Goal: Information Seeking & Learning: Check status

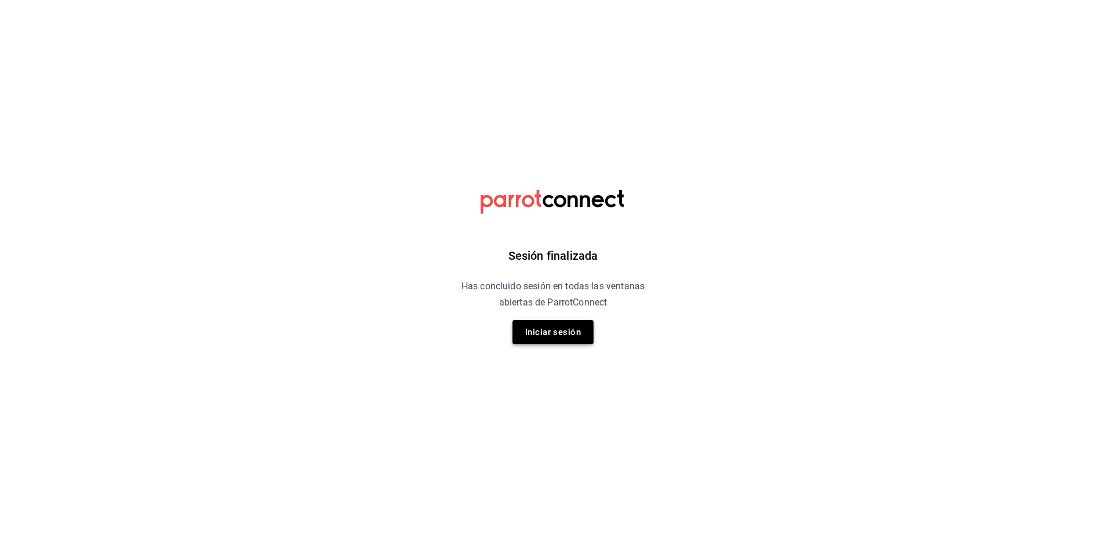
click at [576, 338] on button "Iniciar sesión" at bounding box center [552, 332] width 81 height 24
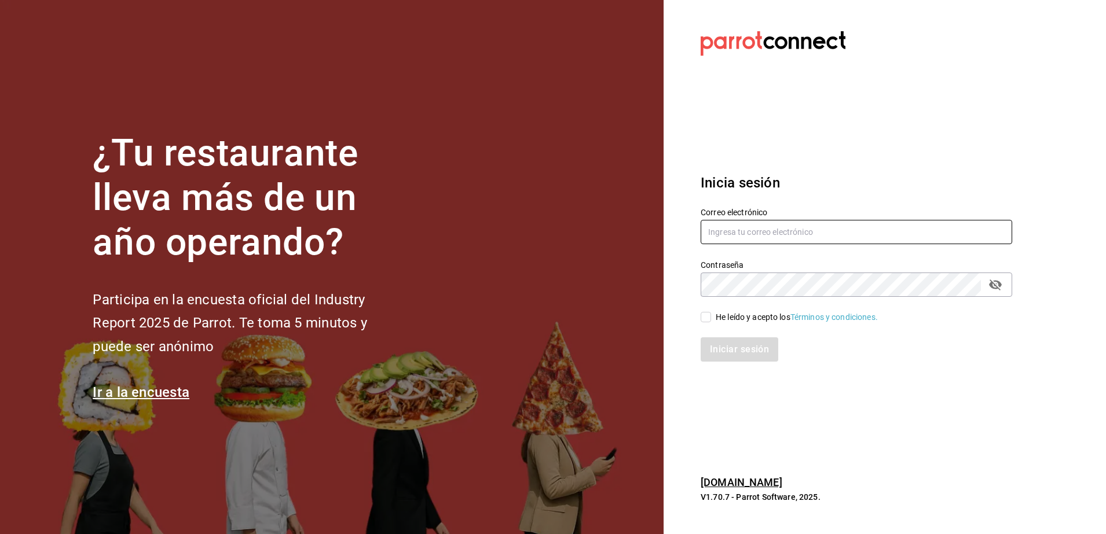
type input "jose.carlos@grupocosteno.com"
click at [709, 313] on input "He leído y acepto los Términos y condiciones." at bounding box center [705, 317] width 10 height 10
checkbox input "true"
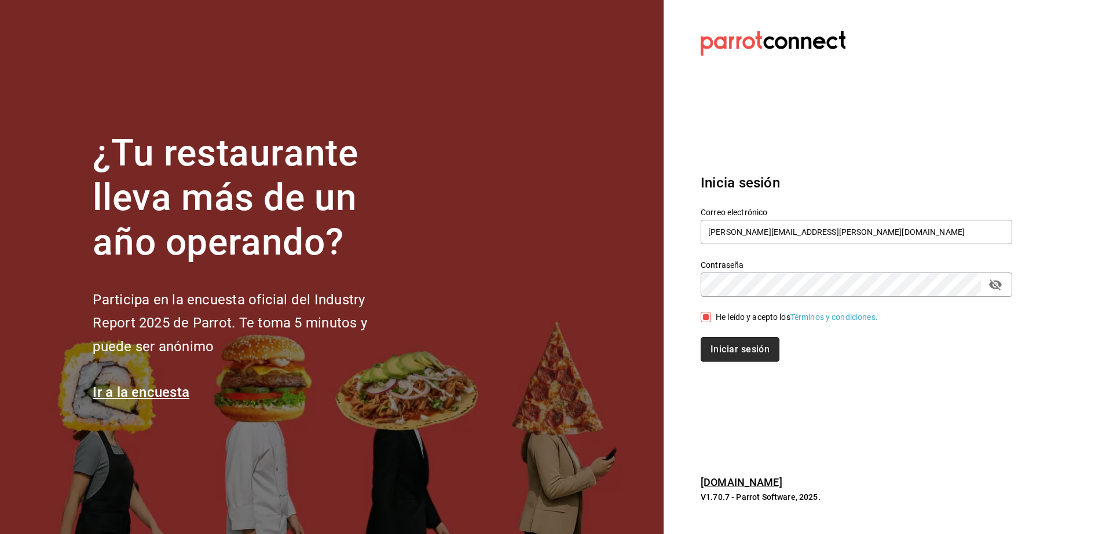
click at [721, 344] on button "Iniciar sesión" at bounding box center [739, 349] width 79 height 24
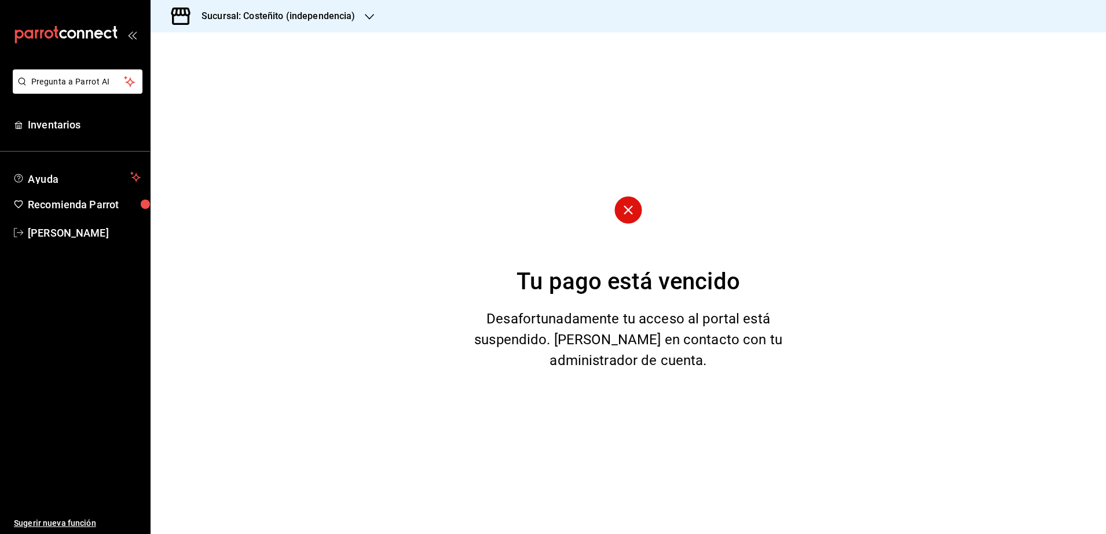
click at [249, 24] on div "Sucursal: Costeñito (independencia)" at bounding box center [269, 16] width 219 height 32
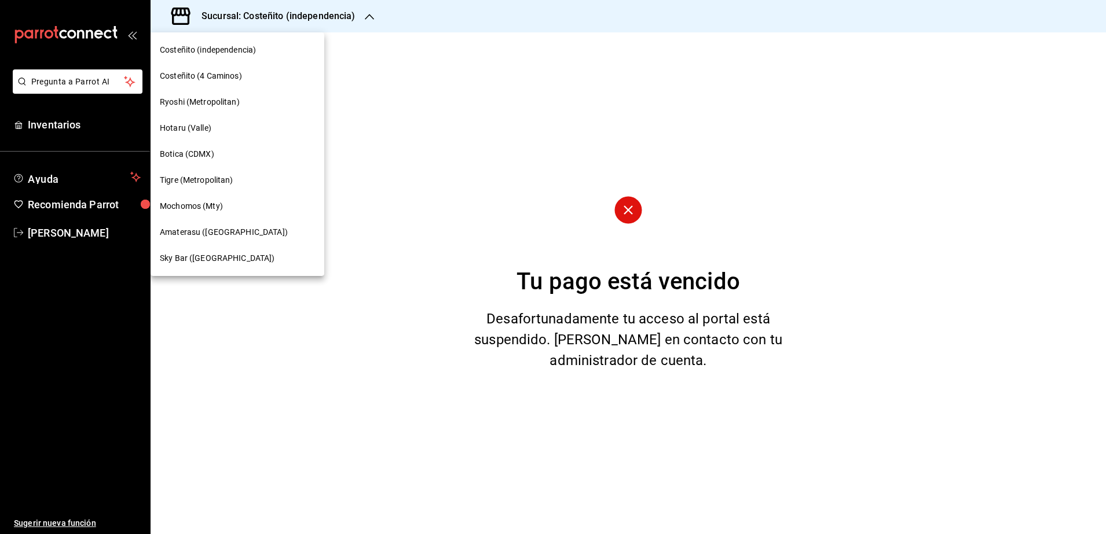
click at [240, 104] on div "Ryoshi (Metropolitan)" at bounding box center [237, 102] width 155 height 12
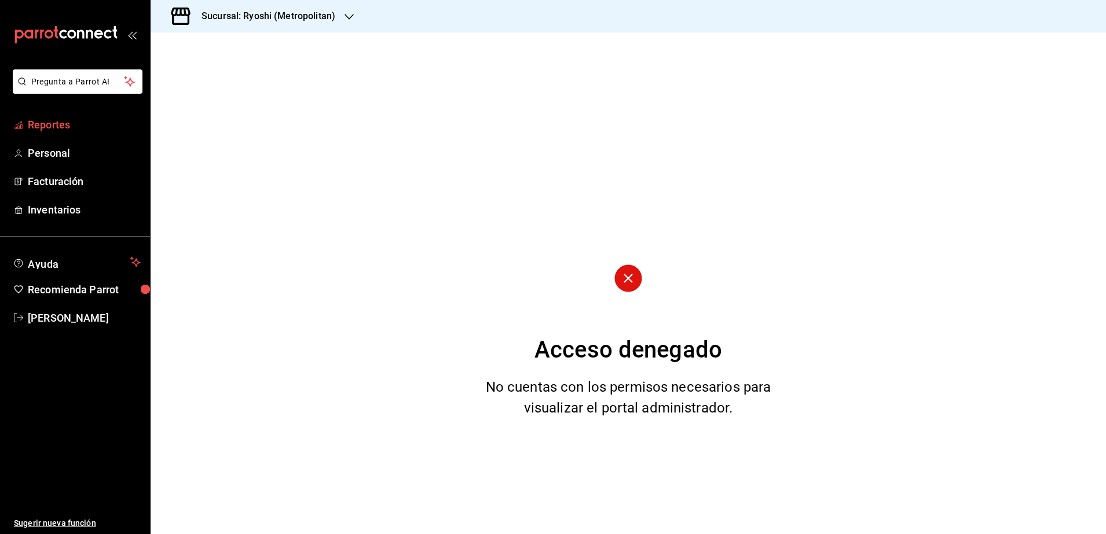
click at [71, 129] on span "Reportes" at bounding box center [84, 125] width 113 height 16
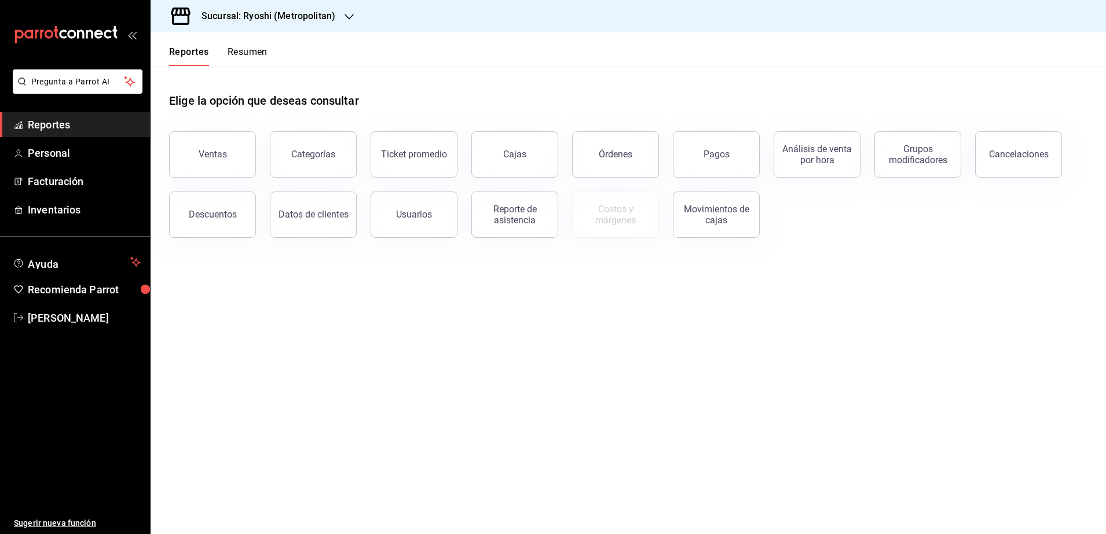
click at [212, 159] on div "Ventas" at bounding box center [213, 154] width 28 height 11
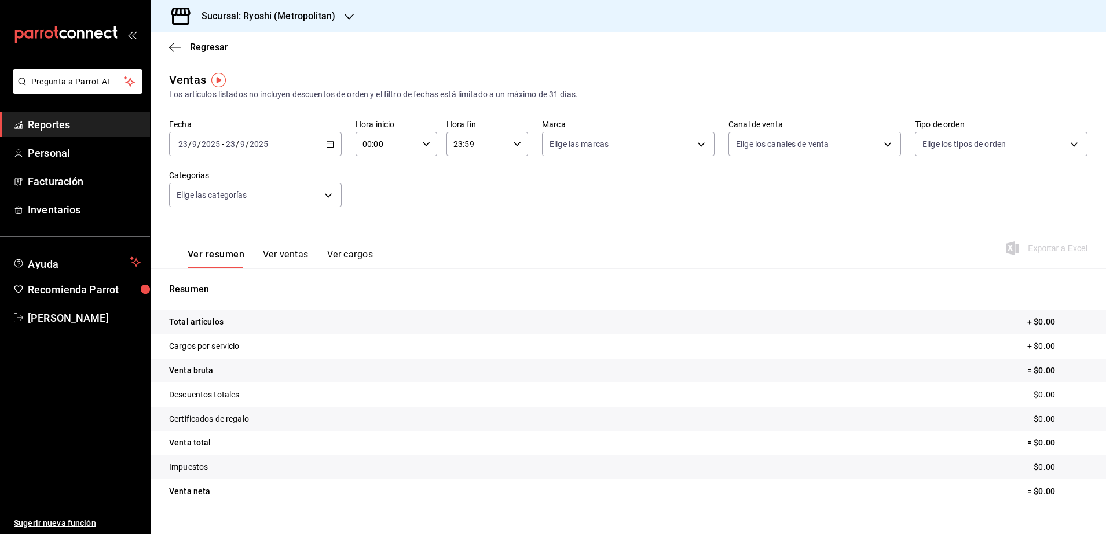
click at [327, 147] on \(Stroke\) "button" at bounding box center [329, 144] width 7 height 6
click at [238, 289] on li "Rango de fechas" at bounding box center [224, 283] width 108 height 26
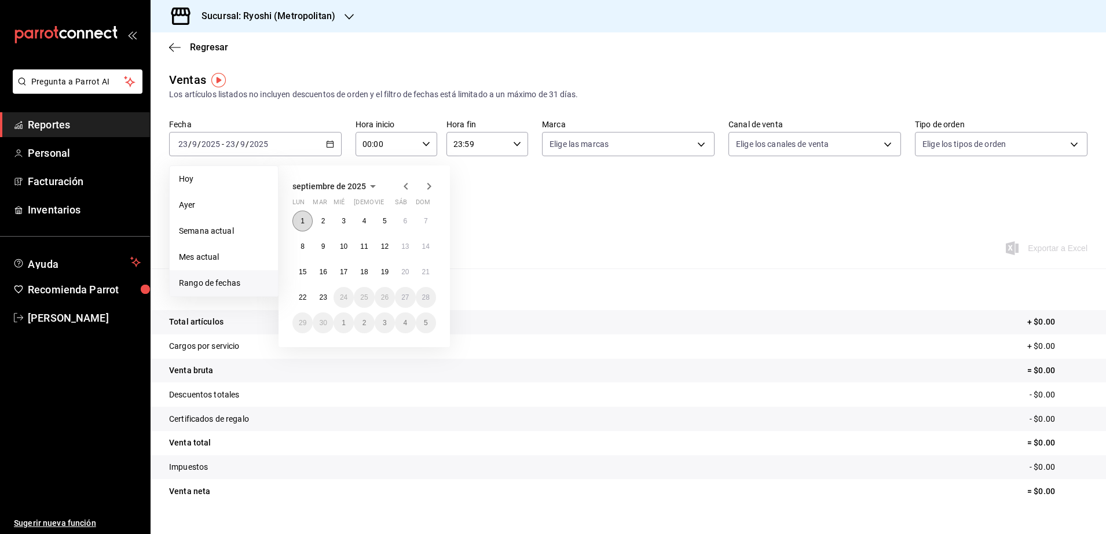
click at [299, 221] on button "1" at bounding box center [302, 221] width 20 height 21
click at [320, 300] on abbr "23" at bounding box center [323, 297] width 8 height 8
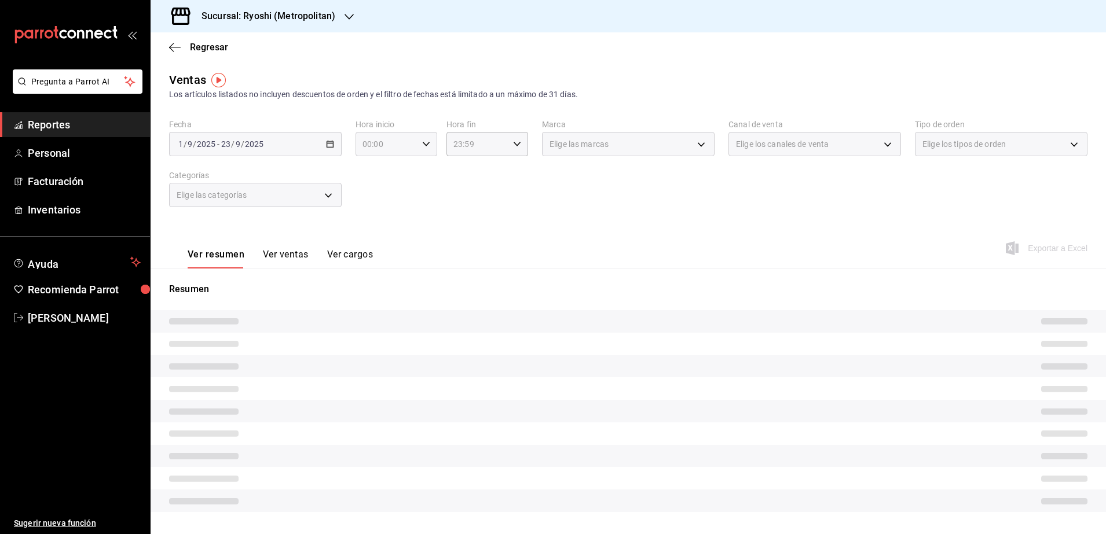
click at [422, 147] on icon "button" at bounding box center [426, 144] width 8 height 8
click at [376, 232] on button "05" at bounding box center [373, 240] width 36 height 23
type input "05:00"
click at [512, 149] on div at bounding box center [553, 267] width 1106 height 534
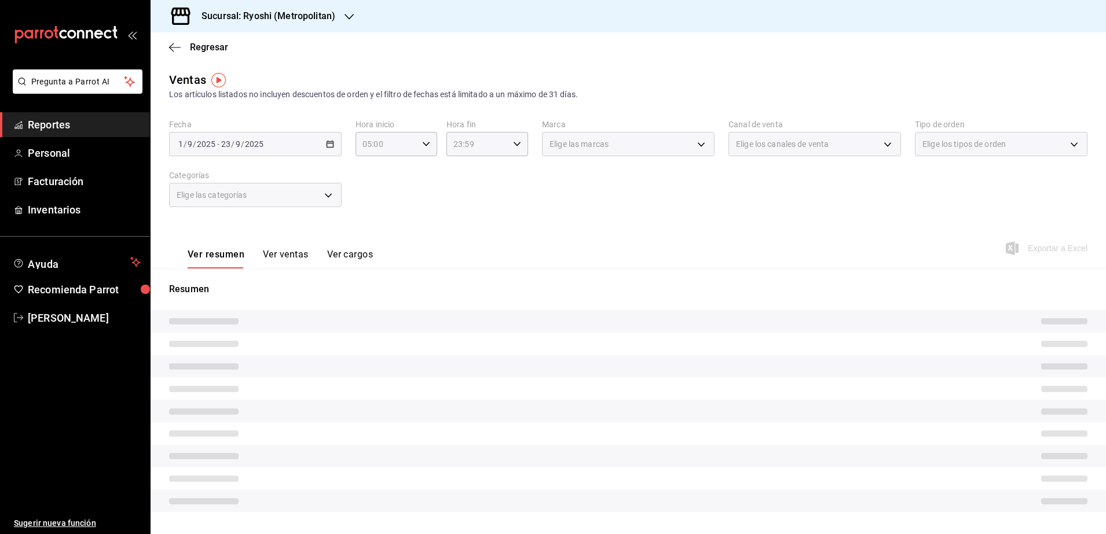
click at [512, 149] on div "23:59 Hora fin" at bounding box center [487, 144] width 82 height 24
click at [512, 149] on div at bounding box center [553, 267] width 1106 height 534
click at [512, 149] on div "23:59 Hora fin" at bounding box center [487, 144] width 82 height 24
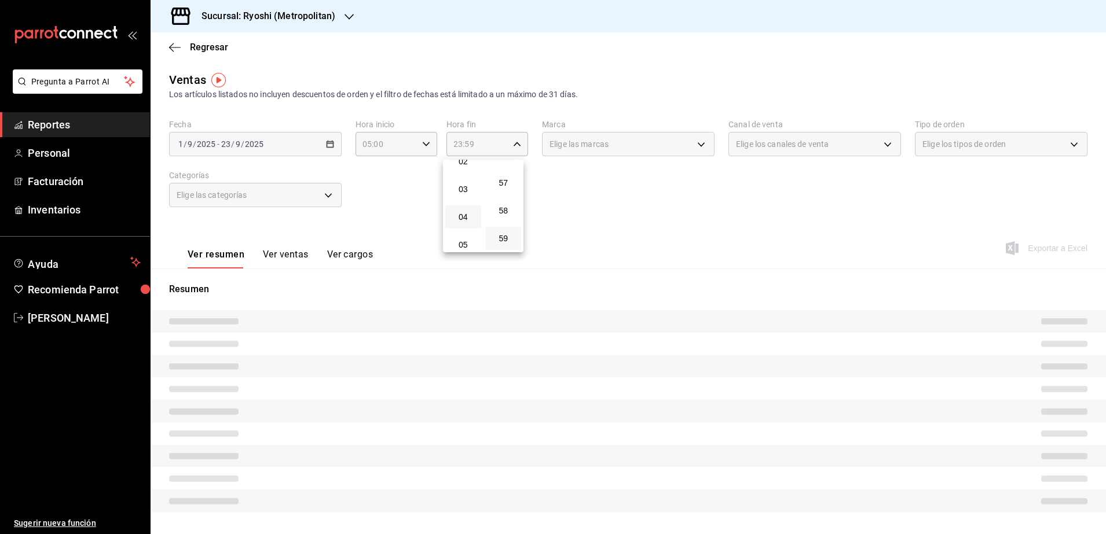
click at [468, 211] on button "04" at bounding box center [463, 216] width 36 height 23
type input "04:59"
click at [388, 201] on div at bounding box center [553, 267] width 1106 height 534
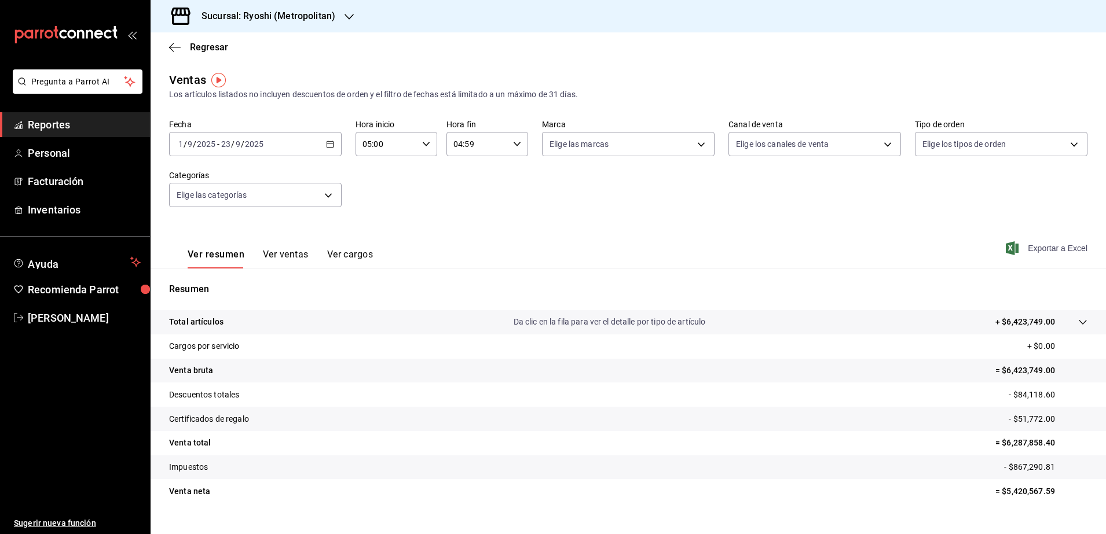
click at [1058, 249] on span "Exportar a Excel" at bounding box center [1047, 248] width 79 height 14
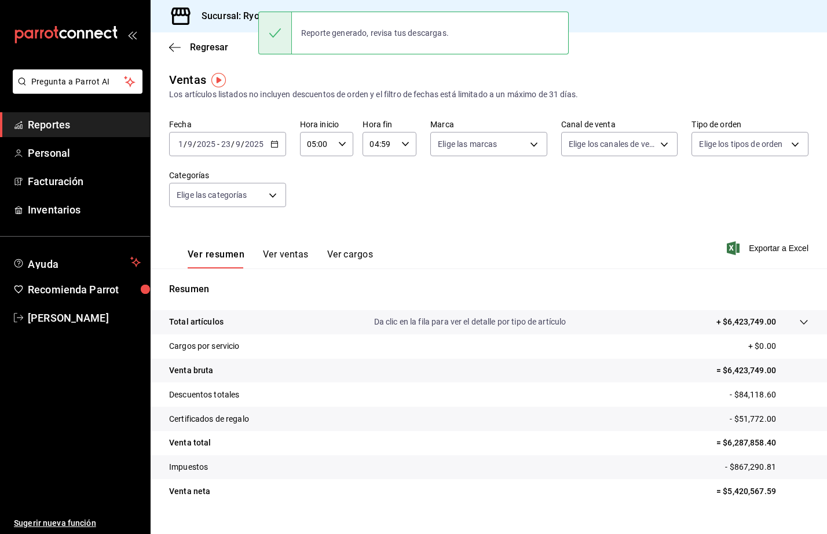
click at [271, 146] on icon "button" at bounding box center [274, 144] width 8 height 8
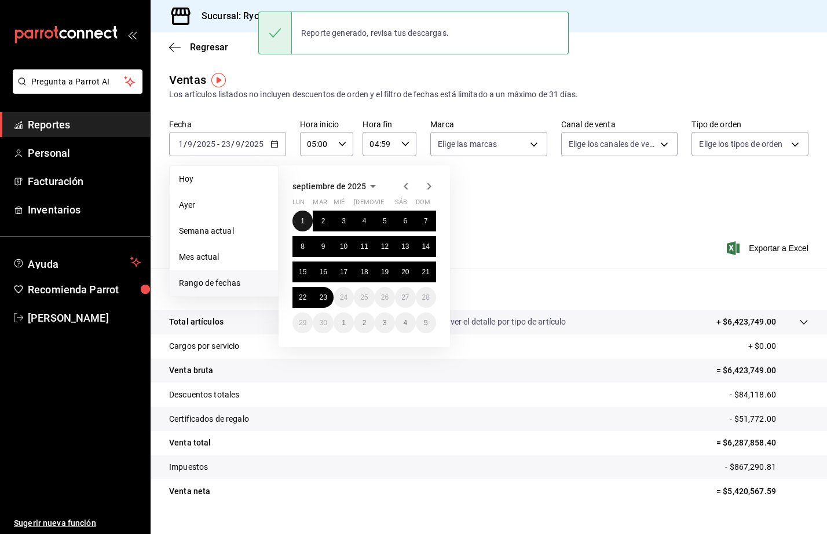
click at [300, 215] on button "1" at bounding box center [302, 221] width 20 height 21
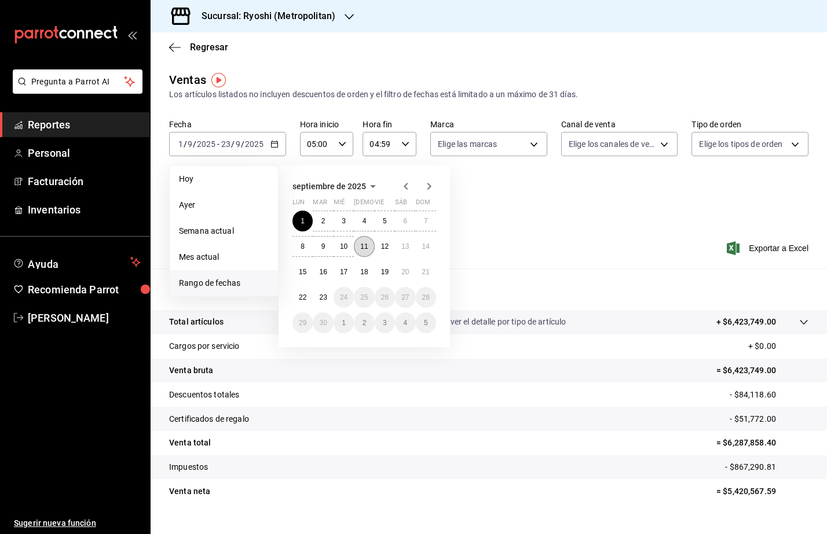
click at [358, 247] on button "11" at bounding box center [364, 246] width 20 height 21
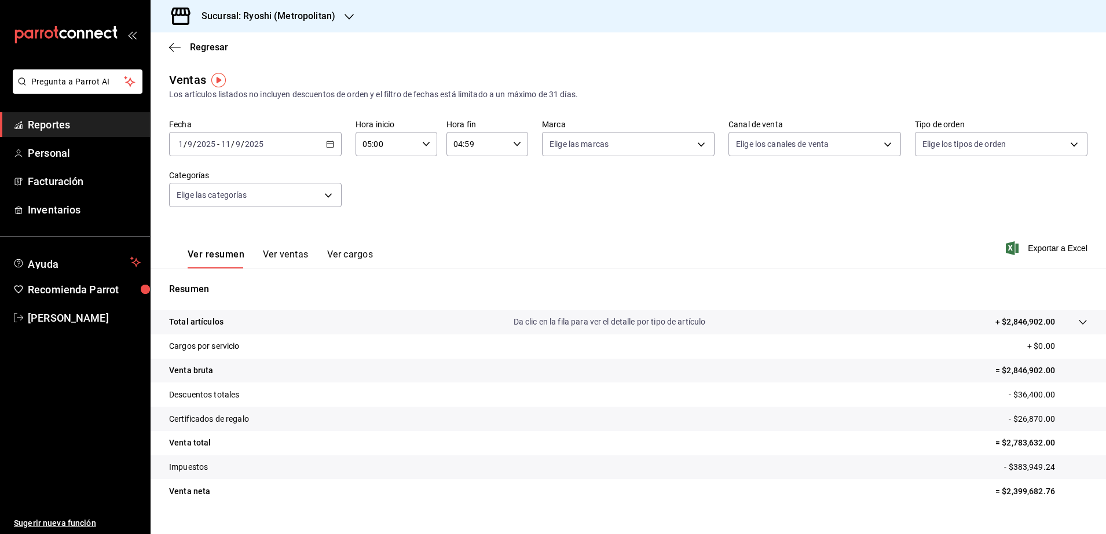
click at [328, 146] on icon "button" at bounding box center [330, 144] width 8 height 8
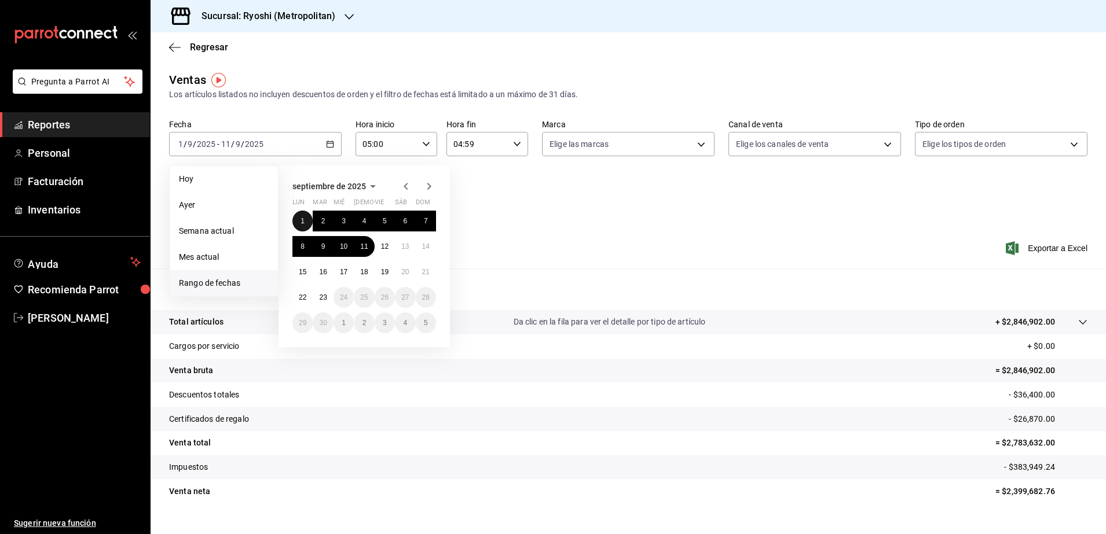
click at [302, 215] on button "1" at bounding box center [302, 221] width 20 height 21
click at [319, 219] on button "2" at bounding box center [323, 221] width 20 height 21
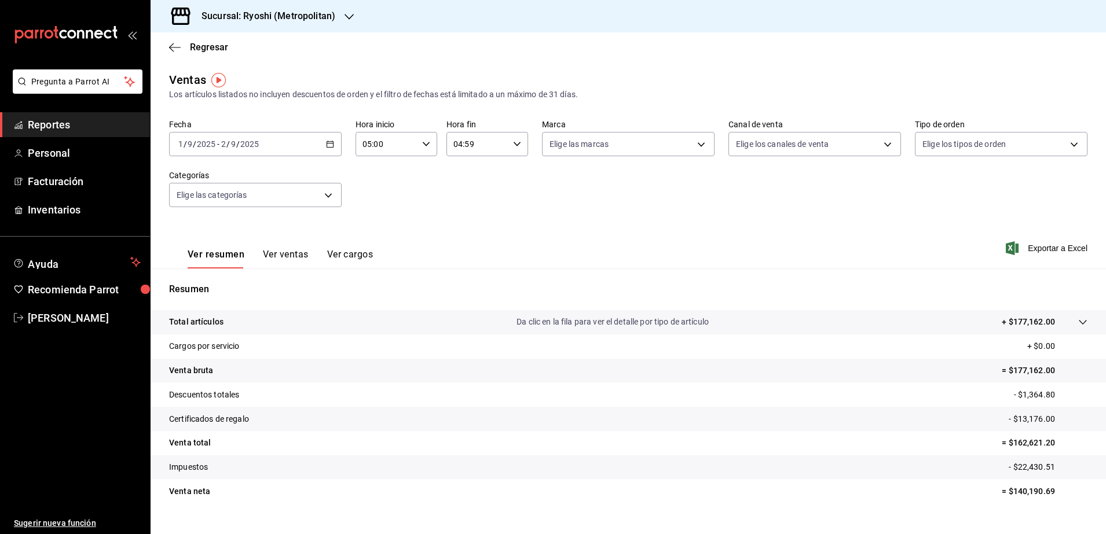
click at [322, 144] on div "[DATE] [DATE] - [DATE] [DATE]" at bounding box center [255, 144] width 173 height 24
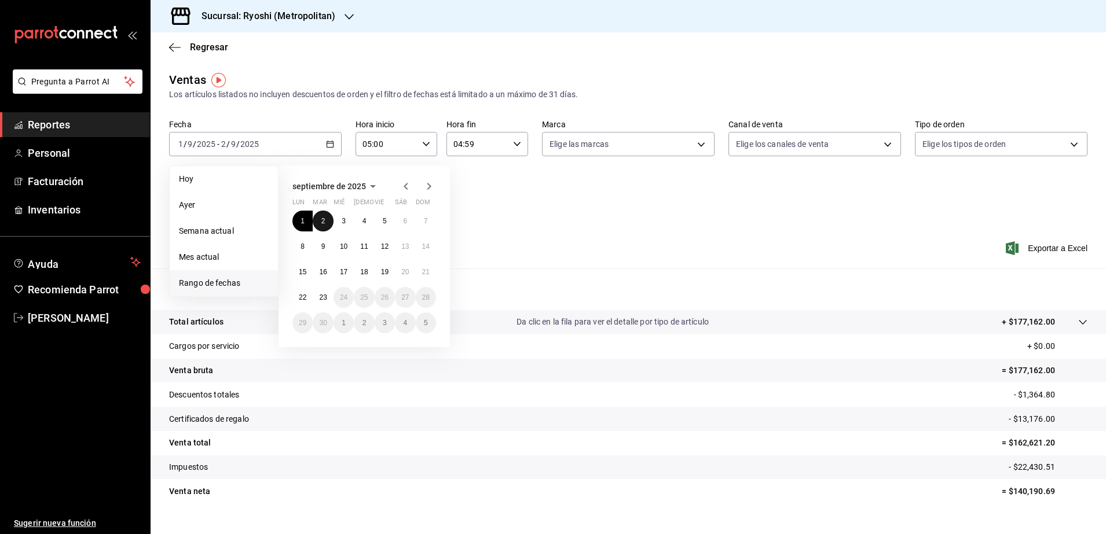
click at [319, 223] on button "2" at bounding box center [323, 221] width 20 height 21
click at [337, 219] on button "3" at bounding box center [343, 221] width 20 height 21
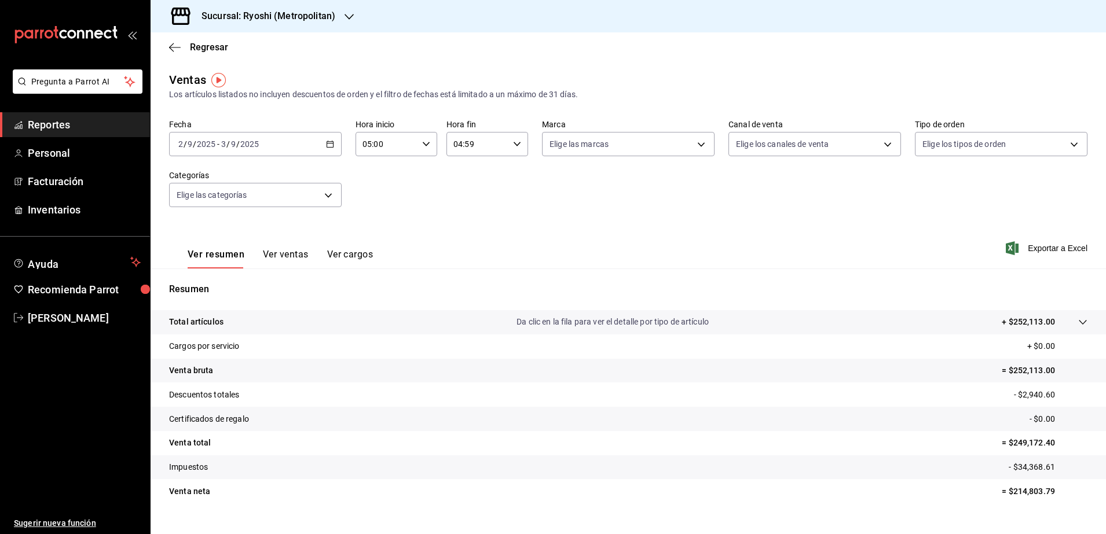
click at [326, 148] on icon "button" at bounding box center [330, 144] width 8 height 8
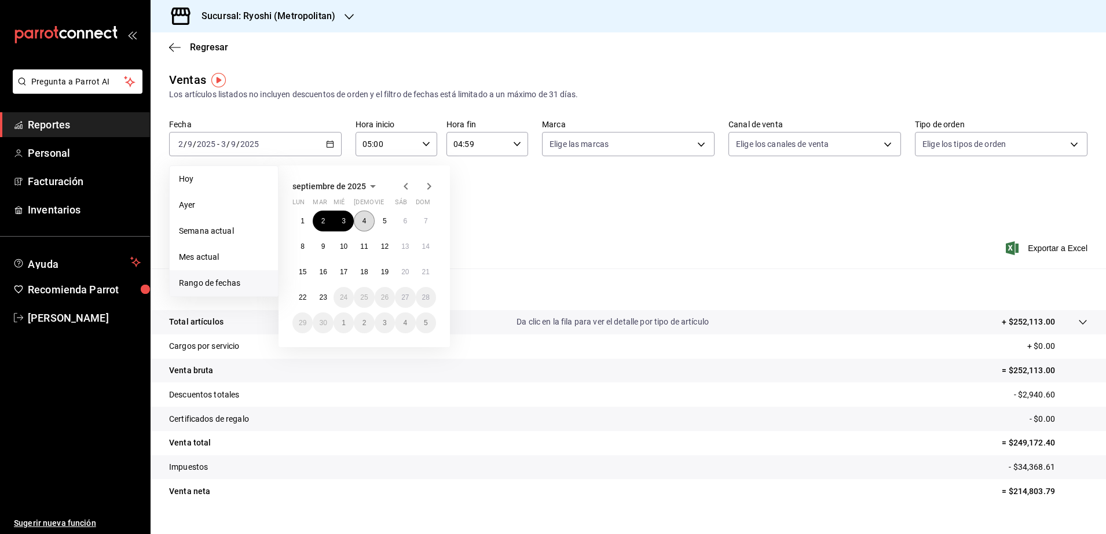
click at [361, 218] on button "4" at bounding box center [364, 221] width 20 height 21
click at [347, 219] on button "3" at bounding box center [343, 221] width 20 height 21
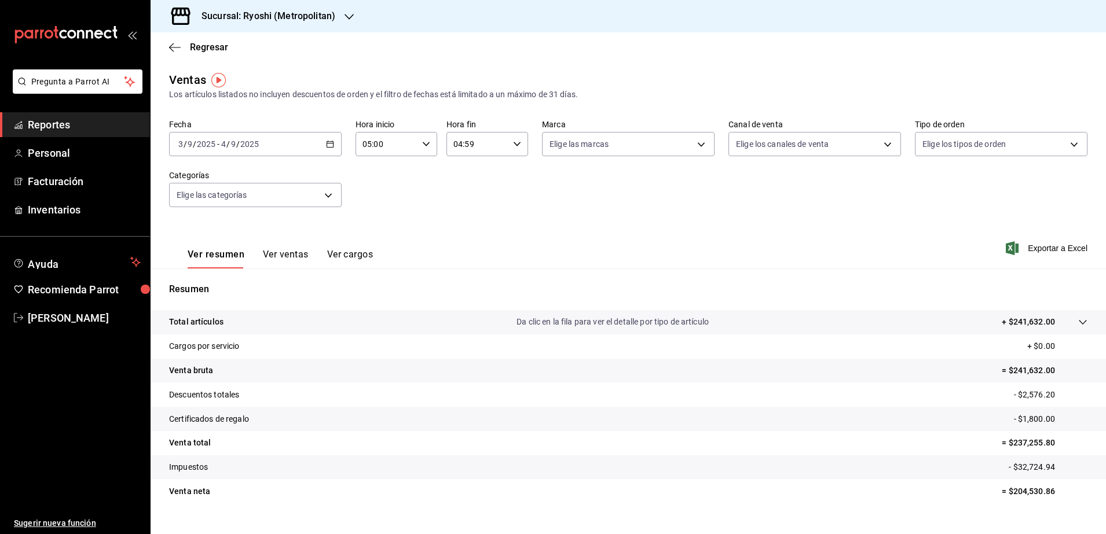
click at [330, 142] on icon "button" at bounding box center [330, 144] width 8 height 8
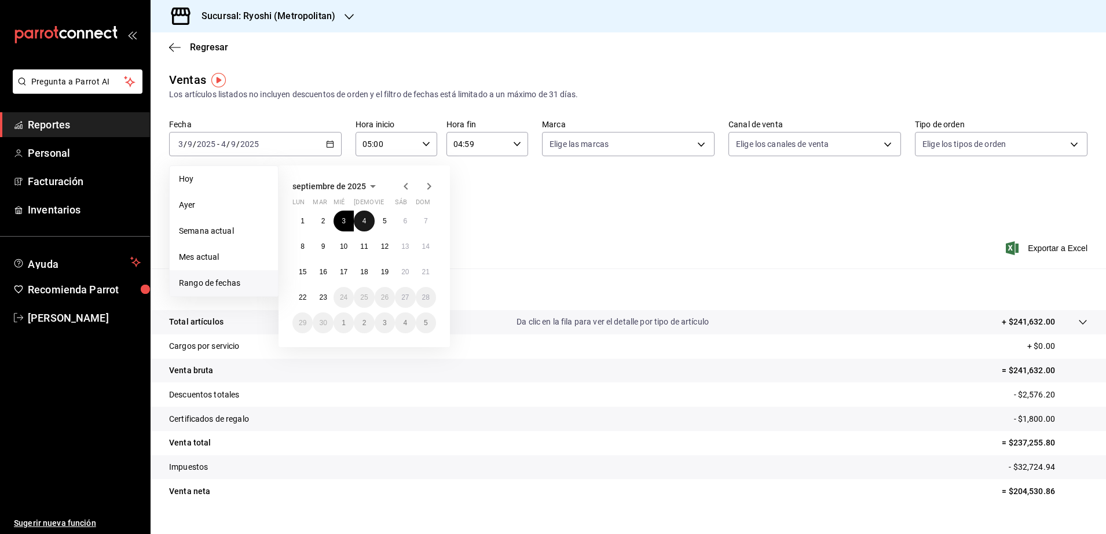
click at [366, 221] on abbr "4" at bounding box center [364, 221] width 4 height 8
click at [380, 219] on button "5" at bounding box center [385, 221] width 20 height 21
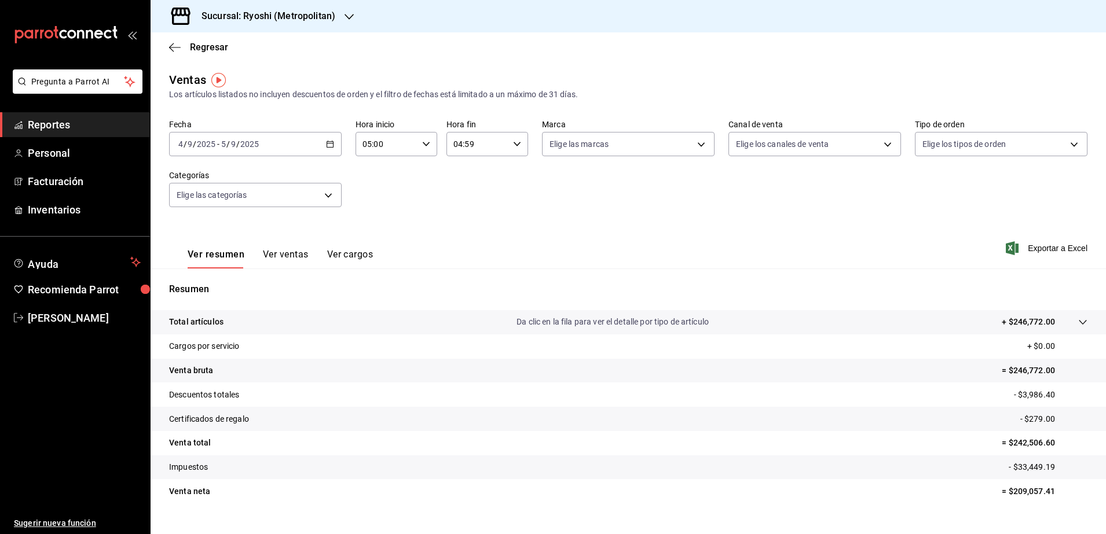
click at [332, 137] on div "[DATE] [DATE] - [DATE] [DATE]" at bounding box center [255, 144] width 173 height 24
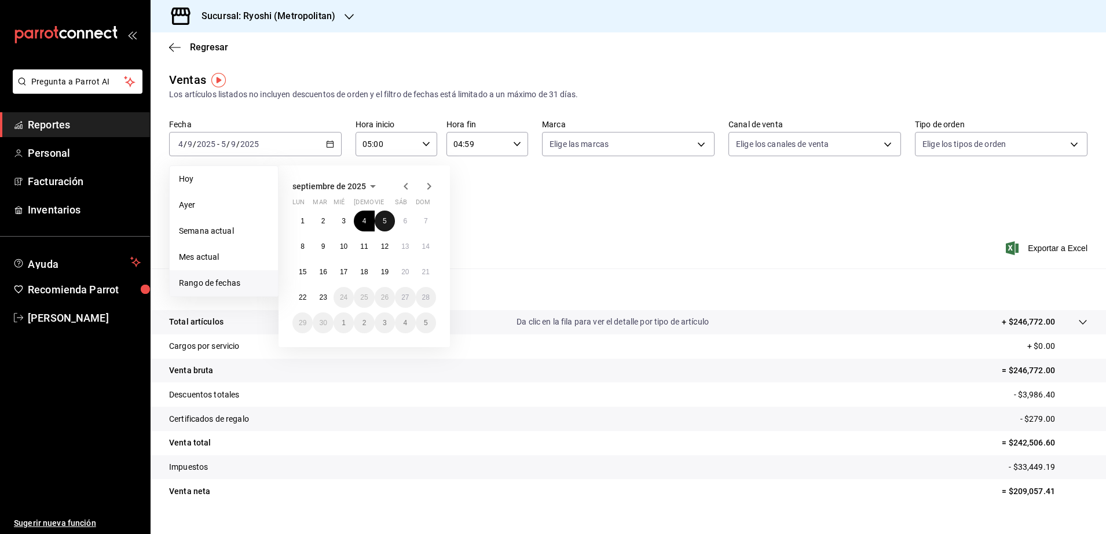
click at [383, 226] on button "5" at bounding box center [385, 221] width 20 height 21
click at [400, 228] on button "6" at bounding box center [405, 221] width 20 height 21
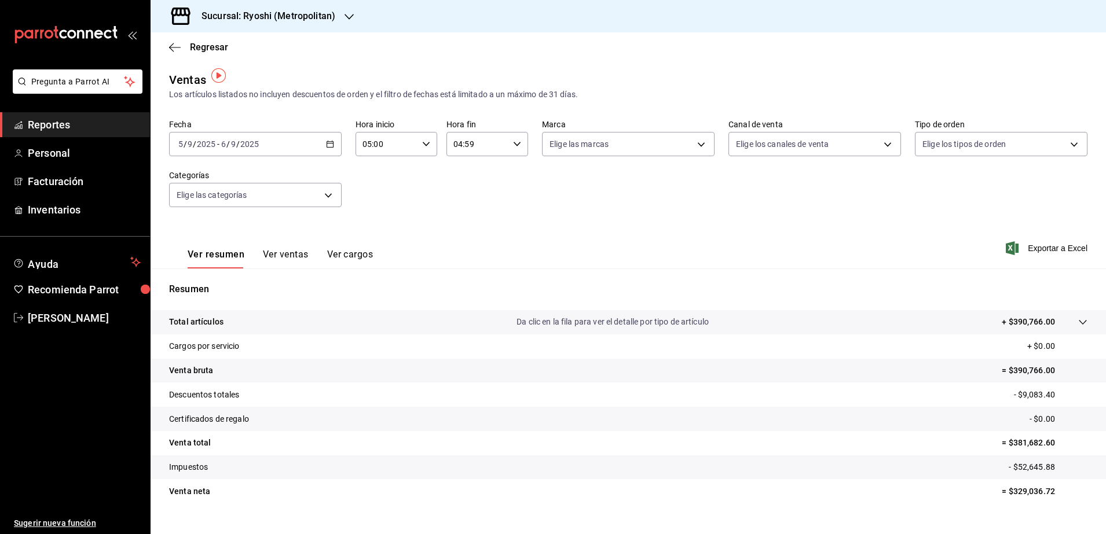
scroll to position [20, 0]
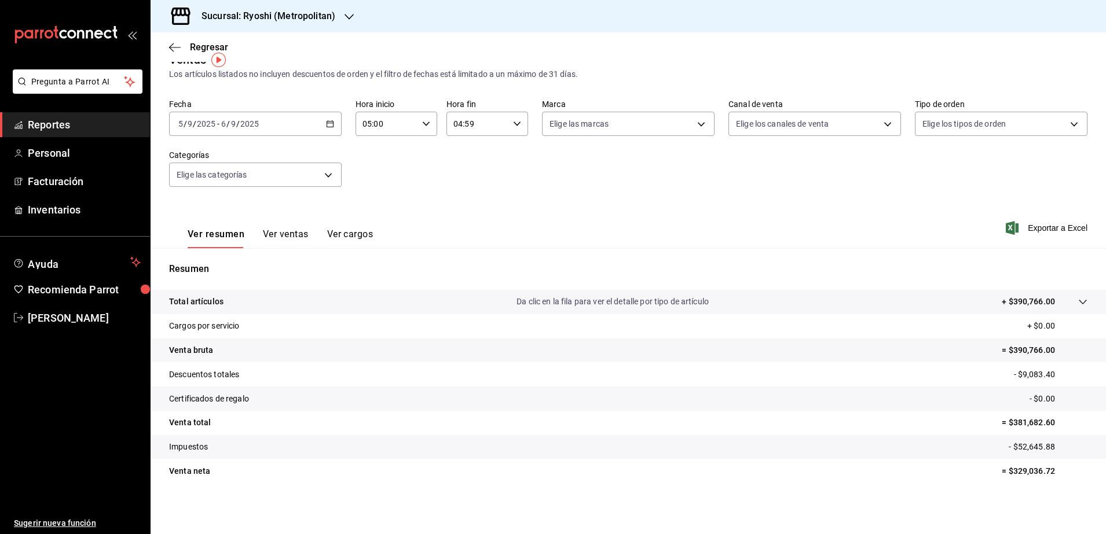
click at [321, 127] on div "[DATE] [DATE] - [DATE] [DATE]" at bounding box center [255, 124] width 173 height 24
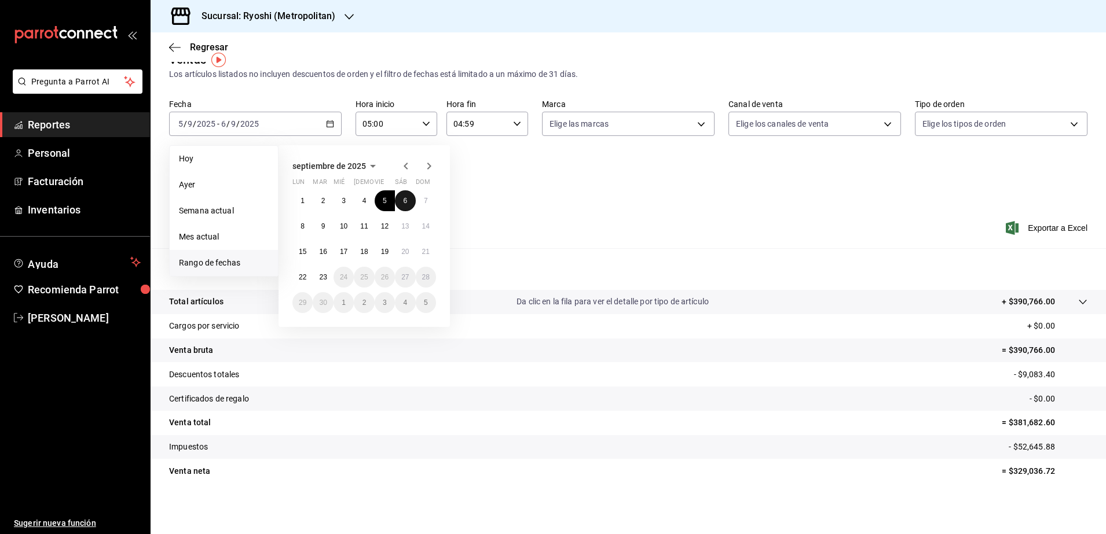
click at [409, 203] on button "6" at bounding box center [405, 200] width 20 height 21
click at [425, 197] on abbr "7" at bounding box center [426, 201] width 4 height 8
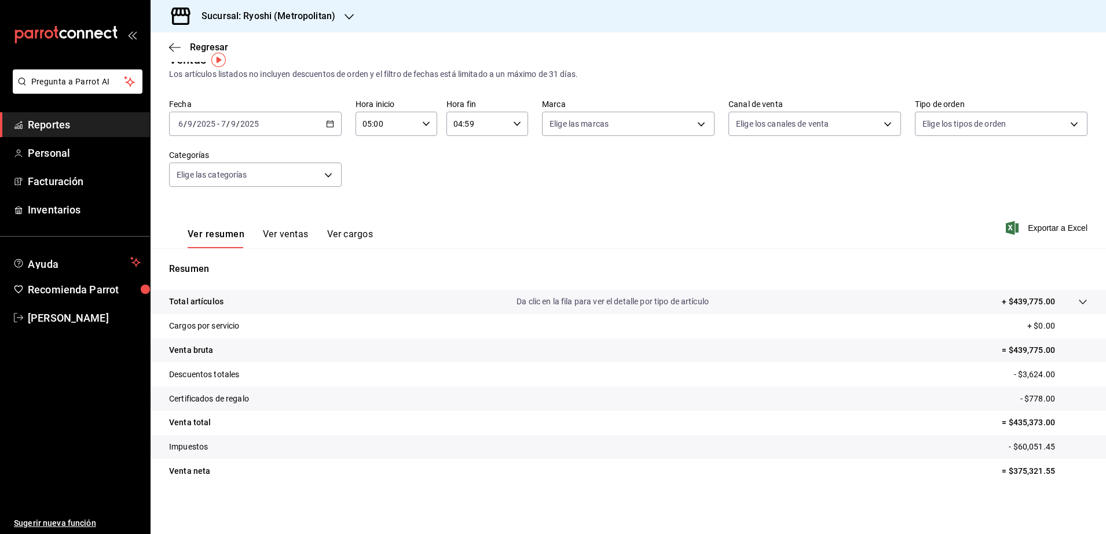
click at [329, 123] on icon "button" at bounding box center [330, 124] width 8 height 8
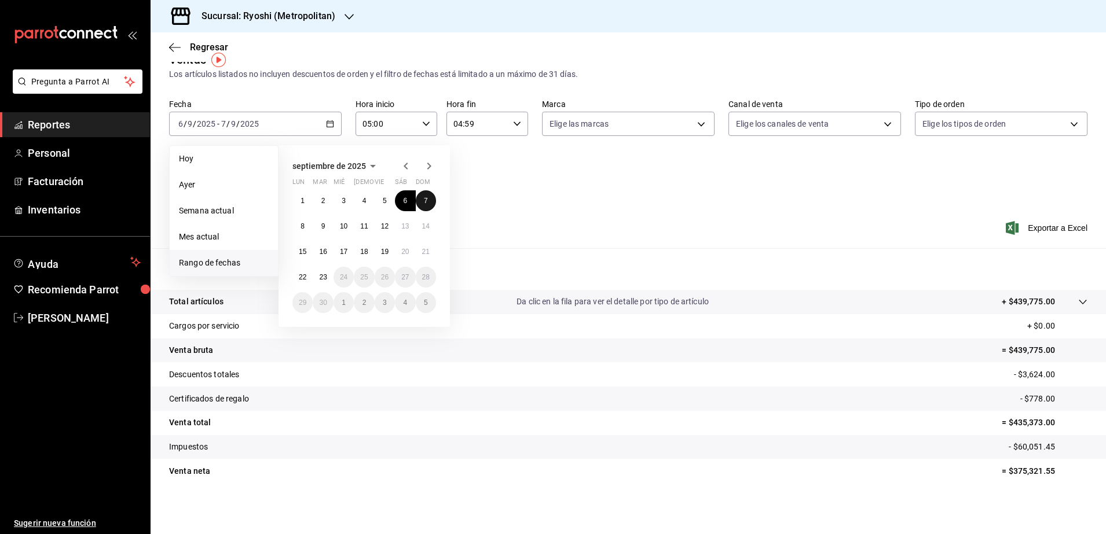
click at [426, 199] on abbr "7" at bounding box center [426, 201] width 4 height 8
click at [304, 228] on abbr "8" at bounding box center [302, 226] width 4 height 8
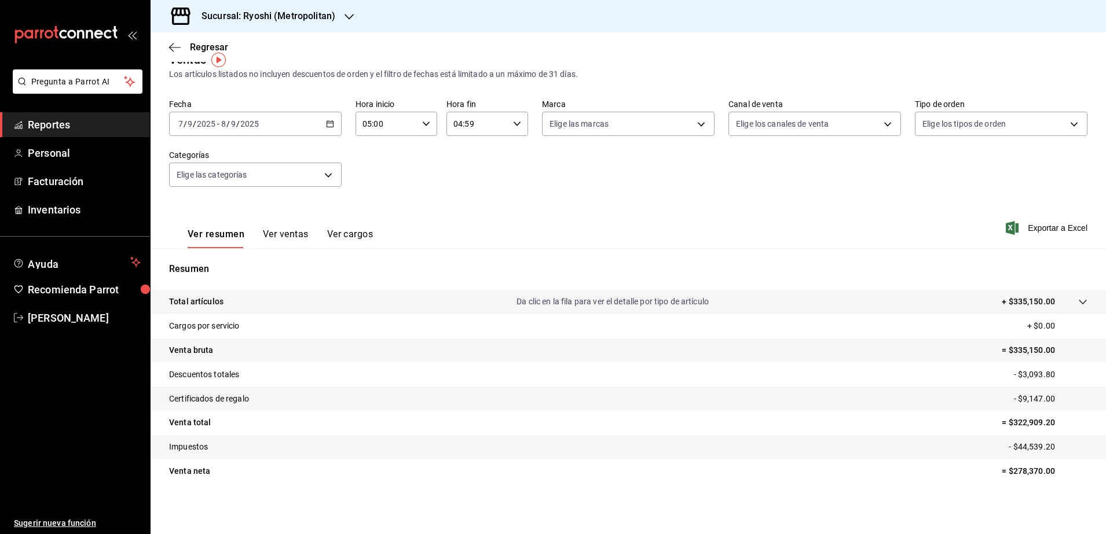
click at [326, 126] on icon "button" at bounding box center [330, 124] width 8 height 8
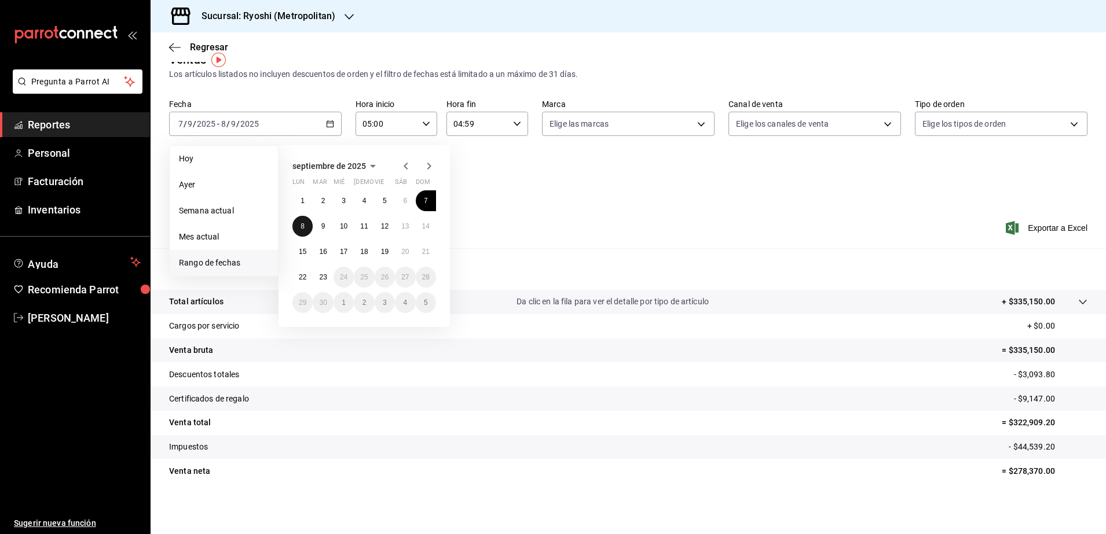
click at [296, 230] on button "8" at bounding box center [302, 226] width 20 height 21
click at [319, 227] on button "9" at bounding box center [323, 226] width 20 height 21
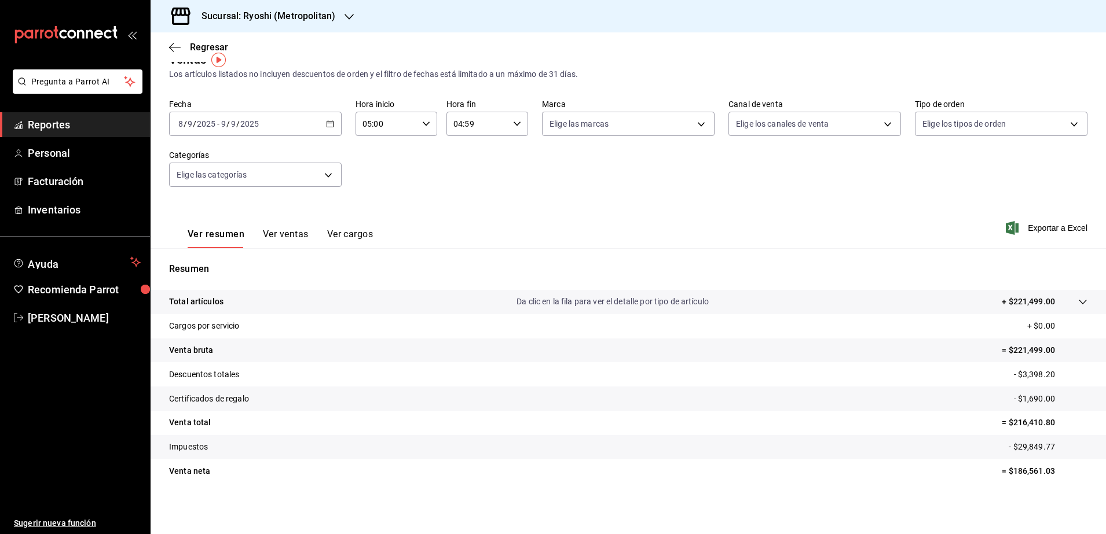
click at [326, 120] on icon "button" at bounding box center [330, 124] width 8 height 8
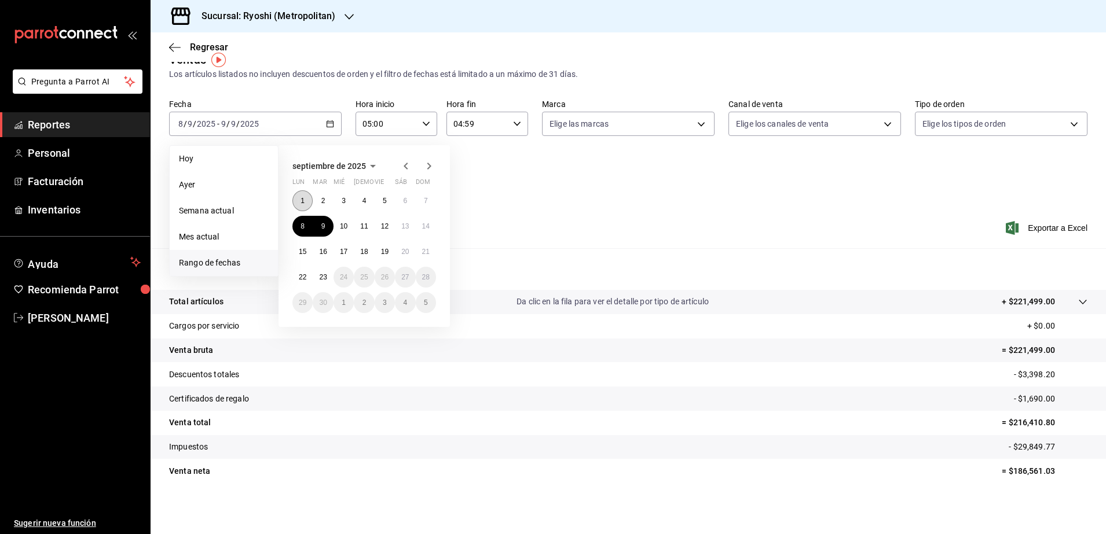
click at [302, 203] on abbr "1" at bounding box center [302, 201] width 4 height 8
click at [358, 229] on button "11" at bounding box center [364, 226] width 20 height 21
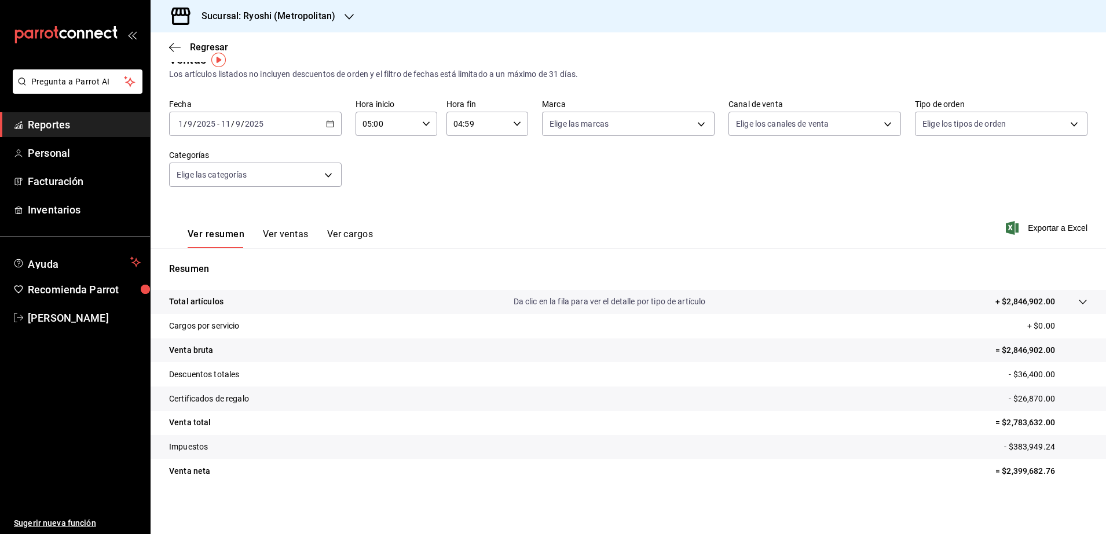
click at [328, 118] on div "[DATE] [DATE] - [DATE] [DATE]" at bounding box center [255, 124] width 173 height 24
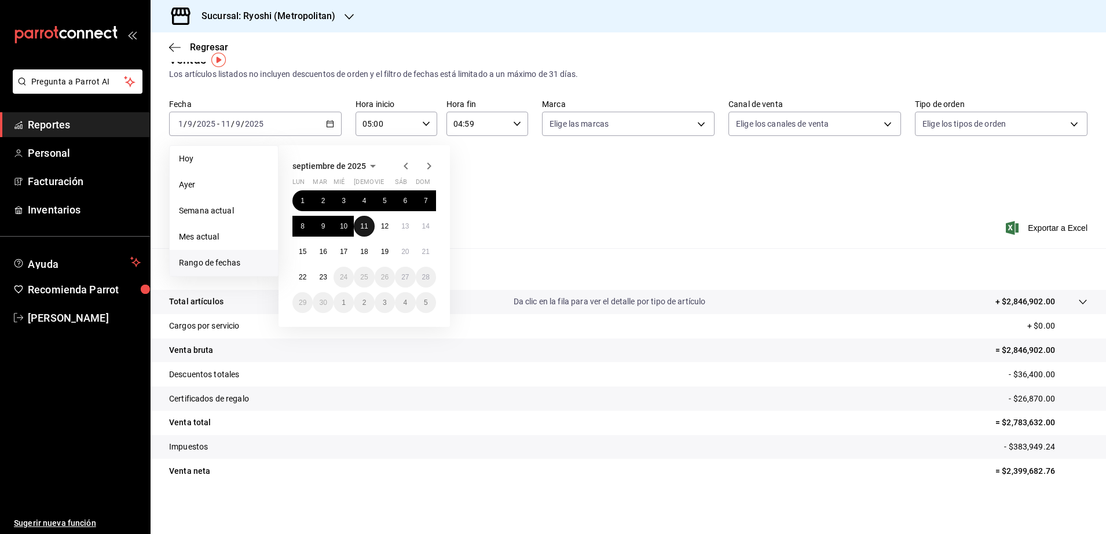
click at [364, 227] on abbr "11" at bounding box center [364, 226] width 8 height 8
click at [318, 245] on button "16" at bounding box center [323, 251] width 20 height 21
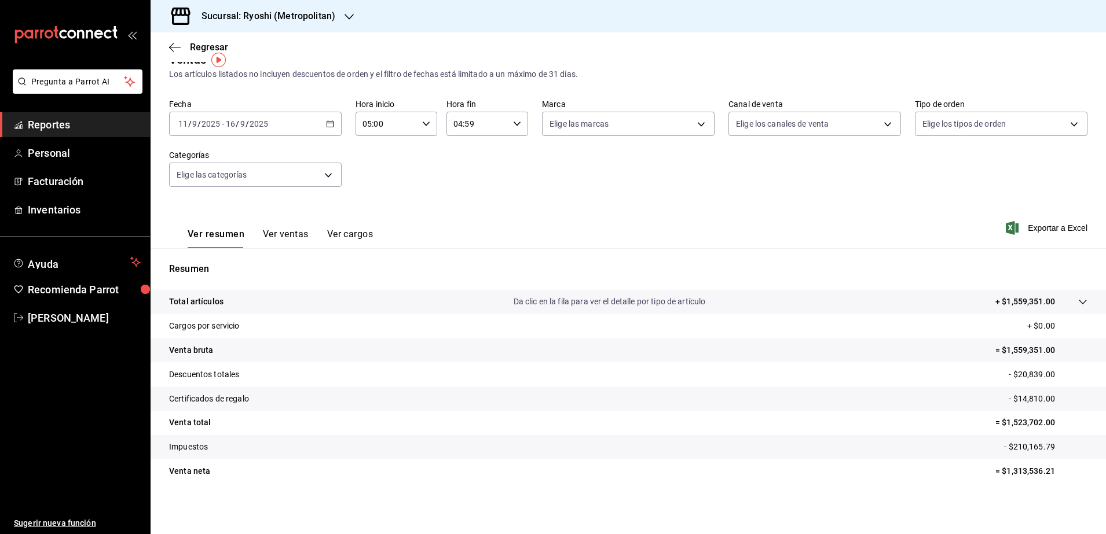
click at [331, 124] on \(Stroke\) "button" at bounding box center [329, 124] width 7 height 6
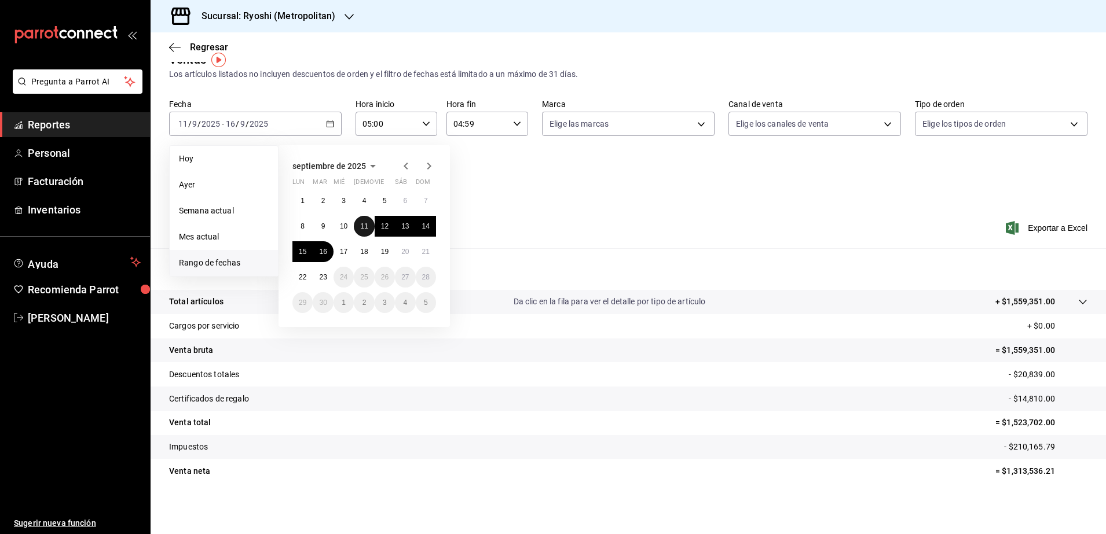
click at [365, 222] on abbr "11" at bounding box center [364, 226] width 8 height 8
click at [382, 230] on button "12" at bounding box center [385, 226] width 20 height 21
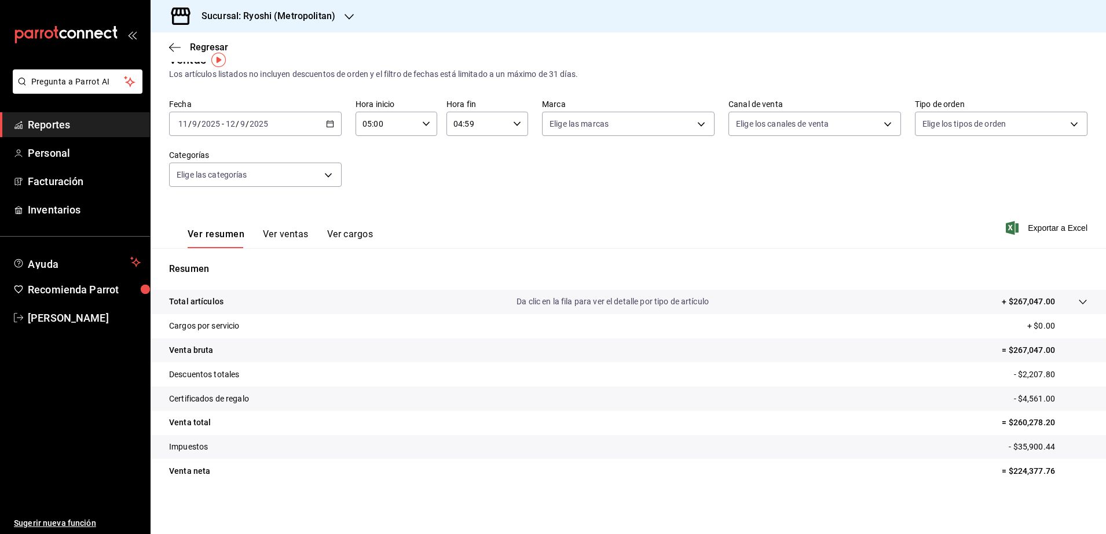
click at [323, 123] on div "[DATE] [DATE] - [DATE] [DATE]" at bounding box center [255, 124] width 173 height 24
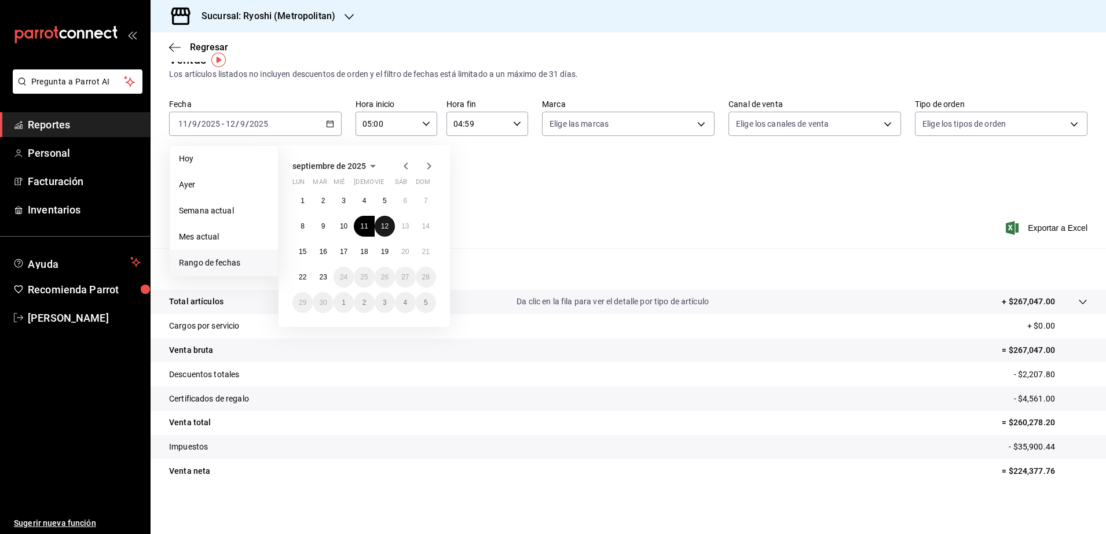
click at [385, 222] on abbr "12" at bounding box center [385, 226] width 8 height 8
click at [397, 229] on button "13" at bounding box center [405, 226] width 20 height 21
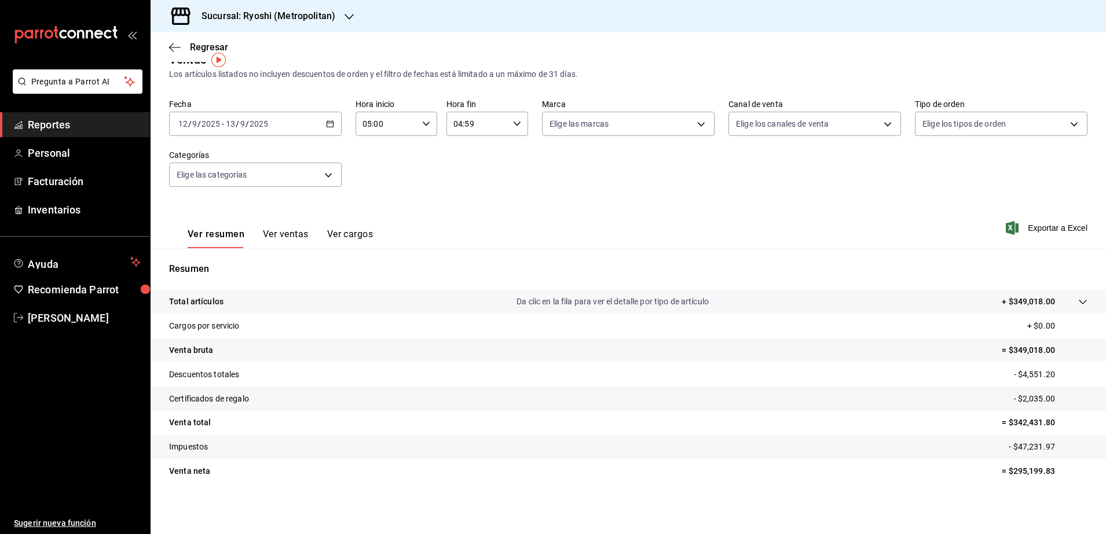
click at [329, 127] on \(Stroke\) "button" at bounding box center [329, 124] width 7 height 6
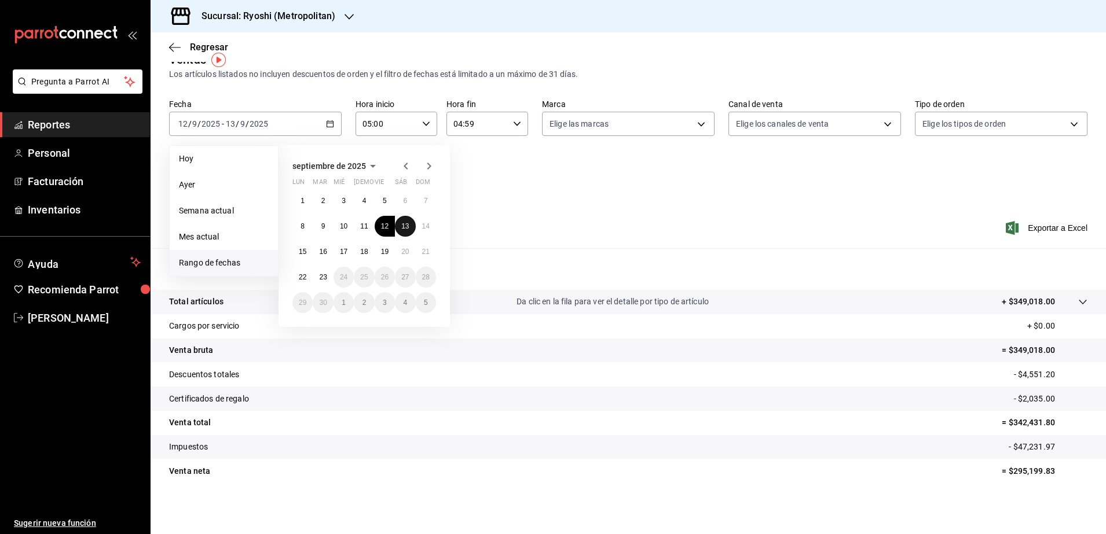
click at [404, 226] on abbr "13" at bounding box center [405, 226] width 8 height 8
click at [420, 226] on button "14" at bounding box center [426, 226] width 20 height 21
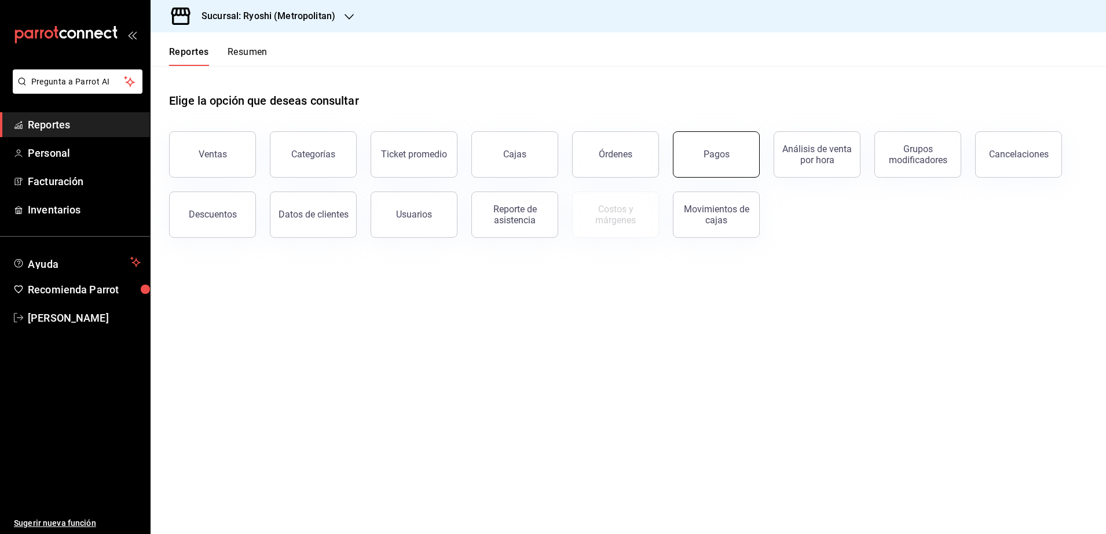
click at [702, 161] on button "Pagos" at bounding box center [716, 154] width 87 height 46
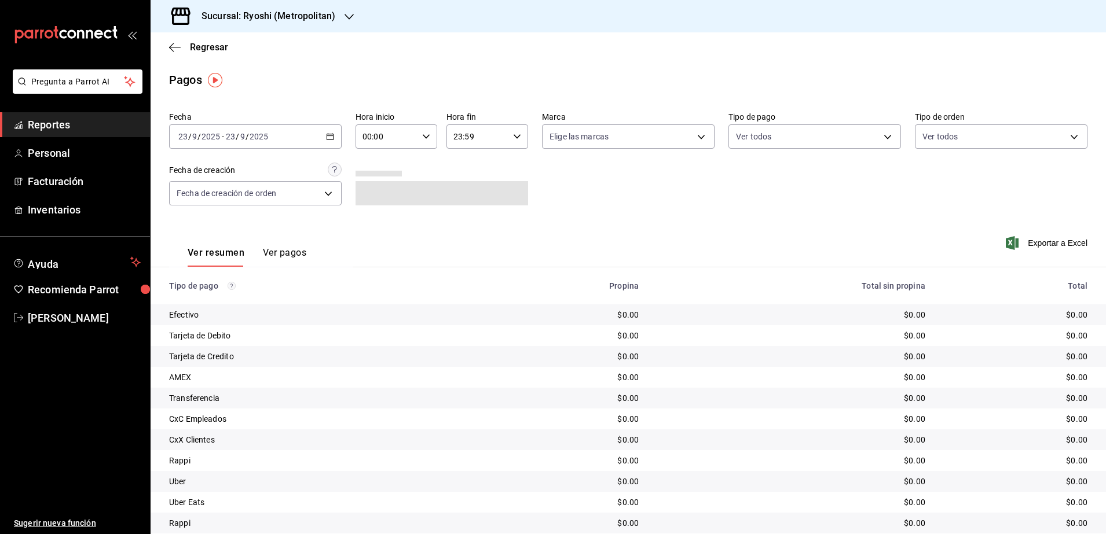
click at [326, 135] on icon "button" at bounding box center [330, 137] width 8 height 8
click at [218, 289] on li "Rango de fechas" at bounding box center [224, 302] width 108 height 26
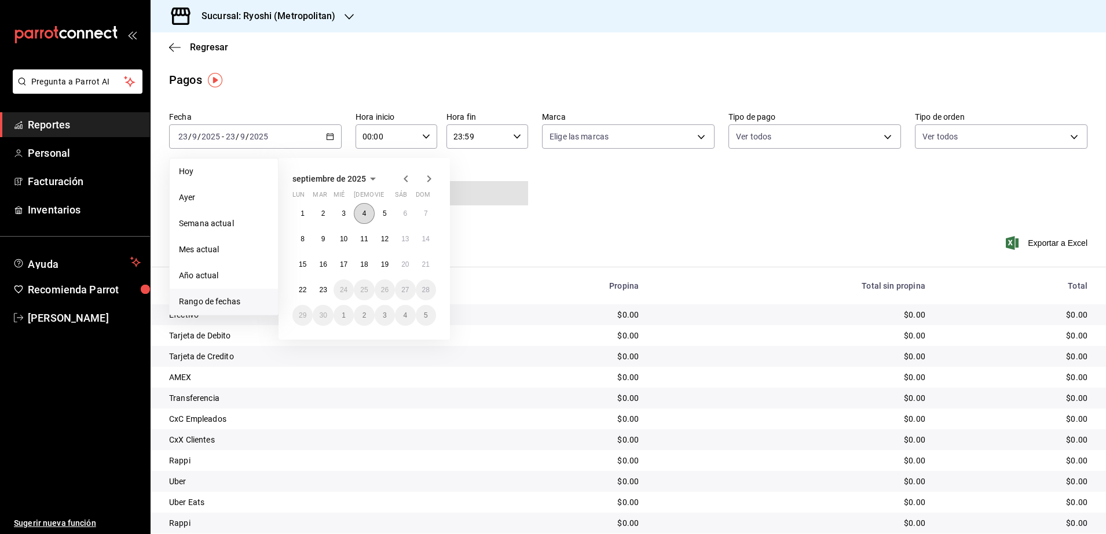
click at [363, 218] on button "4" at bounding box center [364, 213] width 20 height 21
click at [382, 212] on button "5" at bounding box center [385, 213] width 20 height 21
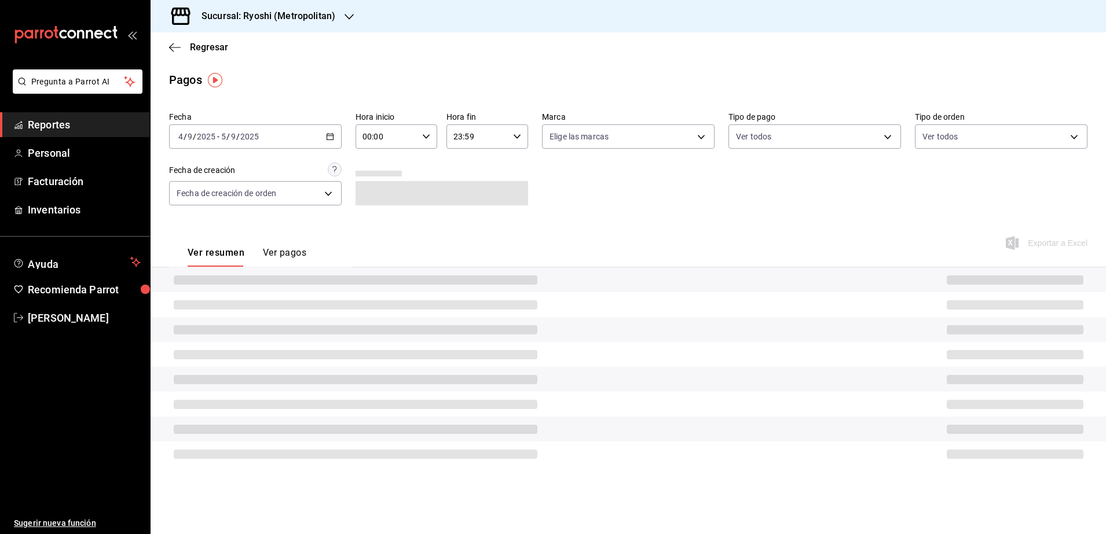
click at [425, 133] on icon "button" at bounding box center [426, 137] width 8 height 8
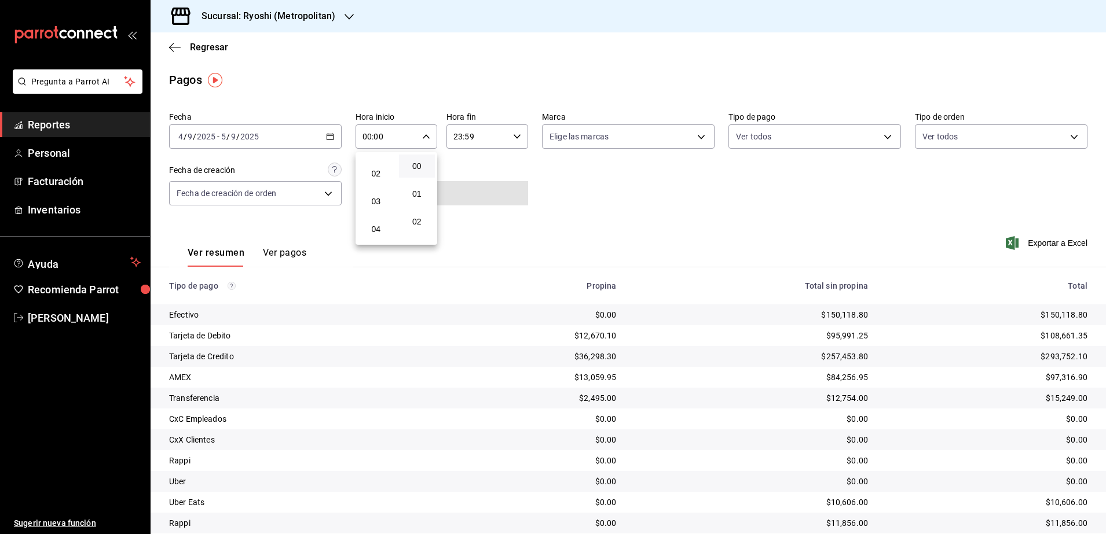
scroll to position [72, 0]
click at [383, 232] on span "05" at bounding box center [376, 232] width 23 height 9
type input "05:00"
click at [513, 142] on div at bounding box center [553, 267] width 1106 height 534
click at [513, 142] on div "23:59 Hora fin" at bounding box center [487, 136] width 82 height 24
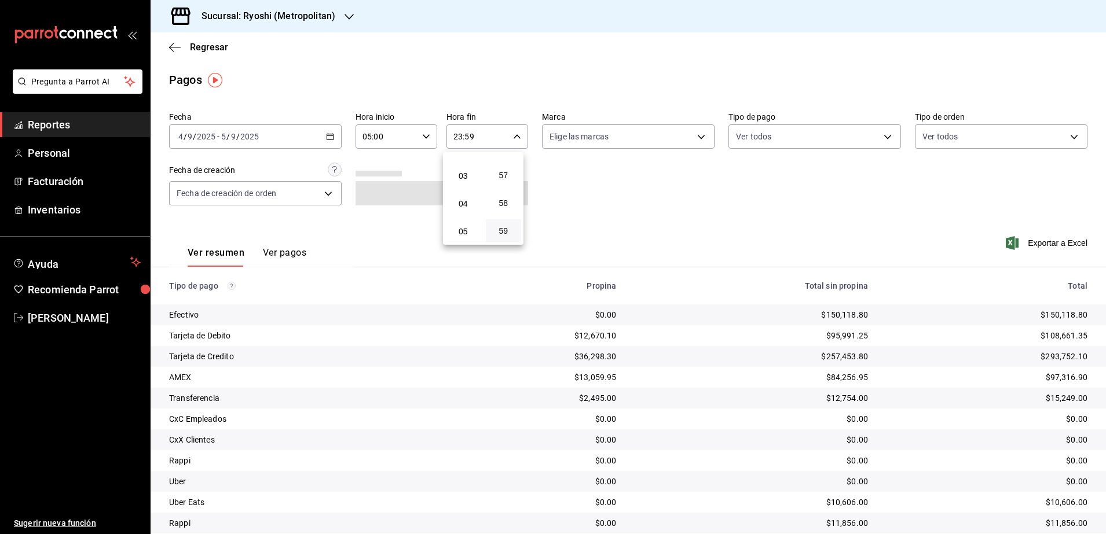
scroll to position [68, 0]
click at [462, 207] on span "04" at bounding box center [463, 209] width 22 height 9
type input "04:59"
click at [615, 210] on div at bounding box center [553, 267] width 1106 height 534
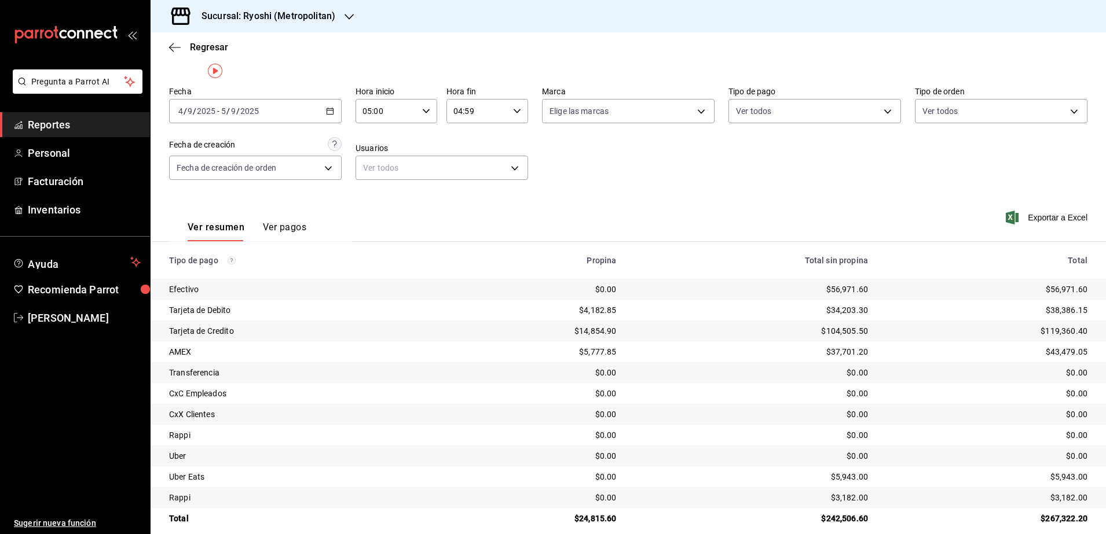
scroll to position [39, 0]
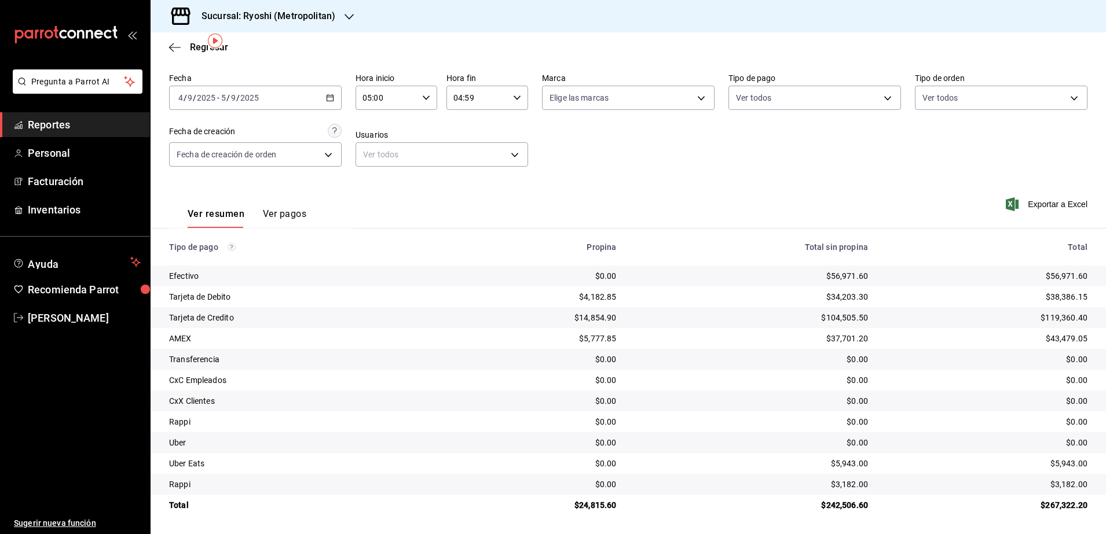
click at [329, 94] on icon "button" at bounding box center [330, 98] width 8 height 8
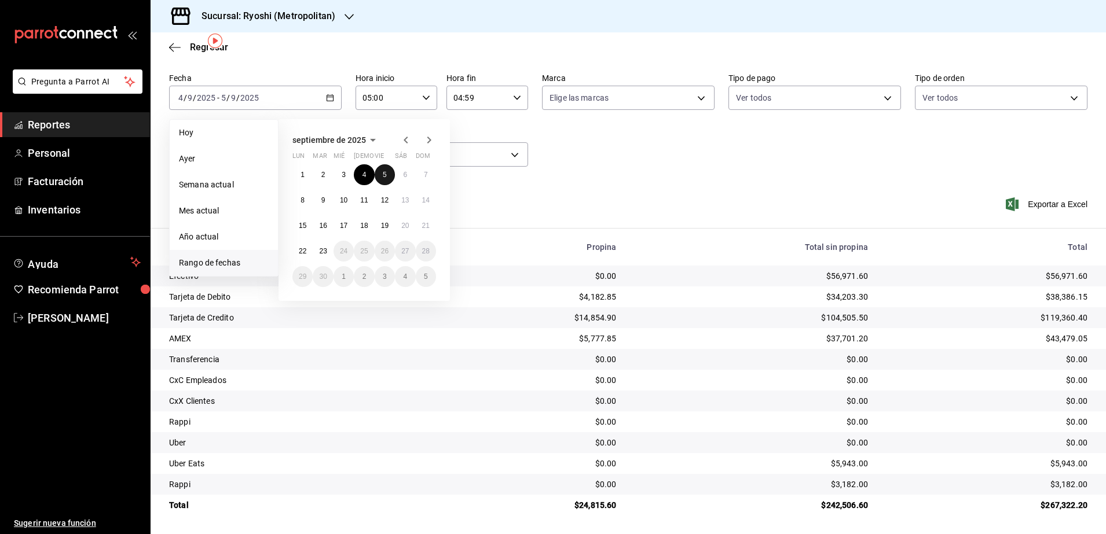
click at [387, 174] on button "5" at bounding box center [385, 174] width 20 height 21
click at [399, 171] on button "6" at bounding box center [405, 174] width 20 height 21
type input "00:00"
type input "23:59"
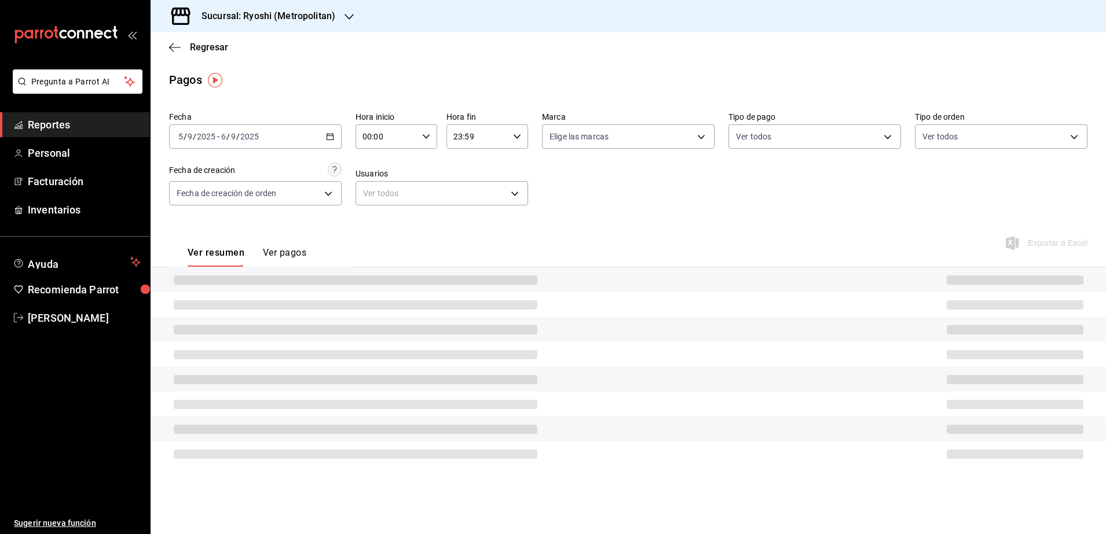
click at [433, 138] on div "00:00 Hora inicio" at bounding box center [396, 136] width 82 height 24
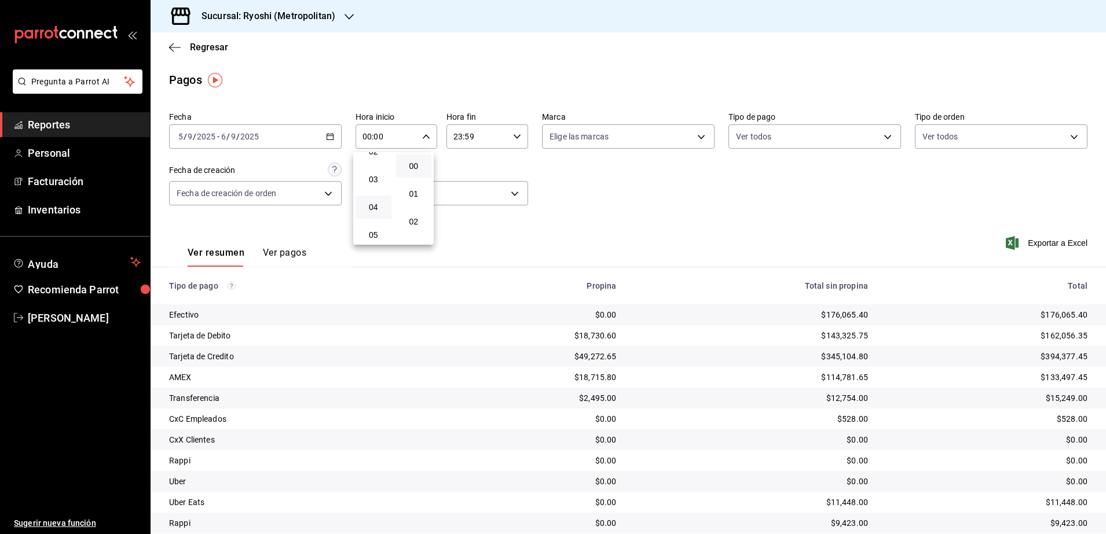
scroll to position [72, 0]
click at [370, 231] on span "05" at bounding box center [373, 232] width 22 height 9
type input "05:00"
click at [512, 135] on div at bounding box center [553, 267] width 1106 height 534
click at [513, 135] on icon "button" at bounding box center [517, 137] width 8 height 8
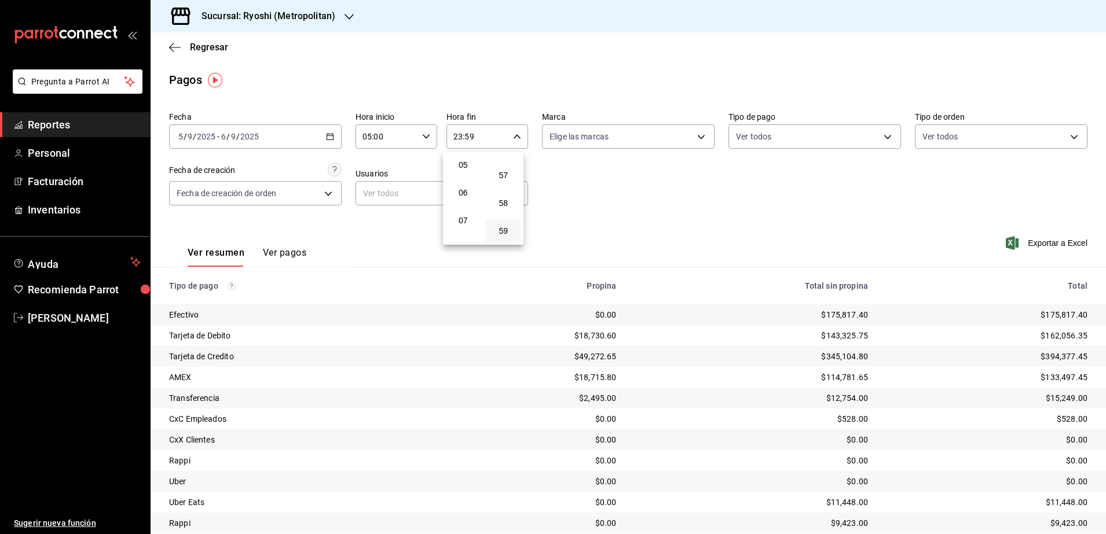
scroll to position [68, 0]
click at [465, 212] on span "04" at bounding box center [463, 209] width 22 height 9
type input "04:59"
click at [632, 236] on div at bounding box center [553, 267] width 1106 height 534
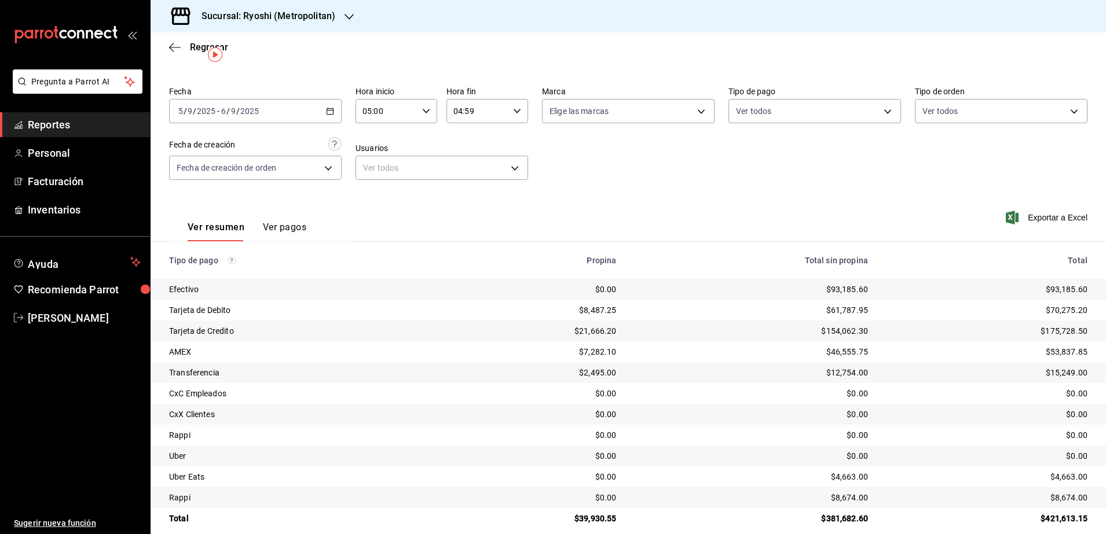
scroll to position [39, 0]
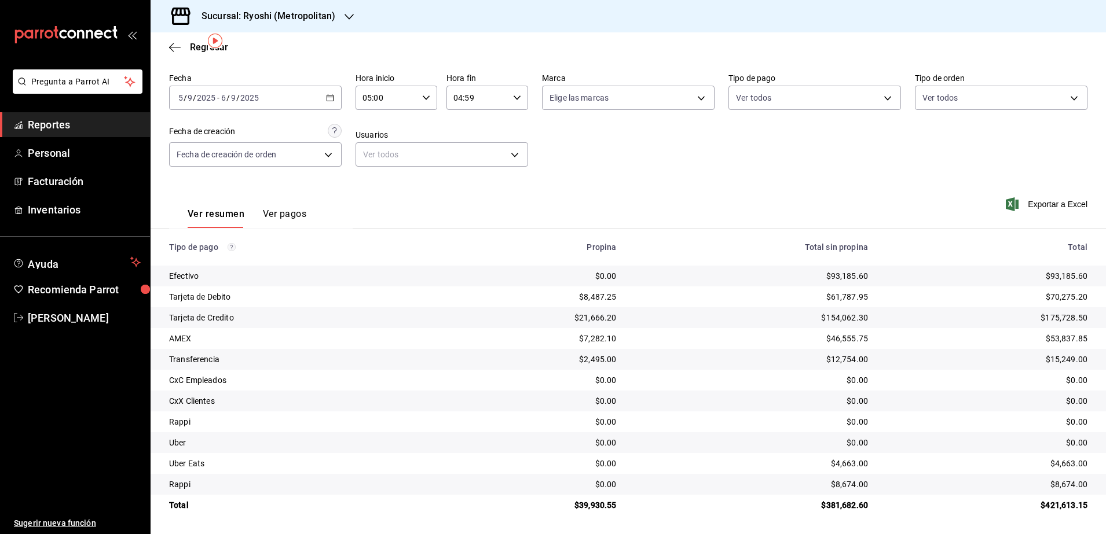
click at [331, 97] on \(Stroke\) "button" at bounding box center [330, 97] width 6 height 1
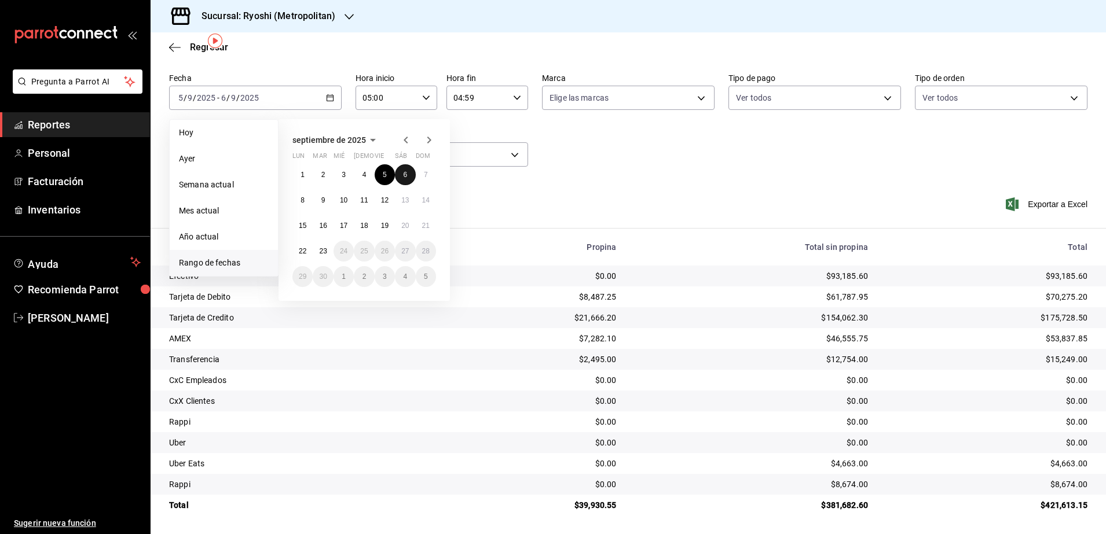
click at [401, 178] on button "6" at bounding box center [405, 174] width 20 height 21
click at [419, 174] on button "7" at bounding box center [426, 174] width 20 height 21
type input "00:00"
type input "23:59"
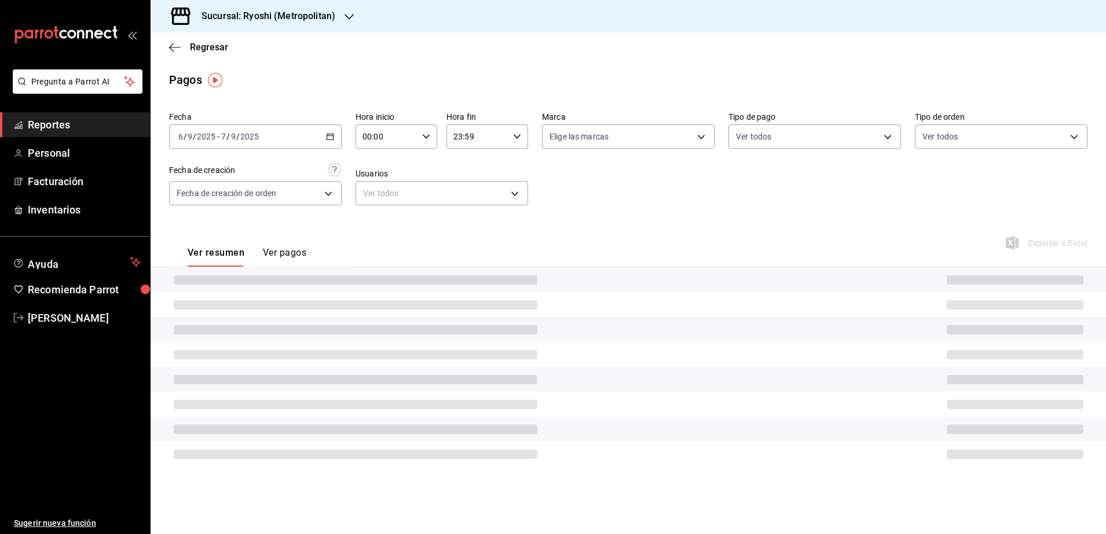
click at [424, 139] on icon "button" at bounding box center [426, 137] width 8 height 8
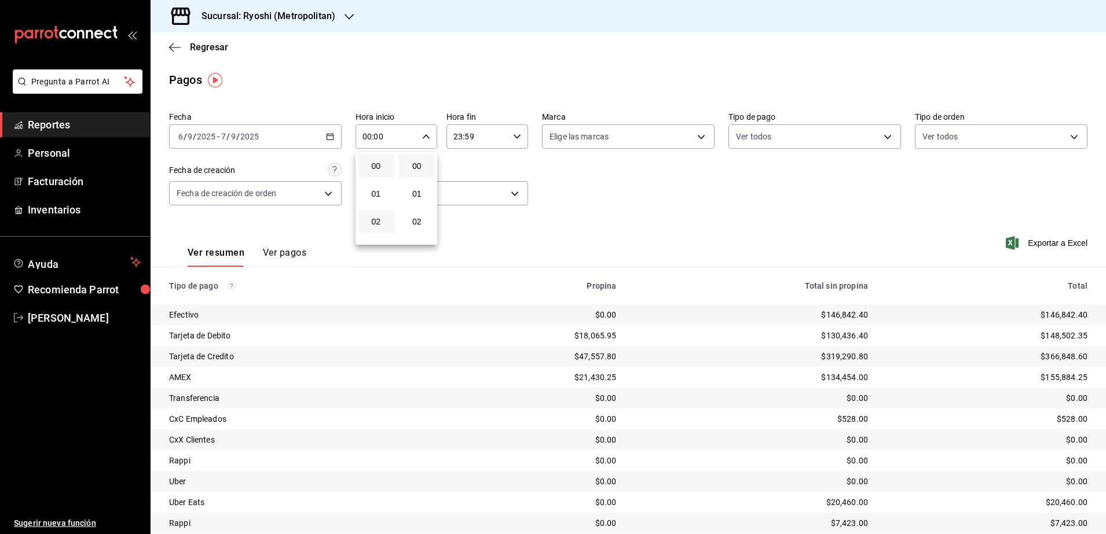
scroll to position [72, 0]
click at [377, 222] on button "05" at bounding box center [376, 232] width 36 height 23
type input "05:00"
click at [511, 135] on div at bounding box center [553, 267] width 1106 height 534
click at [513, 135] on icon "button" at bounding box center [517, 137] width 8 height 8
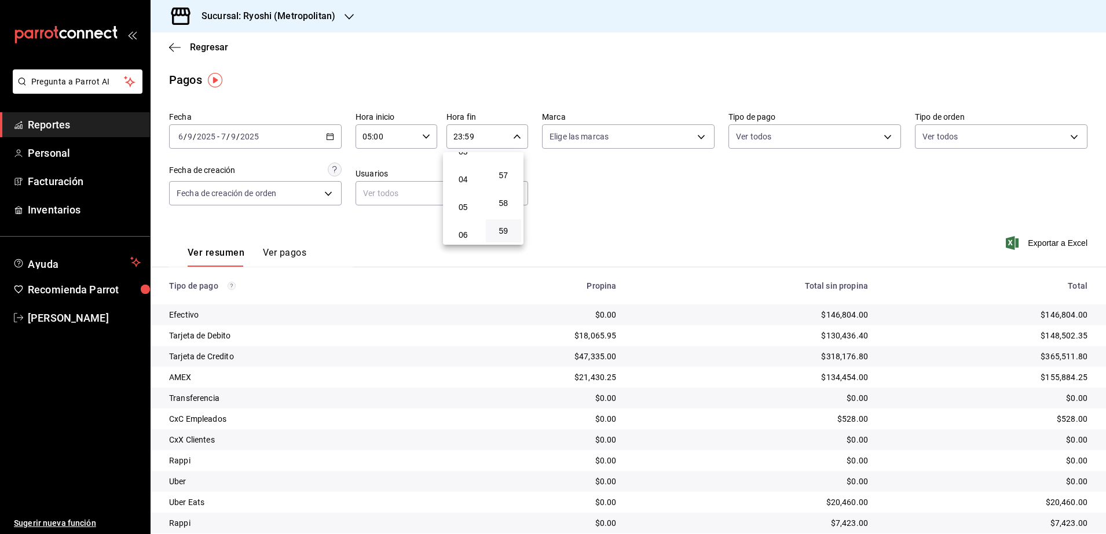
scroll to position [68, 0]
click at [463, 208] on span "04" at bounding box center [463, 209] width 22 height 9
type input "04:59"
click at [615, 216] on div at bounding box center [553, 267] width 1106 height 534
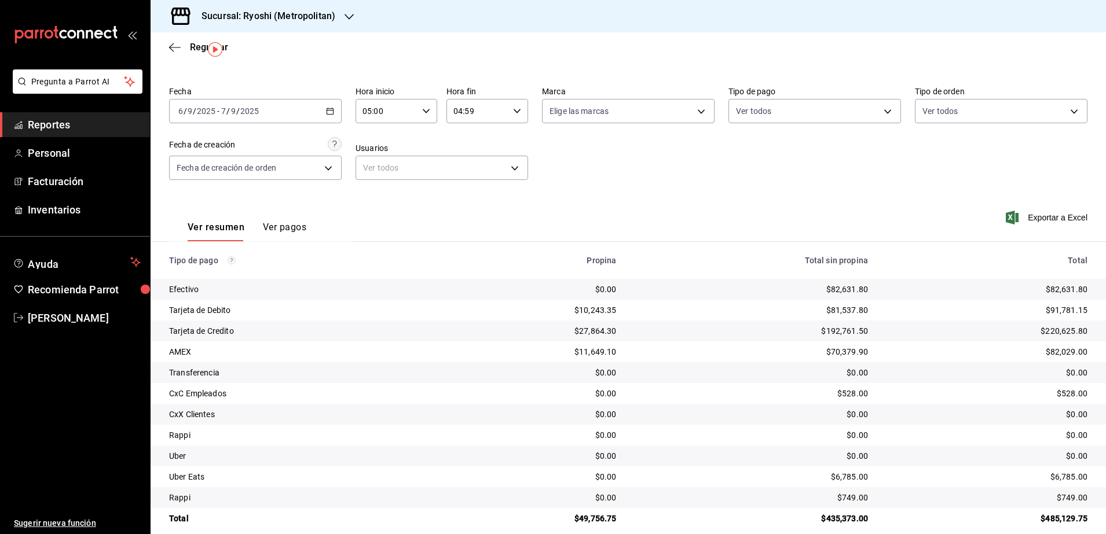
scroll to position [39, 0]
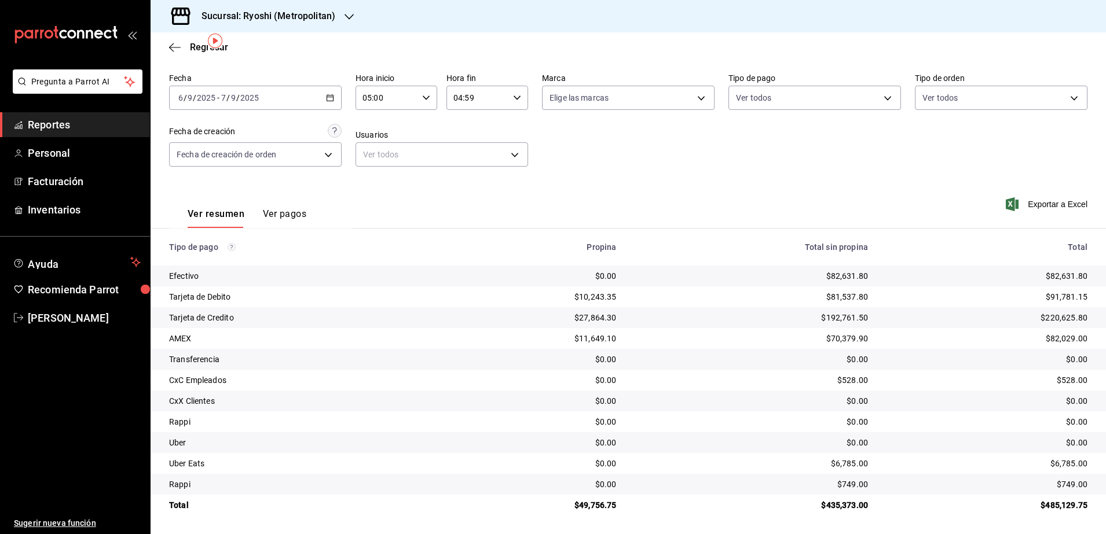
click at [324, 92] on div "2025-09-06 6 / 9 / 2025 - 2025-09-07 7 / 9 / 2025" at bounding box center [255, 98] width 173 height 24
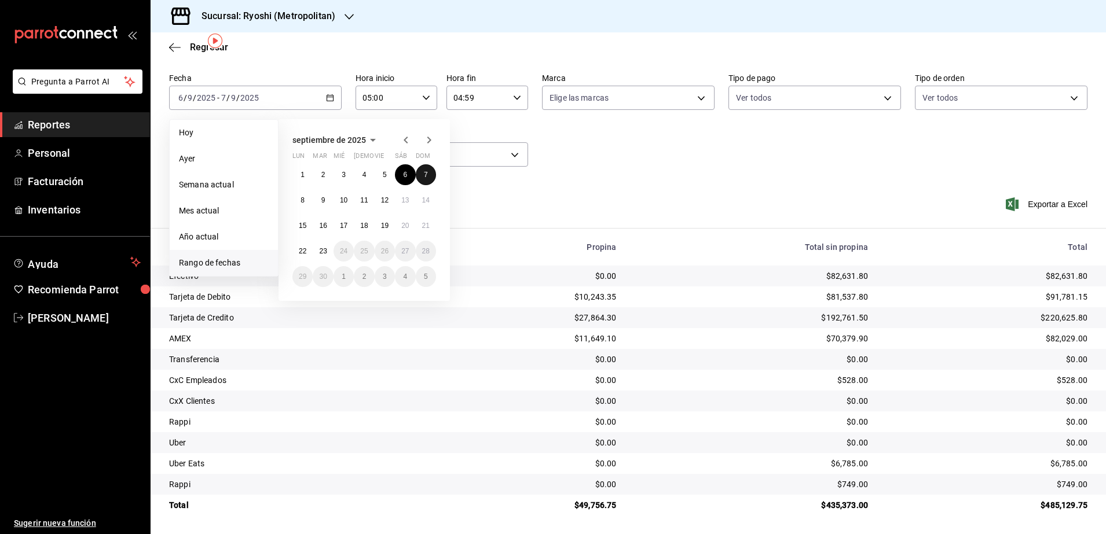
click at [426, 181] on button "7" at bounding box center [426, 174] width 20 height 21
click at [306, 200] on button "8" at bounding box center [302, 200] width 20 height 21
type input "00:00"
type input "23:59"
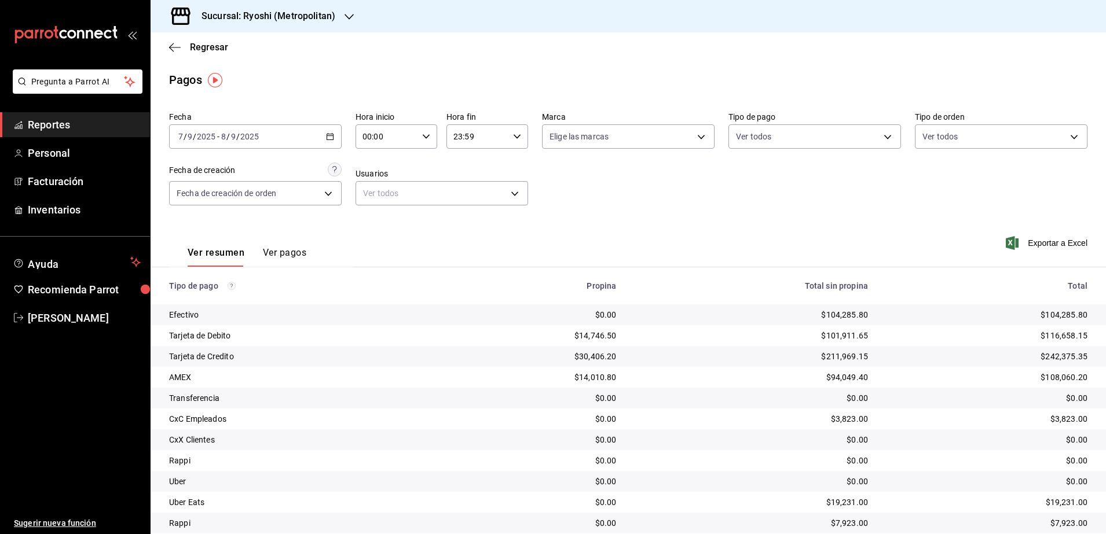
click at [422, 136] on icon "button" at bounding box center [426, 137] width 8 height 8
click at [374, 226] on button "05" at bounding box center [373, 232] width 36 height 23
type input "05:00"
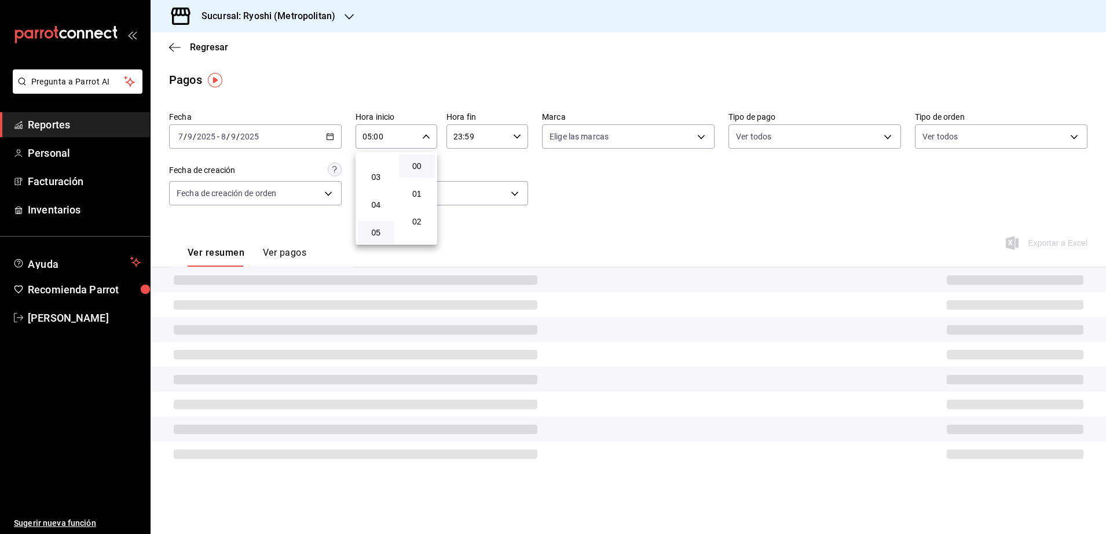
click at [513, 133] on div at bounding box center [553, 267] width 1106 height 534
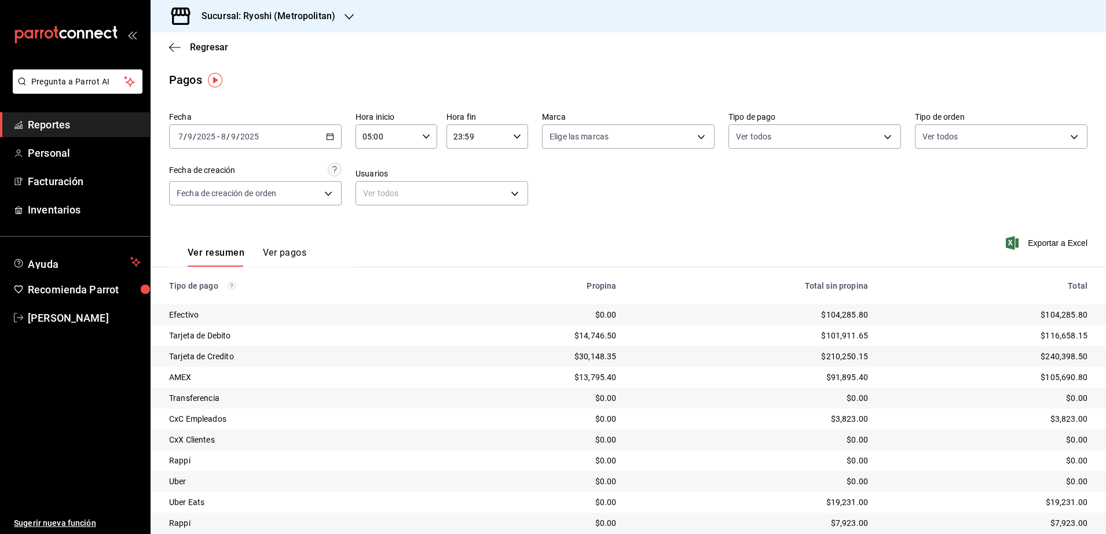
click at [515, 135] on \(Stroke\) "button" at bounding box center [516, 136] width 7 height 4
click at [468, 214] on button "04" at bounding box center [463, 209] width 36 height 23
type input "04:59"
click at [681, 223] on div at bounding box center [553, 267] width 1106 height 534
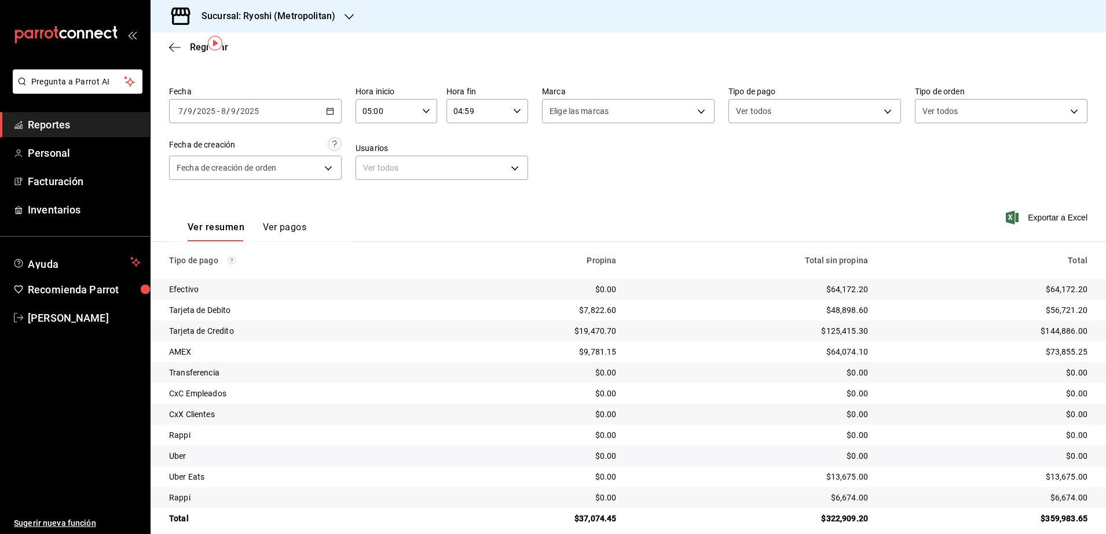
scroll to position [39, 0]
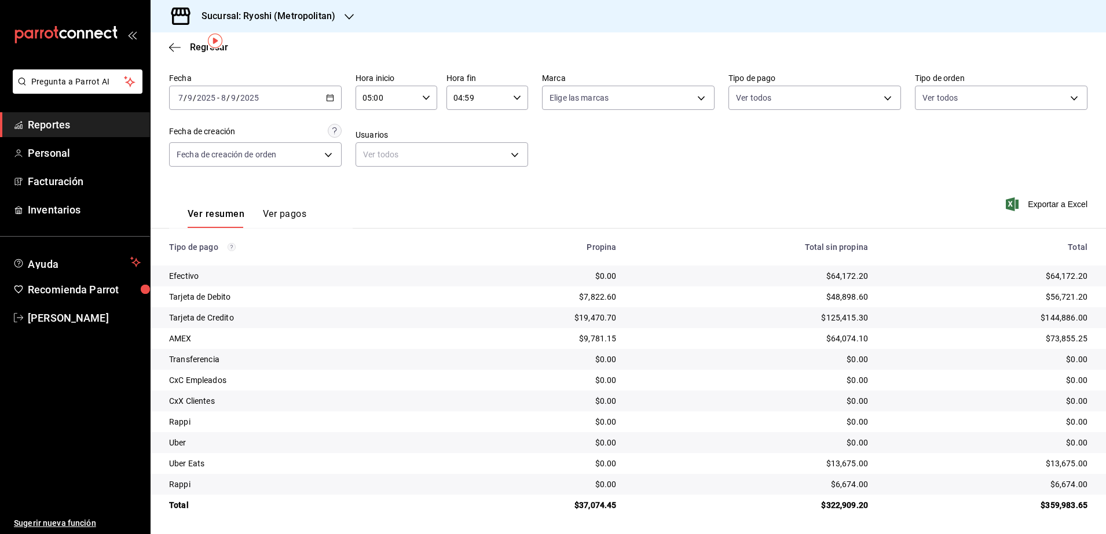
click at [334, 94] on div "2025-09-07 7 / 9 / 2025 - 2025-09-08 8 / 9 / 2025" at bounding box center [255, 98] width 173 height 24
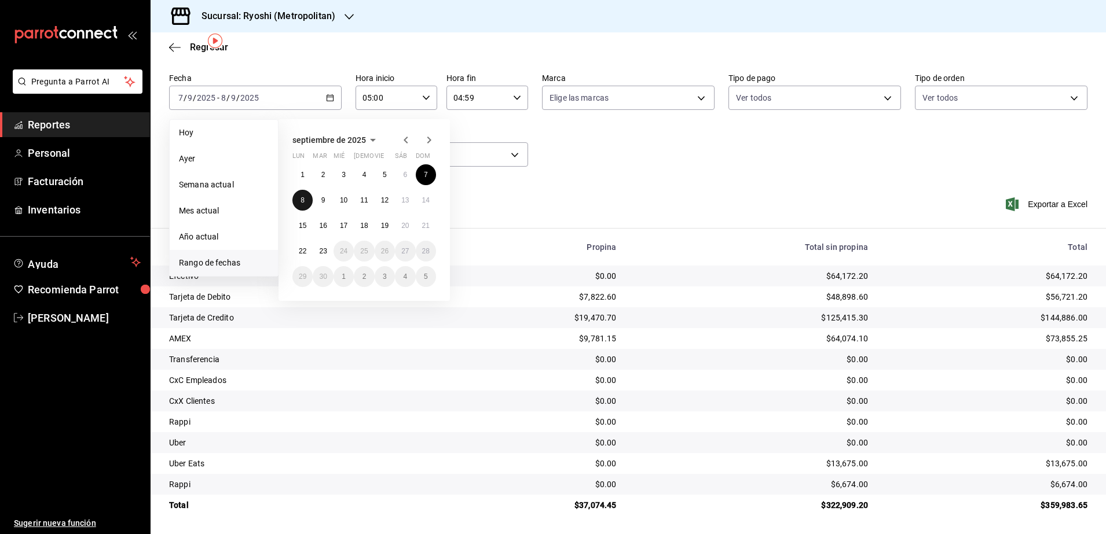
click at [305, 196] on button "8" at bounding box center [302, 200] width 20 height 21
click at [318, 199] on button "9" at bounding box center [323, 200] width 20 height 21
type input "00:00"
type input "23:59"
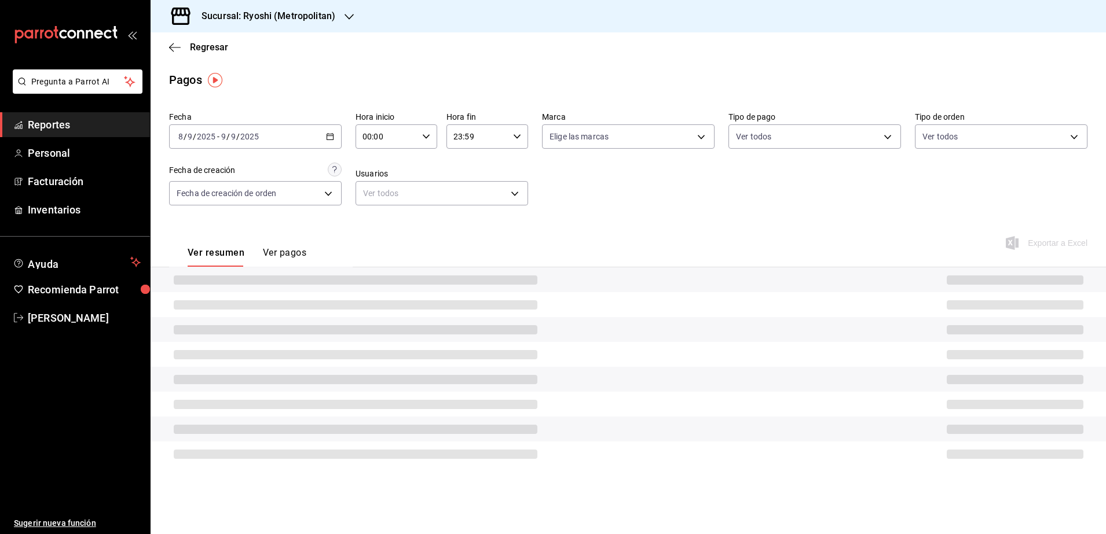
click at [431, 133] on div "00:00 Hora inicio" at bounding box center [396, 136] width 82 height 24
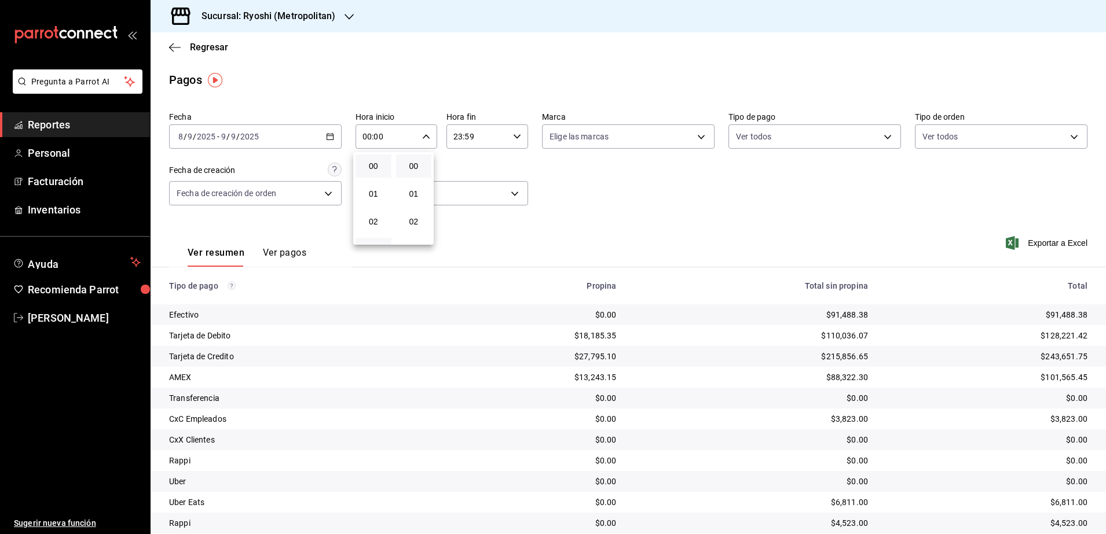
scroll to position [72, 0]
click at [377, 227] on button "05" at bounding box center [373, 232] width 36 height 23
type input "05:00"
click at [516, 135] on div at bounding box center [553, 267] width 1106 height 534
click at [516, 135] on icon "button" at bounding box center [517, 137] width 8 height 8
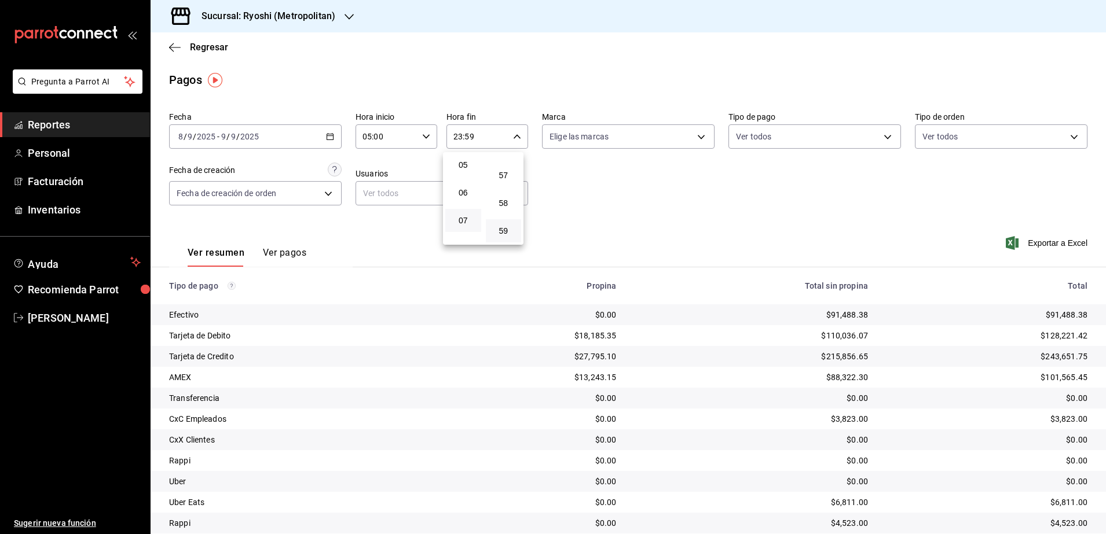
scroll to position [68, 0]
click at [469, 211] on span "04" at bounding box center [463, 209] width 22 height 9
type input "04:59"
click at [753, 210] on div at bounding box center [553, 267] width 1106 height 534
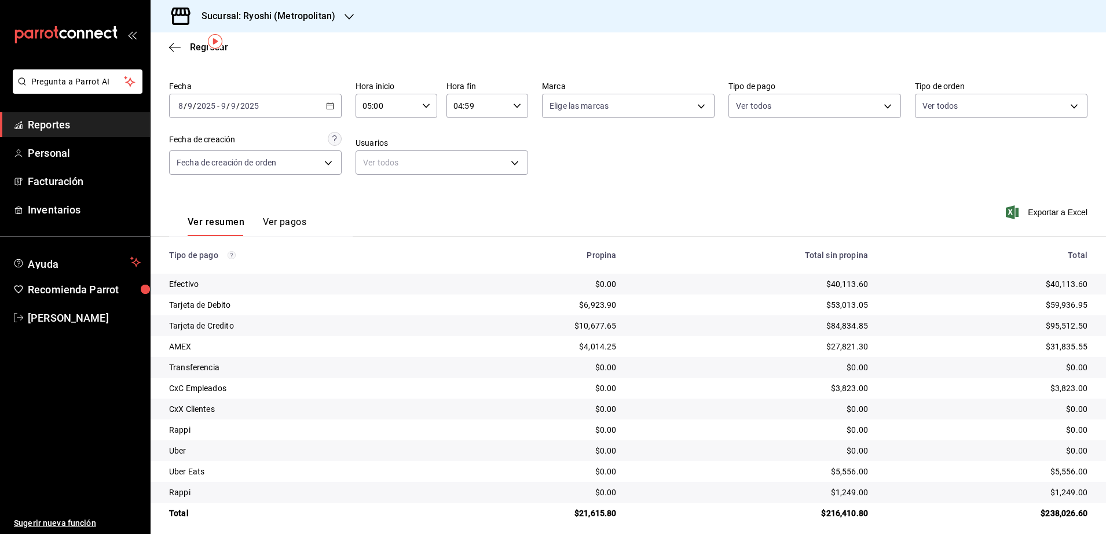
scroll to position [39, 0]
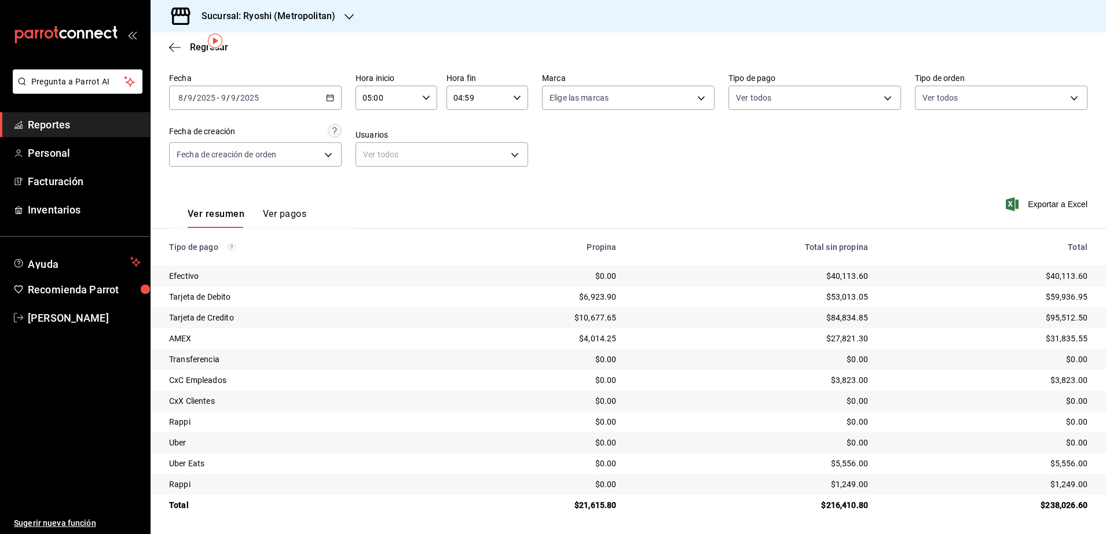
click at [333, 98] on div "2025-09-08 8 / 9 / 2025 - 2025-09-09 9 / 9 / 2025" at bounding box center [255, 98] width 173 height 24
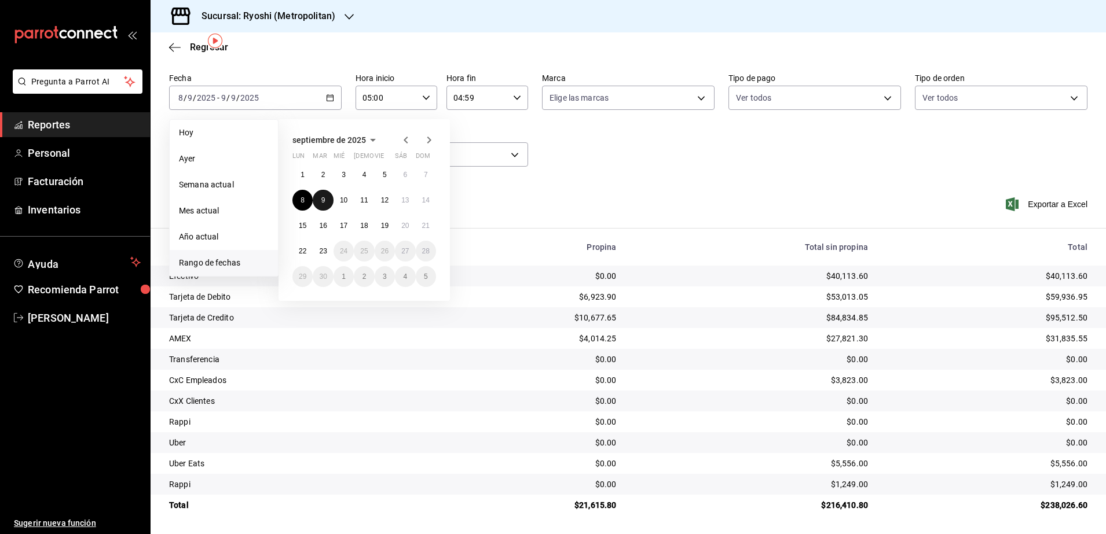
click at [322, 199] on abbr "9" at bounding box center [323, 200] width 4 height 8
click at [345, 199] on abbr "10" at bounding box center [344, 200] width 8 height 8
type input "00:00"
type input "23:59"
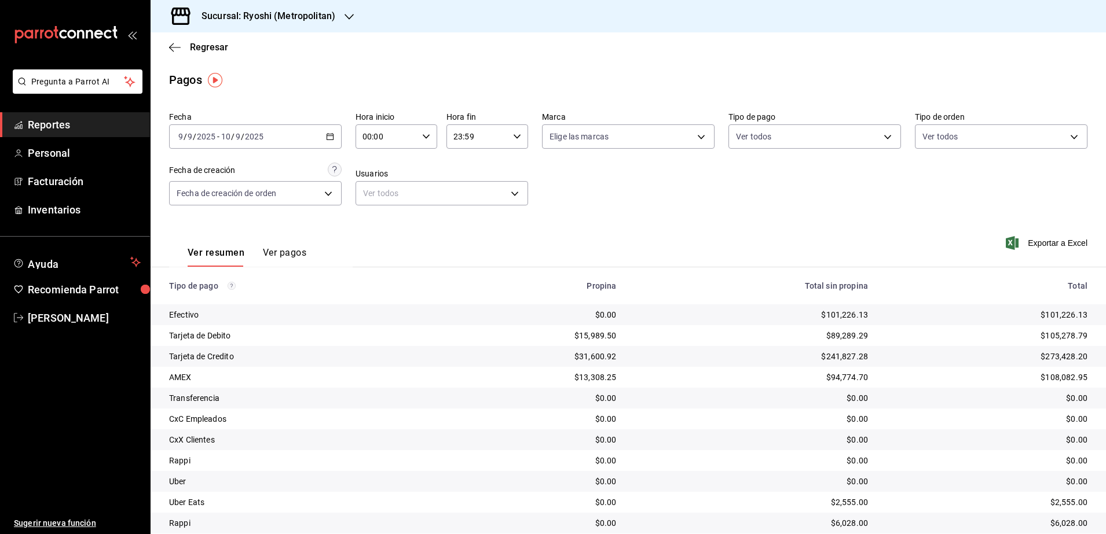
click at [431, 131] on div "00:00 Hora inicio" at bounding box center [396, 136] width 82 height 24
click at [372, 171] on button "05" at bounding box center [373, 160] width 36 height 23
type input "05:00"
click at [518, 138] on div at bounding box center [553, 267] width 1106 height 534
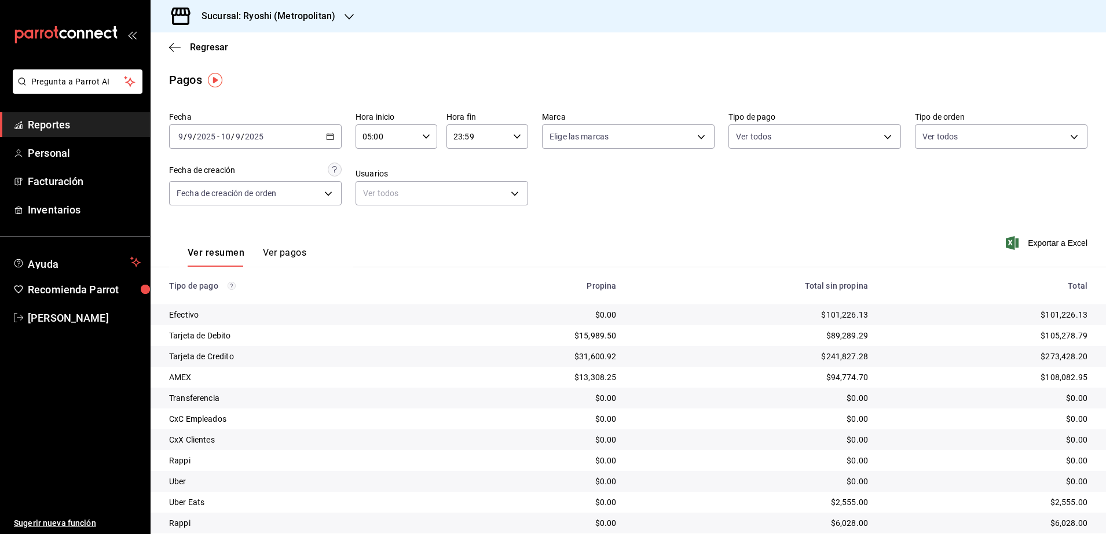
click at [518, 138] on div "23:59 Hora fin" at bounding box center [487, 136] width 82 height 24
click at [469, 210] on span "04" at bounding box center [463, 209] width 22 height 9
type input "04:59"
click at [656, 243] on div at bounding box center [553, 267] width 1106 height 534
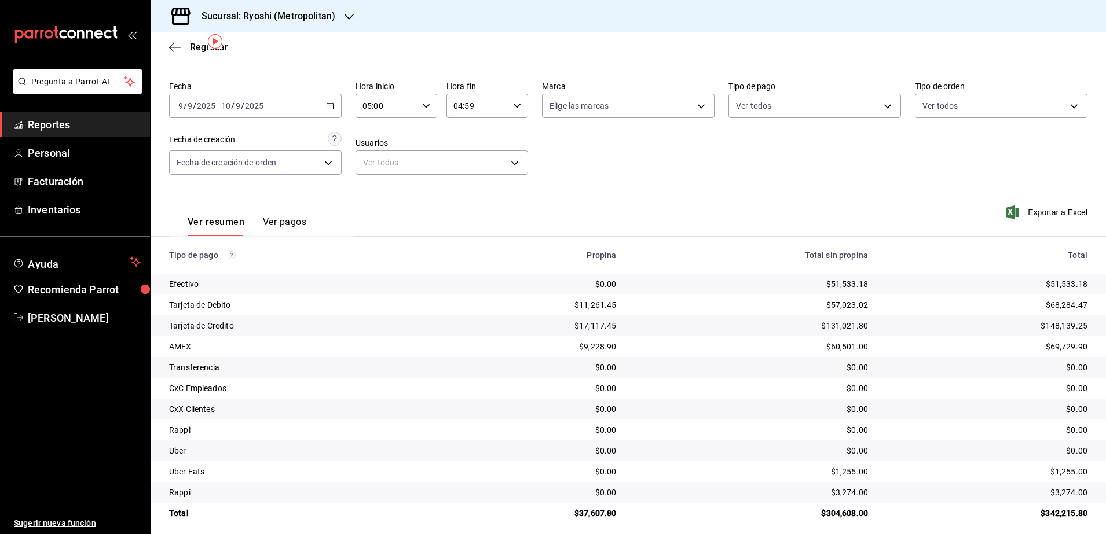
scroll to position [39, 0]
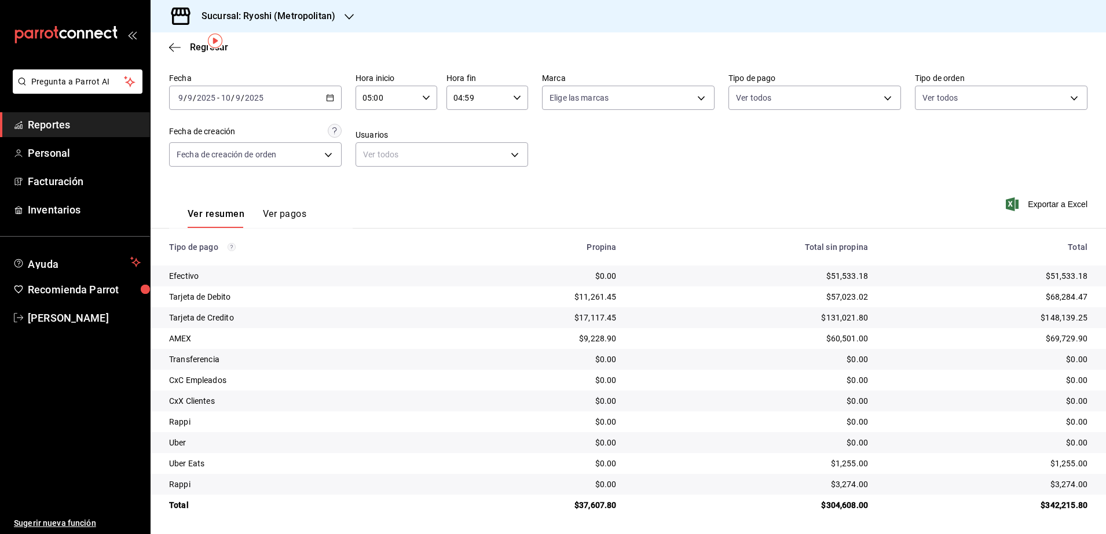
click at [327, 92] on div "2025-09-09 9 / 9 / 2025 - 2025-09-10 10 / 9 / 2025" at bounding box center [255, 98] width 173 height 24
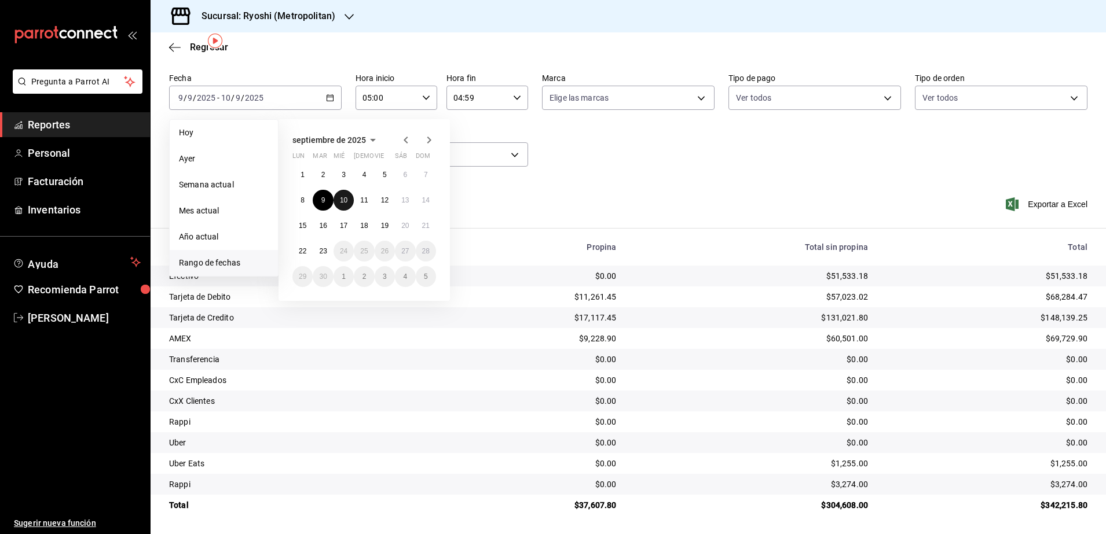
click at [344, 202] on abbr "10" at bounding box center [344, 200] width 8 height 8
click at [358, 197] on button "11" at bounding box center [364, 200] width 20 height 21
type input "00:00"
type input "23:59"
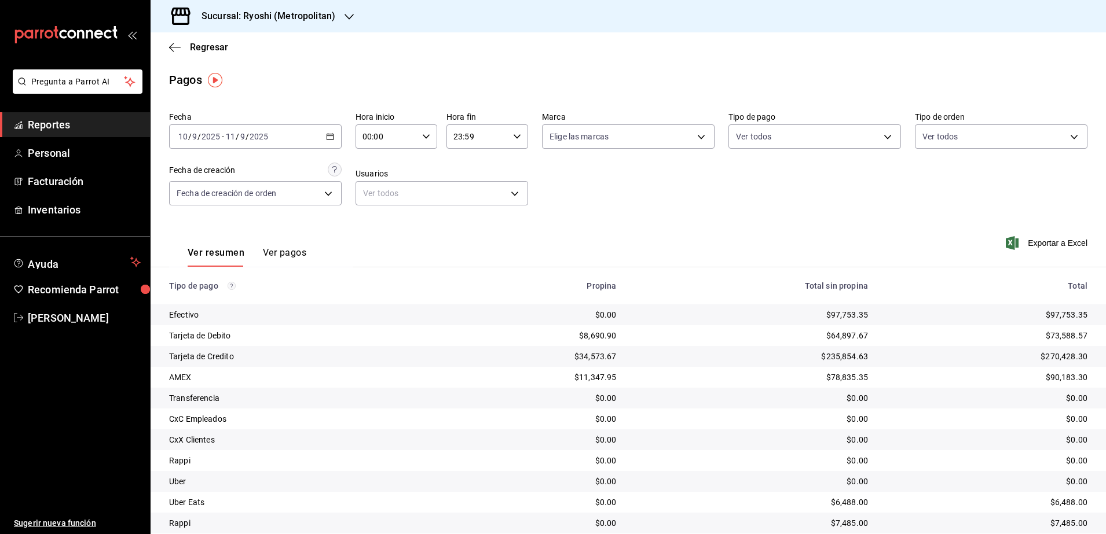
click at [424, 137] on icon "button" at bounding box center [426, 137] width 8 height 8
click at [380, 160] on span "05" at bounding box center [373, 160] width 22 height 9
type input "05:00"
click at [512, 145] on div at bounding box center [553, 267] width 1106 height 534
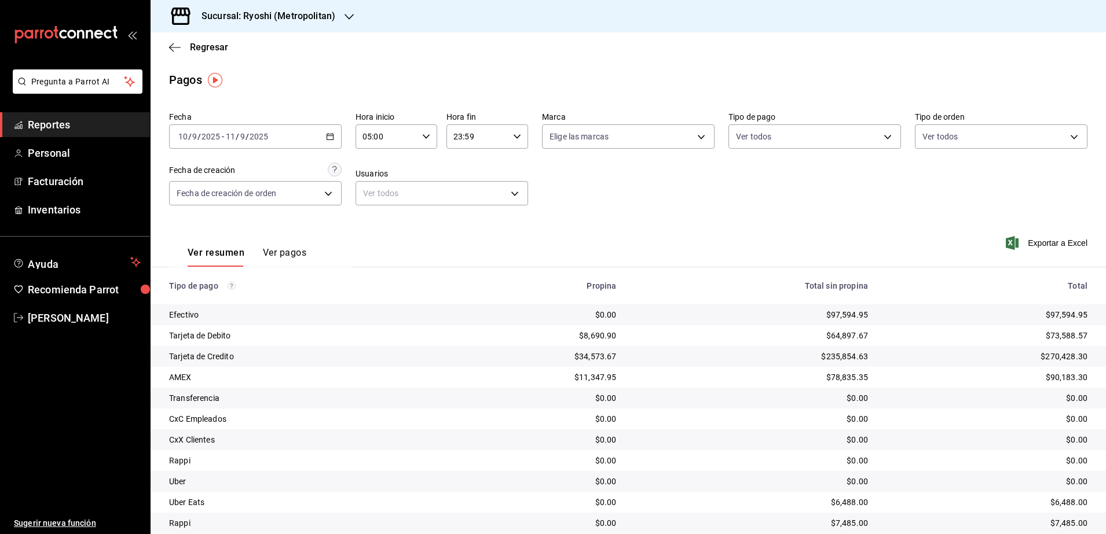
click at [513, 142] on div "23:59 Hora fin" at bounding box center [487, 136] width 82 height 24
click at [466, 205] on span "04" at bounding box center [463, 209] width 22 height 9
type input "04:59"
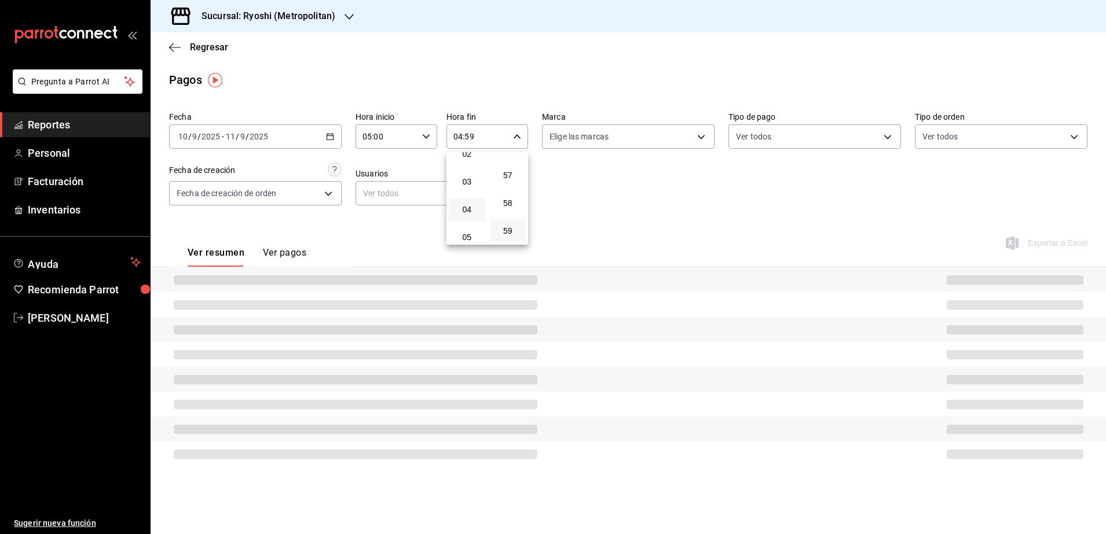
click at [623, 215] on div at bounding box center [553, 267] width 1106 height 534
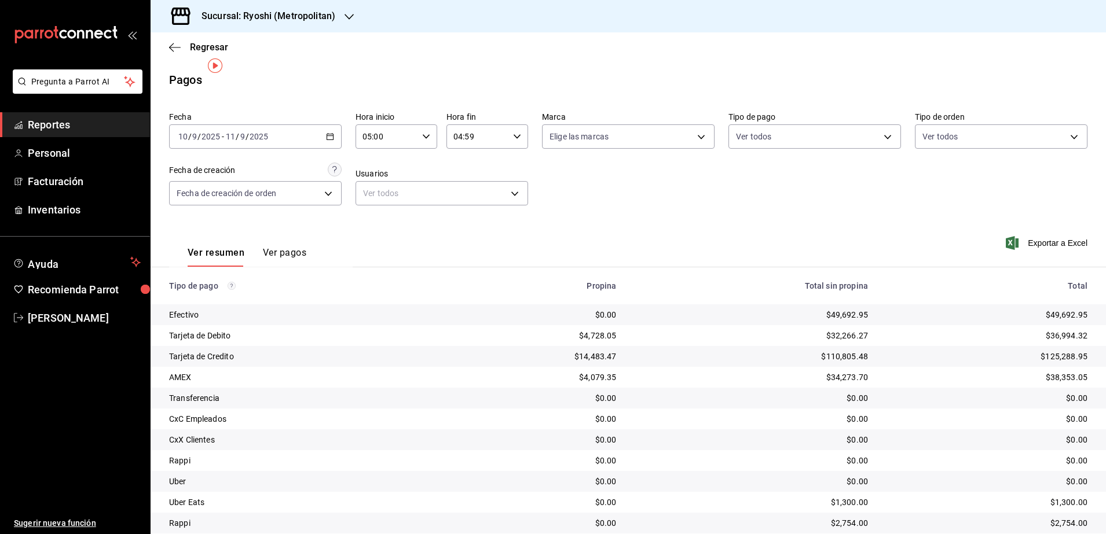
scroll to position [39, 0]
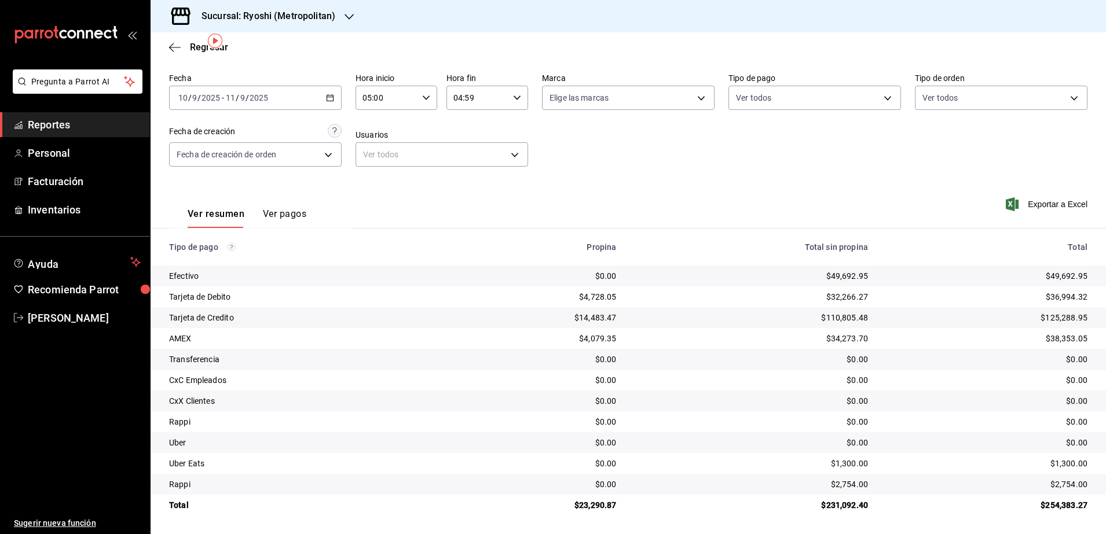
click at [325, 90] on div "2025-09-10 10 / 9 / 2025 - 2025-09-11 11 / 9 / 2025" at bounding box center [255, 98] width 173 height 24
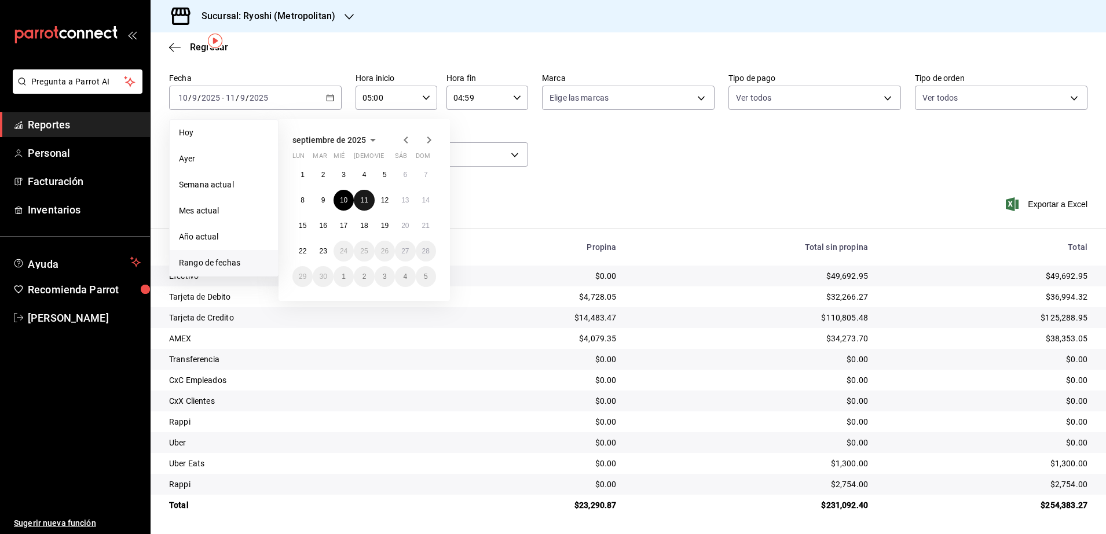
click at [365, 202] on abbr "11" at bounding box center [364, 200] width 8 height 8
click at [386, 196] on abbr "12" at bounding box center [385, 200] width 8 height 8
type input "00:00"
type input "23:59"
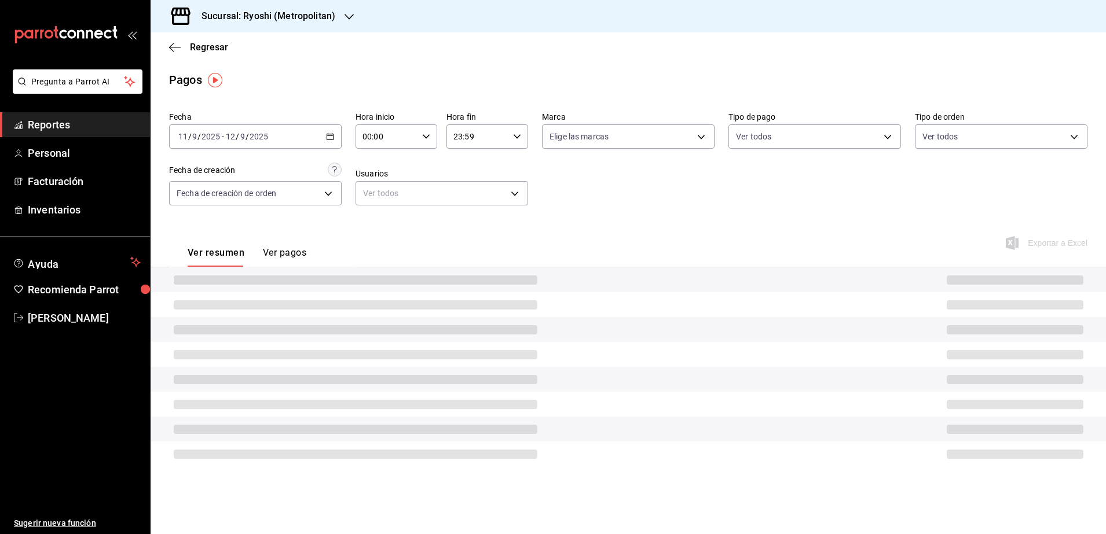
click at [432, 131] on div "00:00 Hora inicio" at bounding box center [396, 136] width 82 height 24
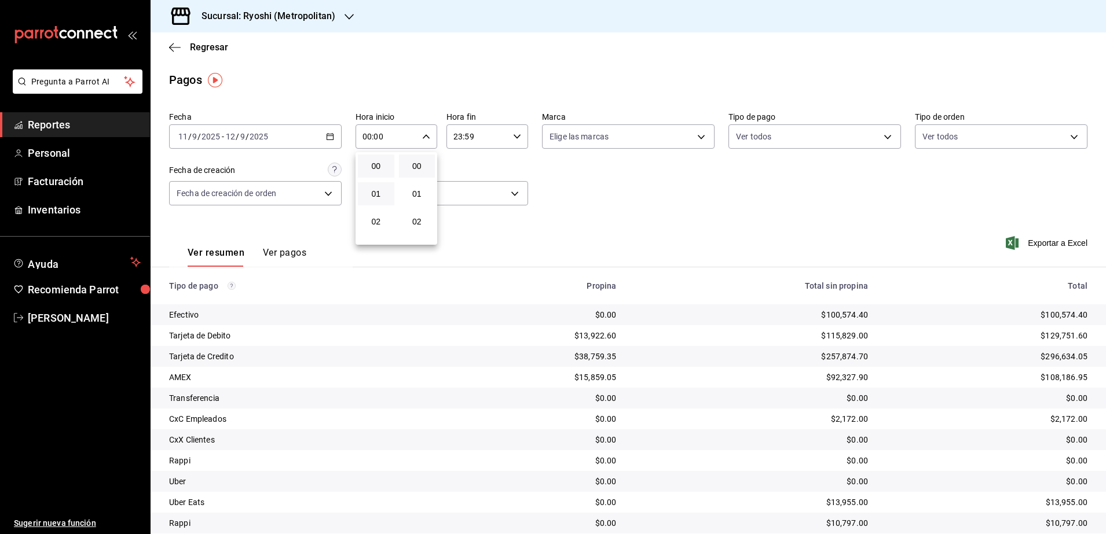
scroll to position [72, 0]
click at [378, 225] on button "05" at bounding box center [376, 232] width 36 height 23
type input "05:00"
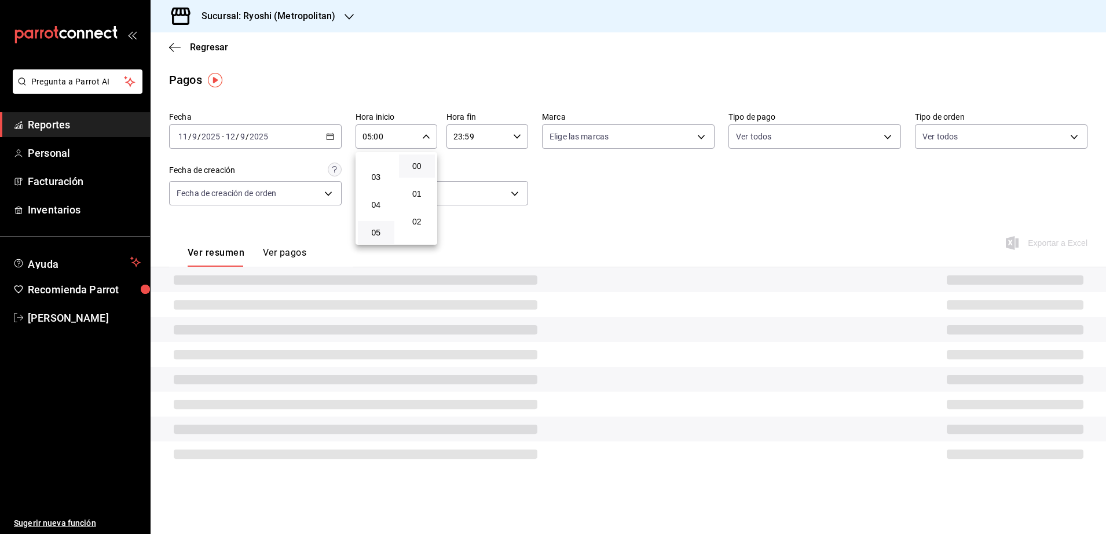
click at [518, 135] on div at bounding box center [553, 267] width 1106 height 534
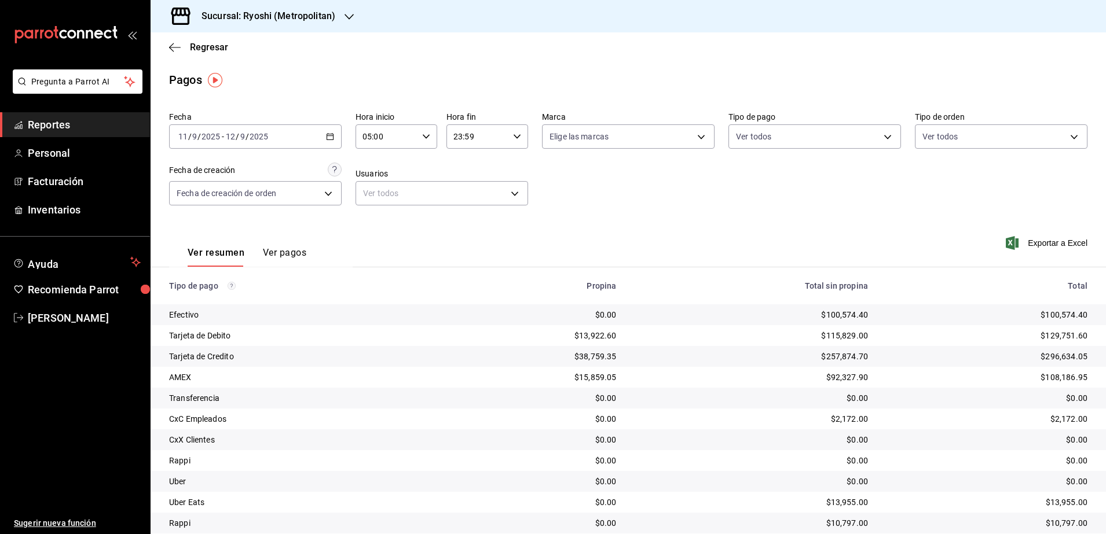
click at [518, 135] on div "23:59 Hora fin" at bounding box center [487, 136] width 82 height 24
click at [467, 212] on span "04" at bounding box center [463, 209] width 22 height 9
type input "04:59"
click at [667, 210] on div at bounding box center [553, 267] width 1106 height 534
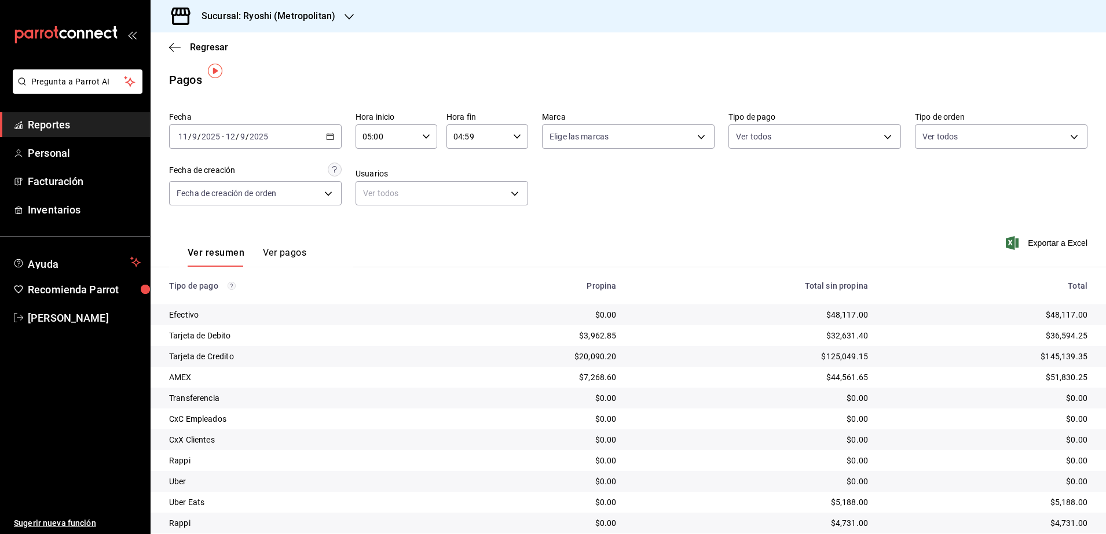
scroll to position [39, 0]
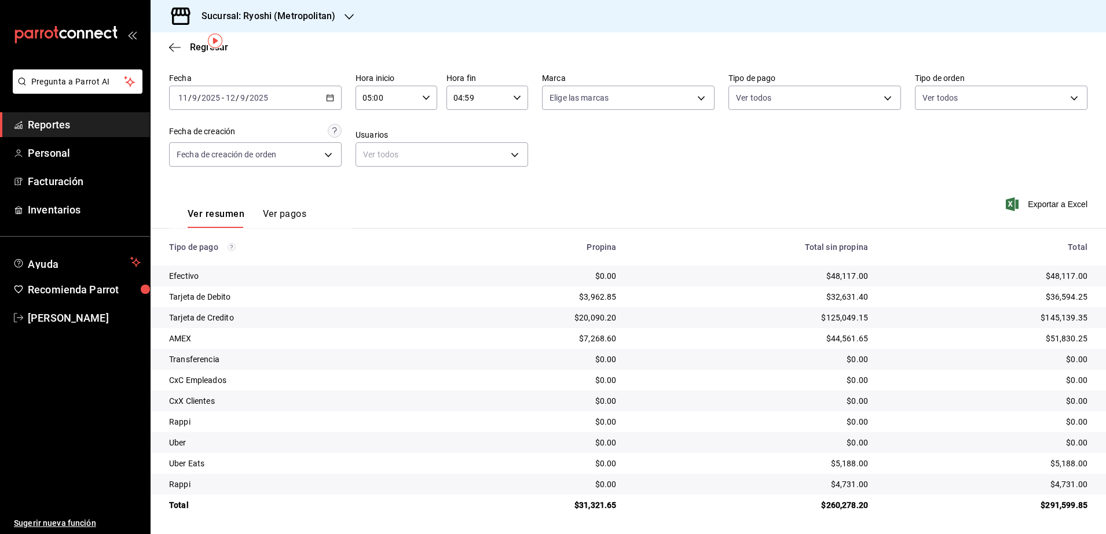
click at [326, 97] on icon "button" at bounding box center [330, 98] width 8 height 8
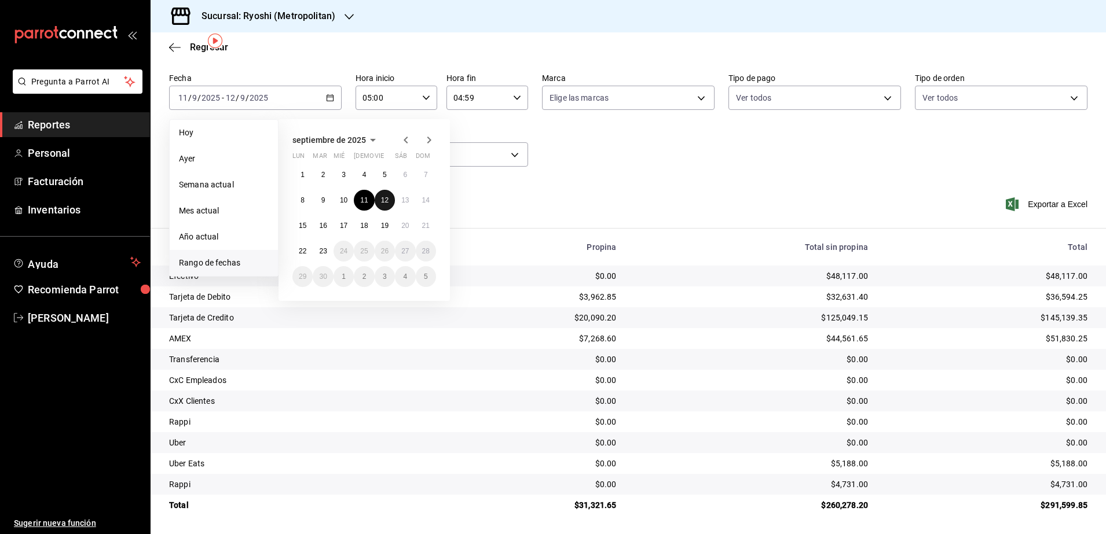
click at [387, 203] on abbr "12" at bounding box center [385, 200] width 8 height 8
click at [399, 199] on button "13" at bounding box center [405, 200] width 20 height 21
type input "00:00"
type input "23:59"
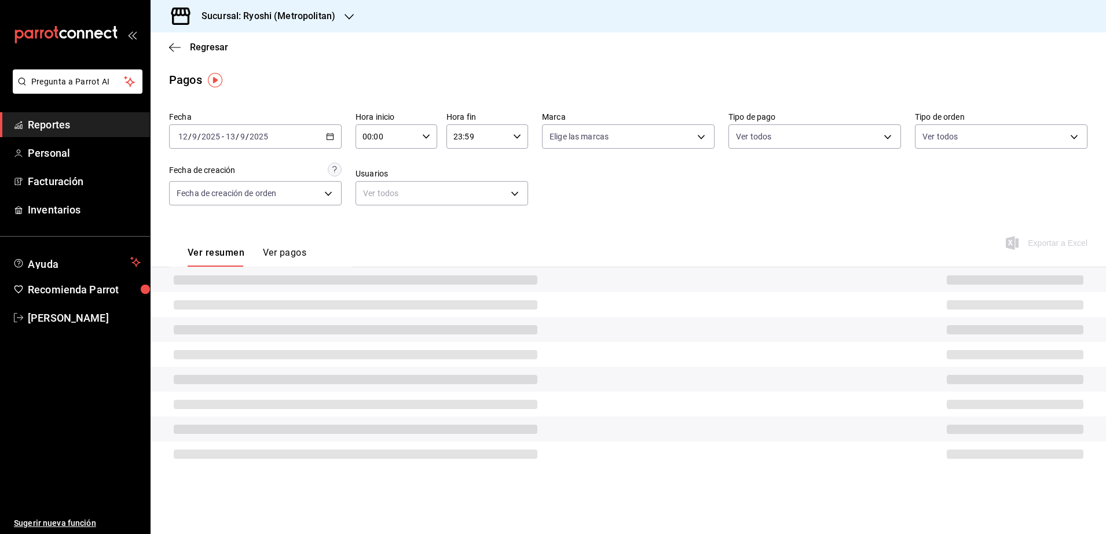
click at [429, 142] on div "00:00 Hora inicio" at bounding box center [396, 136] width 82 height 24
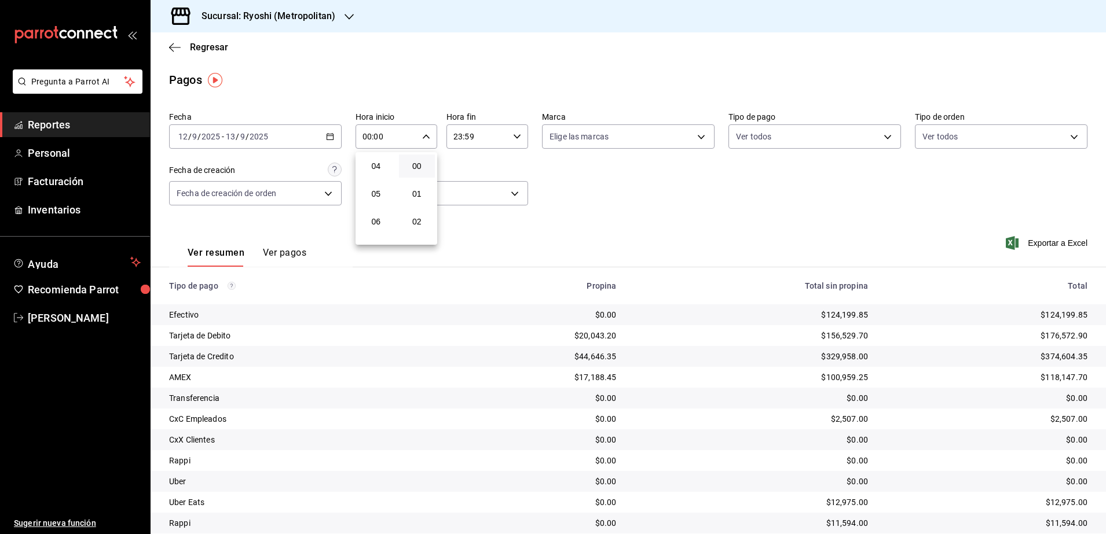
scroll to position [145, 0]
click at [376, 163] on span "05" at bounding box center [376, 160] width 23 height 9
type input "05:00"
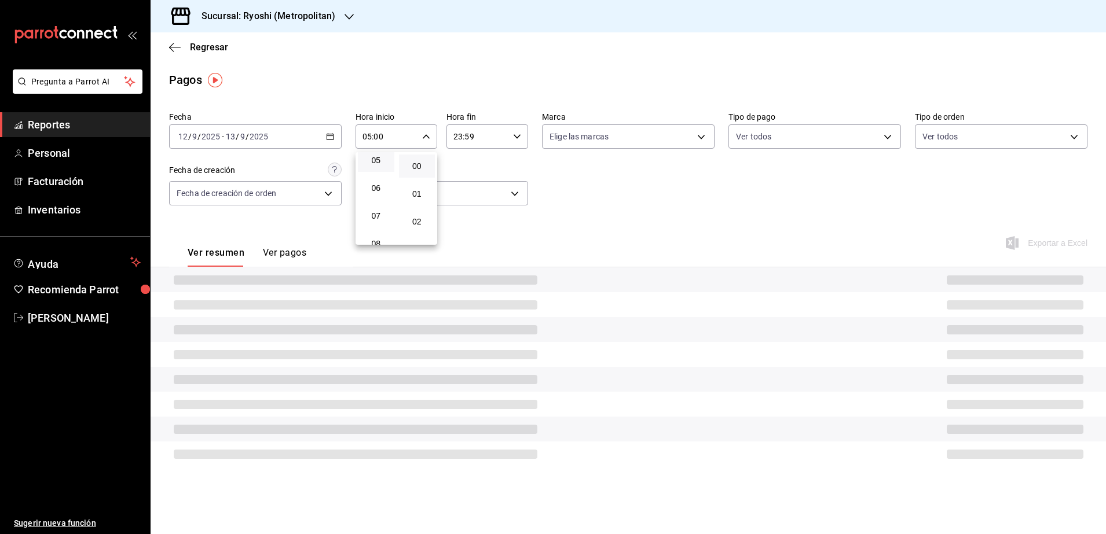
click at [515, 140] on div at bounding box center [553, 267] width 1106 height 534
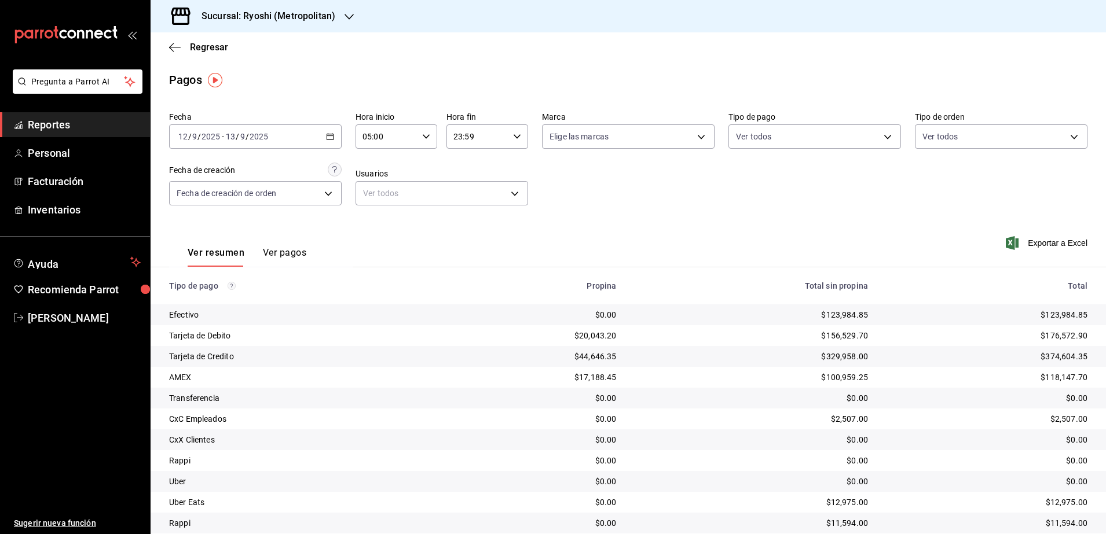
click at [515, 140] on icon "button" at bounding box center [517, 137] width 8 height 8
click at [466, 208] on span "04" at bounding box center [463, 209] width 22 height 9
type input "04:59"
click at [599, 211] on div at bounding box center [553, 267] width 1106 height 534
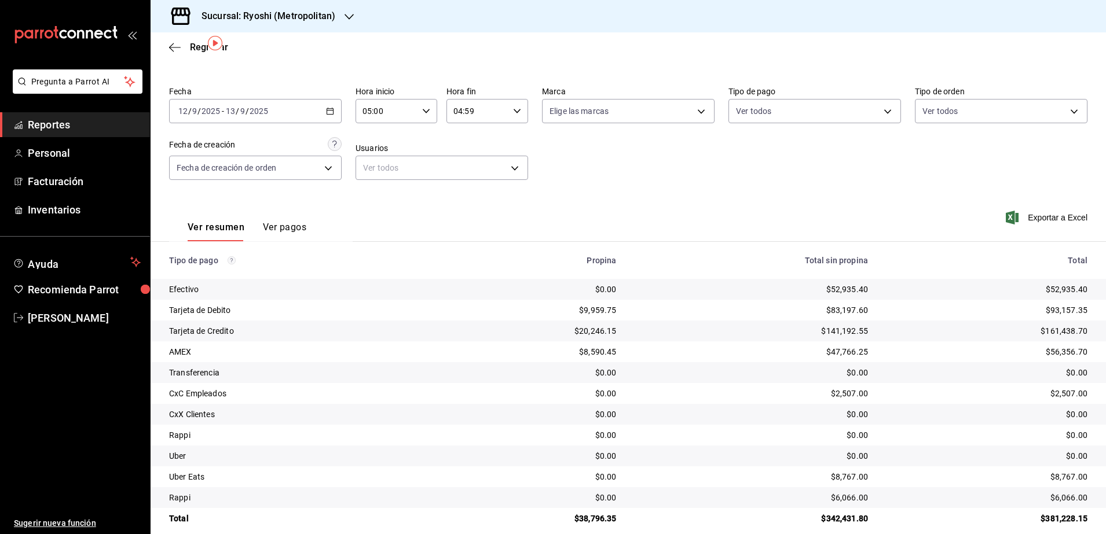
scroll to position [39, 0]
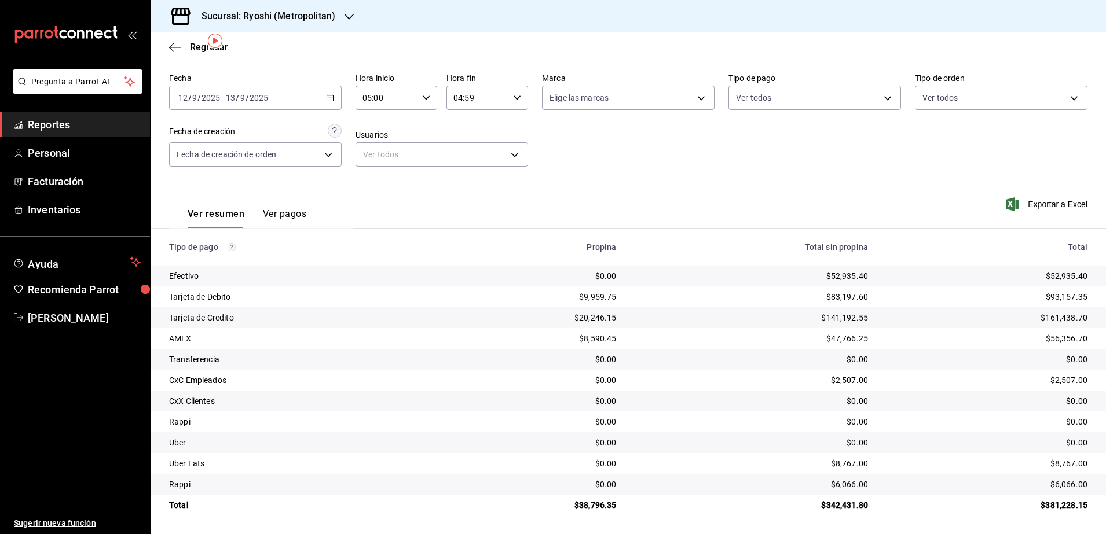
click at [326, 97] on icon "button" at bounding box center [330, 98] width 8 height 8
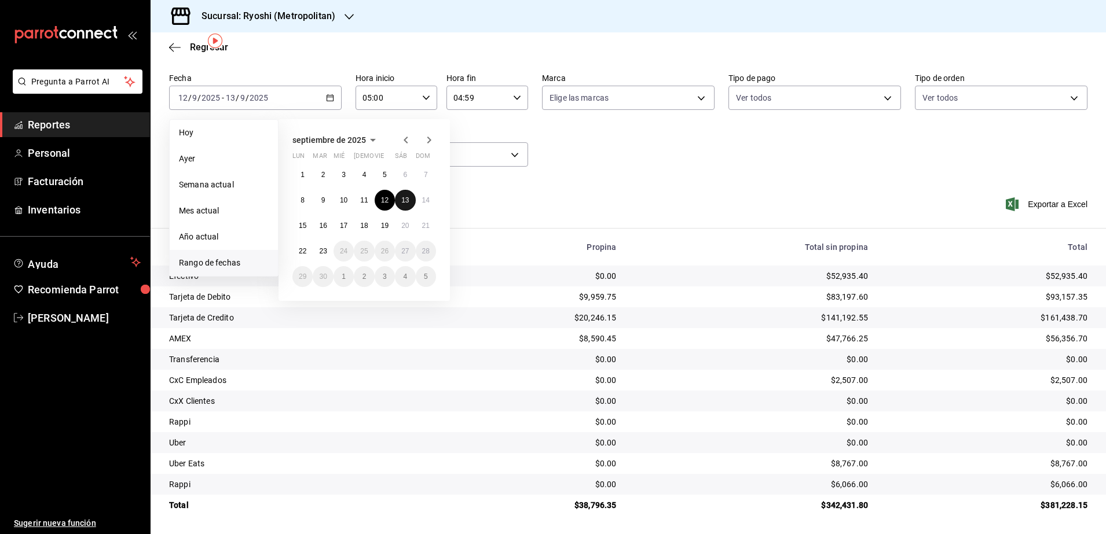
click at [403, 203] on abbr "13" at bounding box center [405, 200] width 8 height 8
click at [419, 197] on button "14" at bounding box center [426, 200] width 20 height 21
type input "00:00"
type input "23:59"
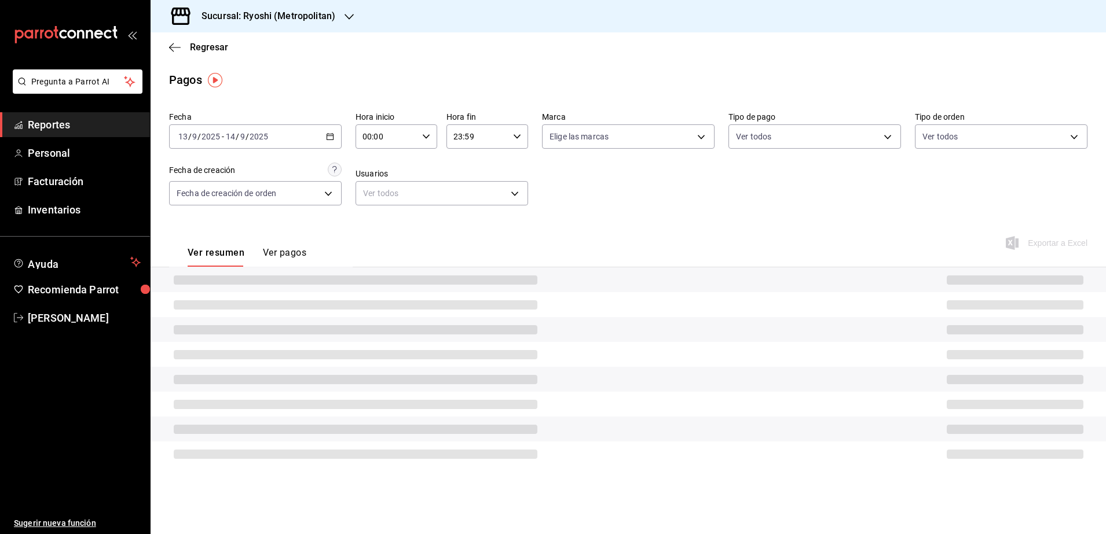
click at [430, 131] on div "00:00 Hora inicio" at bounding box center [396, 136] width 82 height 24
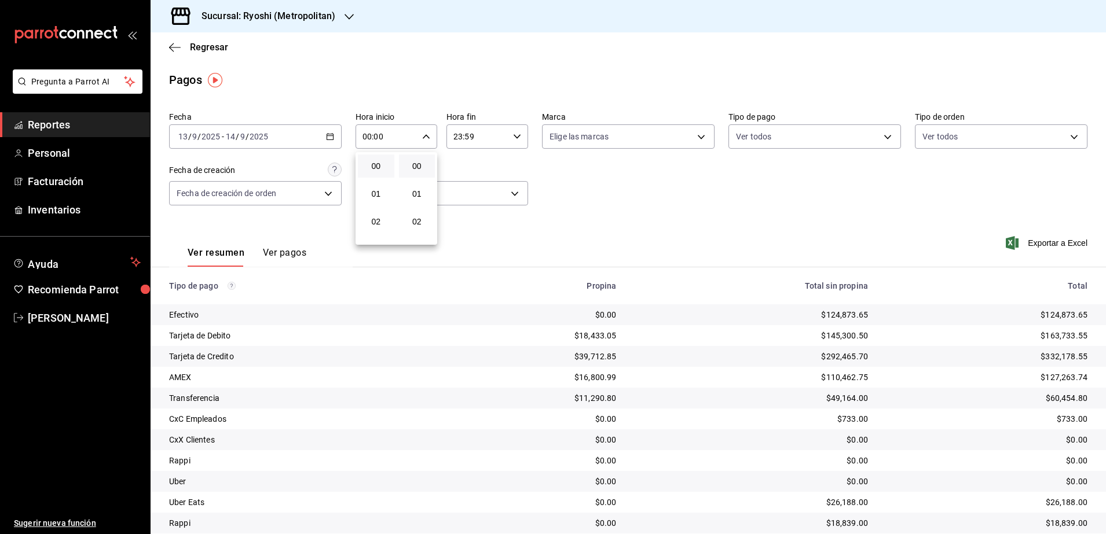
scroll to position [72, 0]
click at [385, 233] on span "05" at bounding box center [376, 232] width 23 height 9
type input "05:00"
click at [513, 138] on div at bounding box center [553, 267] width 1106 height 534
click at [513, 138] on icon "button" at bounding box center [517, 137] width 8 height 8
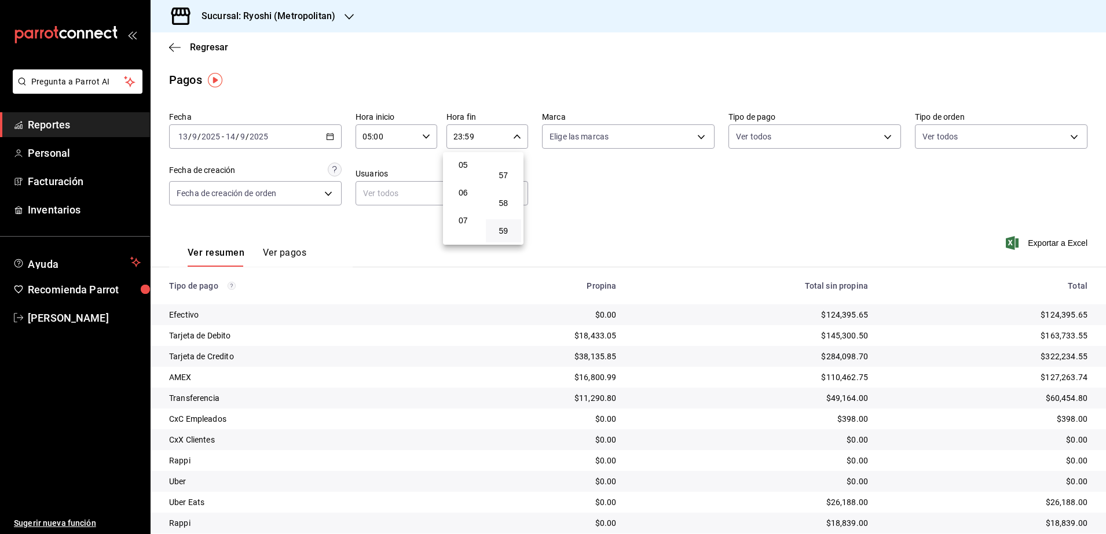
scroll to position [68, 0]
click at [466, 205] on span "04" at bounding box center [463, 209] width 22 height 9
type input "04:59"
click at [611, 205] on div at bounding box center [553, 267] width 1106 height 534
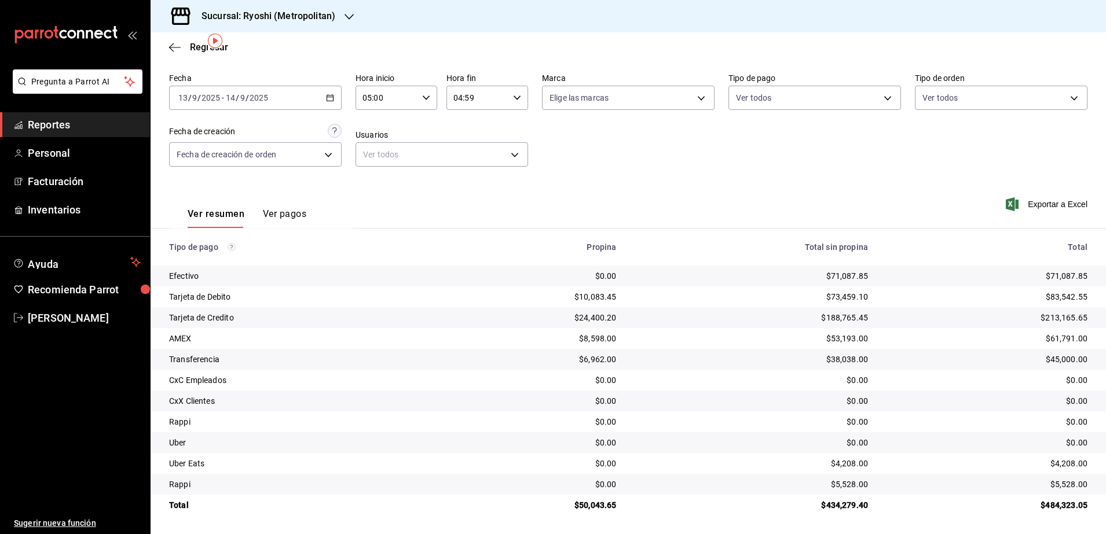
click at [329, 99] on icon "button" at bounding box center [330, 98] width 8 height 8
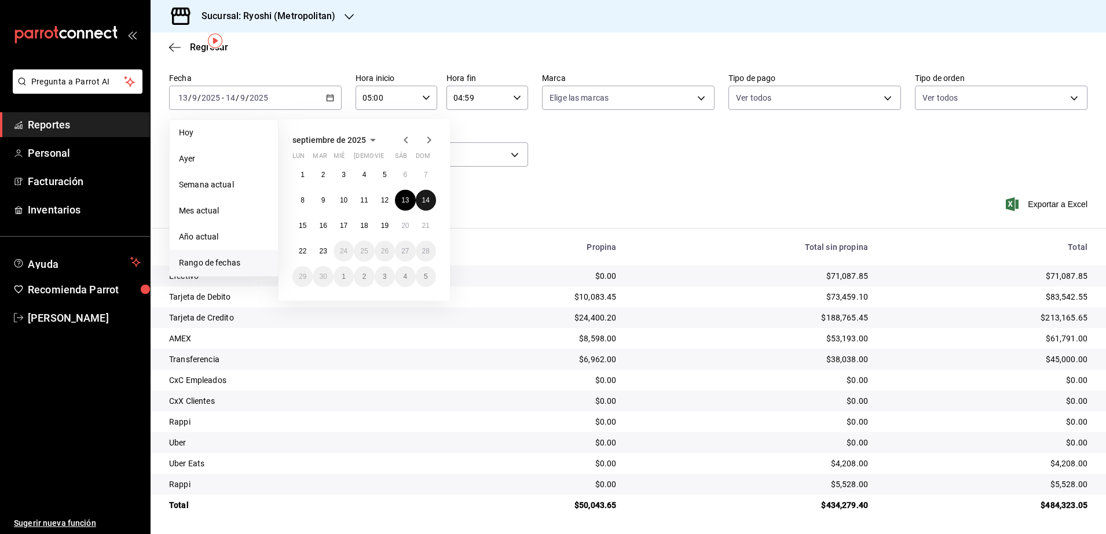
click at [425, 203] on abbr "14" at bounding box center [426, 200] width 8 height 8
click at [297, 229] on button "15" at bounding box center [302, 225] width 20 height 21
type input "00:00"
type input "23:59"
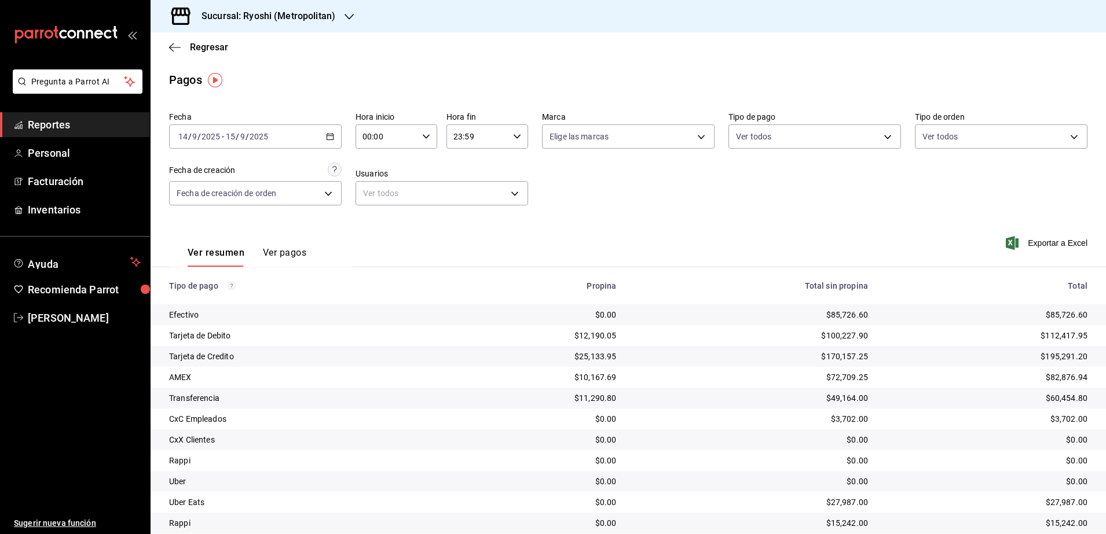
click at [426, 133] on icon "button" at bounding box center [426, 137] width 8 height 8
click at [384, 236] on button "05" at bounding box center [373, 232] width 36 height 23
type input "05:00"
click at [515, 141] on div at bounding box center [553, 267] width 1106 height 534
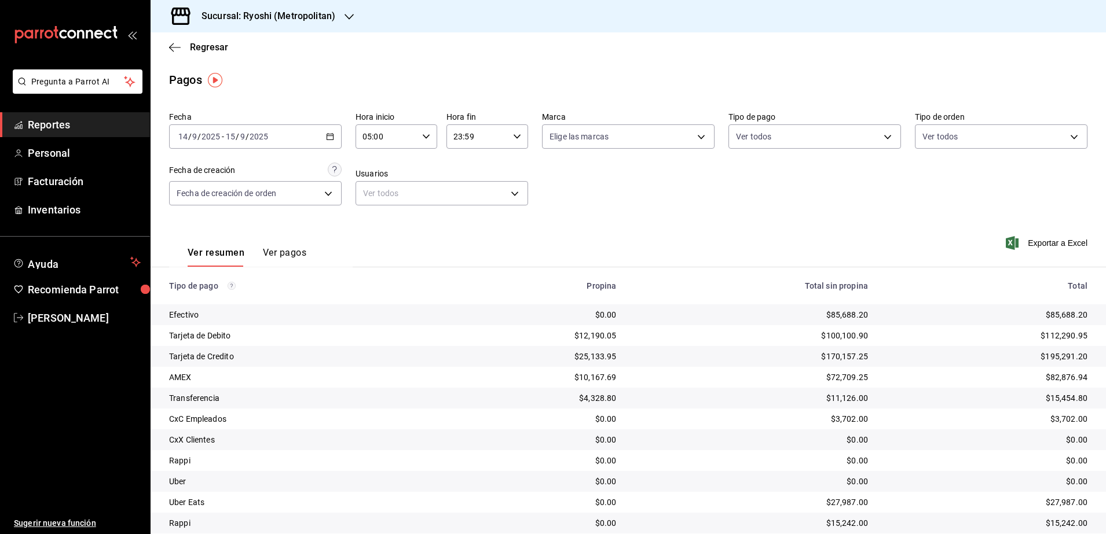
click at [515, 141] on div "23:59 Hora fin" at bounding box center [487, 136] width 82 height 24
click at [466, 203] on button "04" at bounding box center [463, 209] width 36 height 23
type input "04:59"
click at [637, 202] on div at bounding box center [553, 267] width 1106 height 534
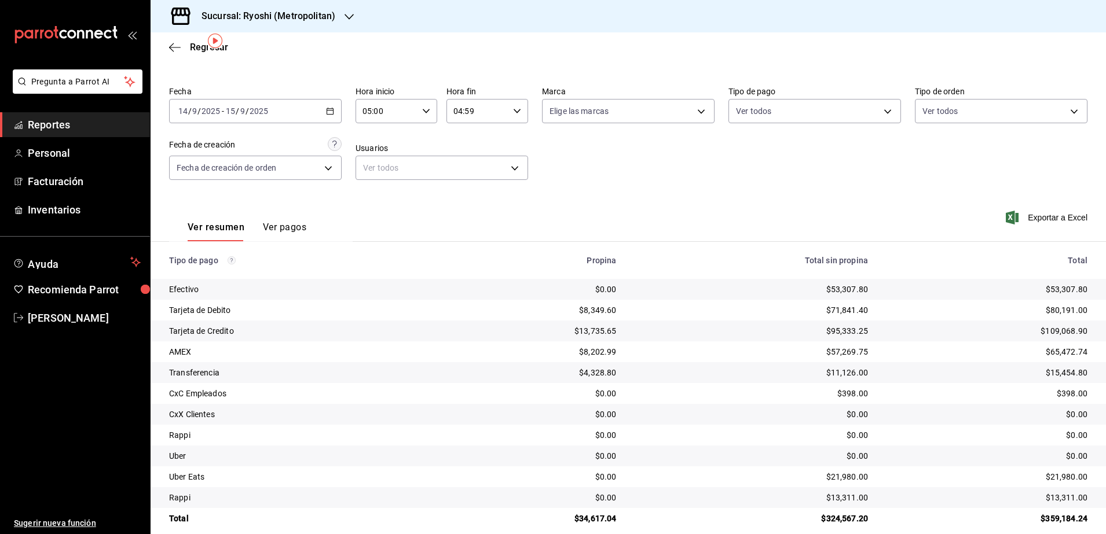
scroll to position [39, 0]
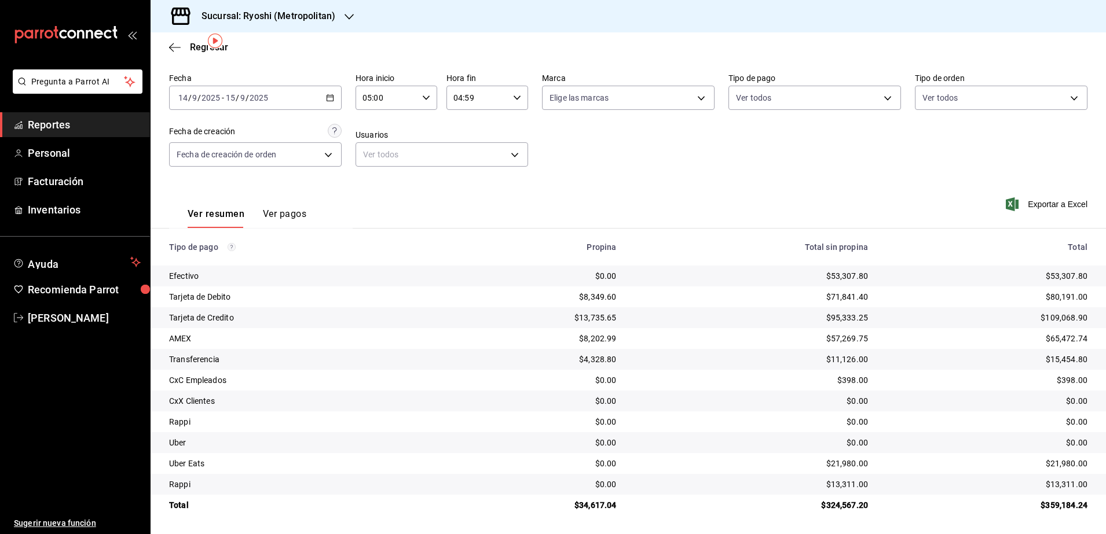
click at [330, 99] on icon "button" at bounding box center [330, 98] width 8 height 8
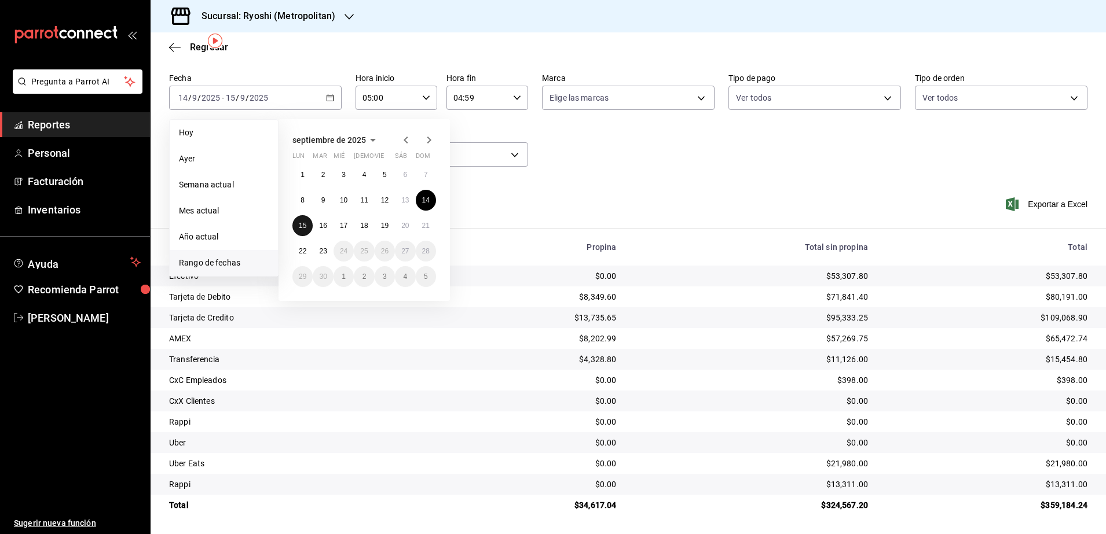
click at [300, 229] on abbr "15" at bounding box center [303, 226] width 8 height 8
click at [328, 227] on button "16" at bounding box center [323, 225] width 20 height 21
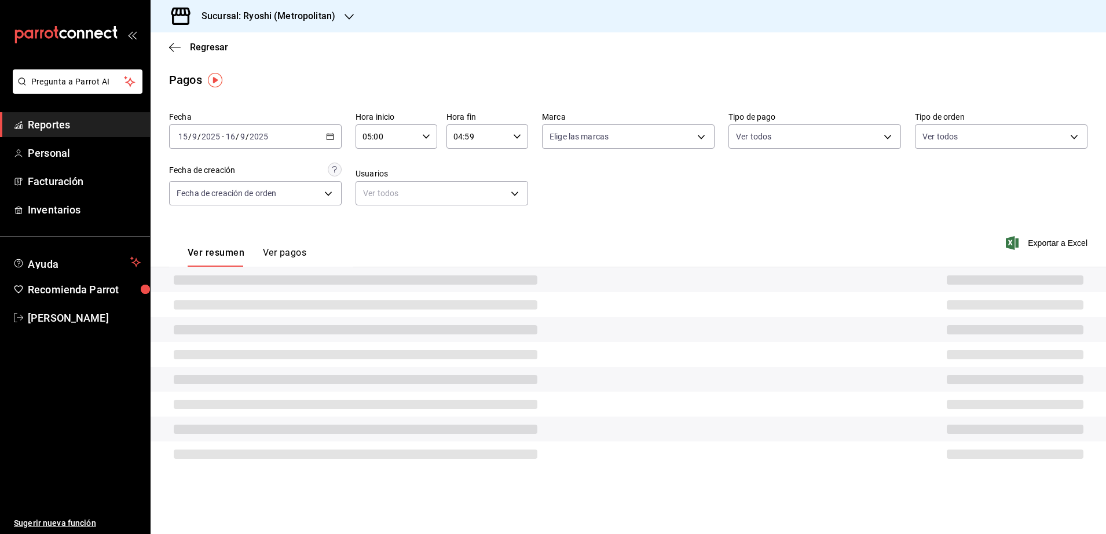
type input "00:00"
type input "23:59"
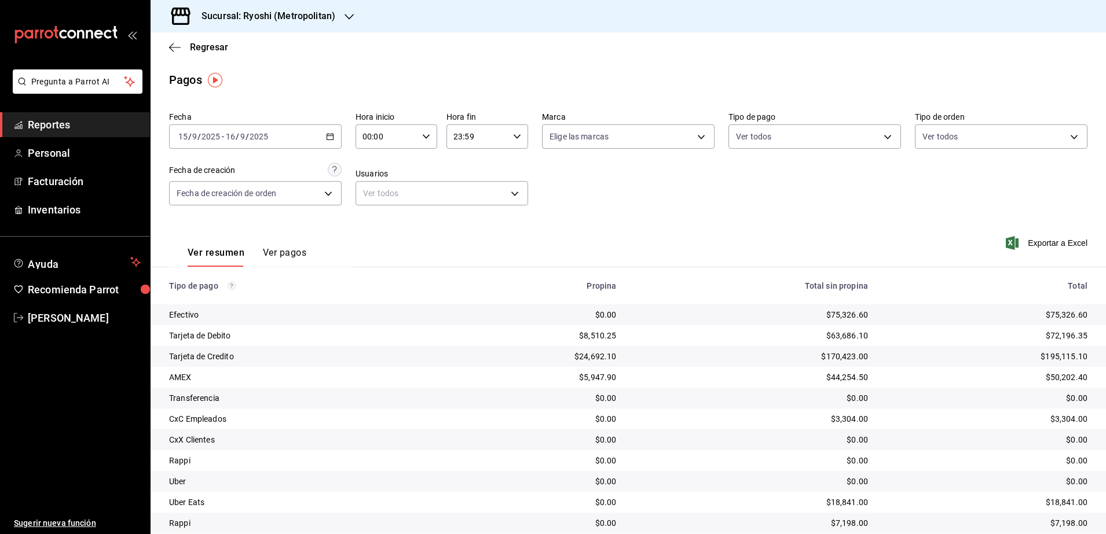
click at [427, 127] on div "00:00 Hora inicio" at bounding box center [396, 136] width 82 height 24
click at [380, 225] on button "05" at bounding box center [373, 232] width 36 height 23
type input "05:00"
click at [518, 140] on div at bounding box center [553, 267] width 1106 height 534
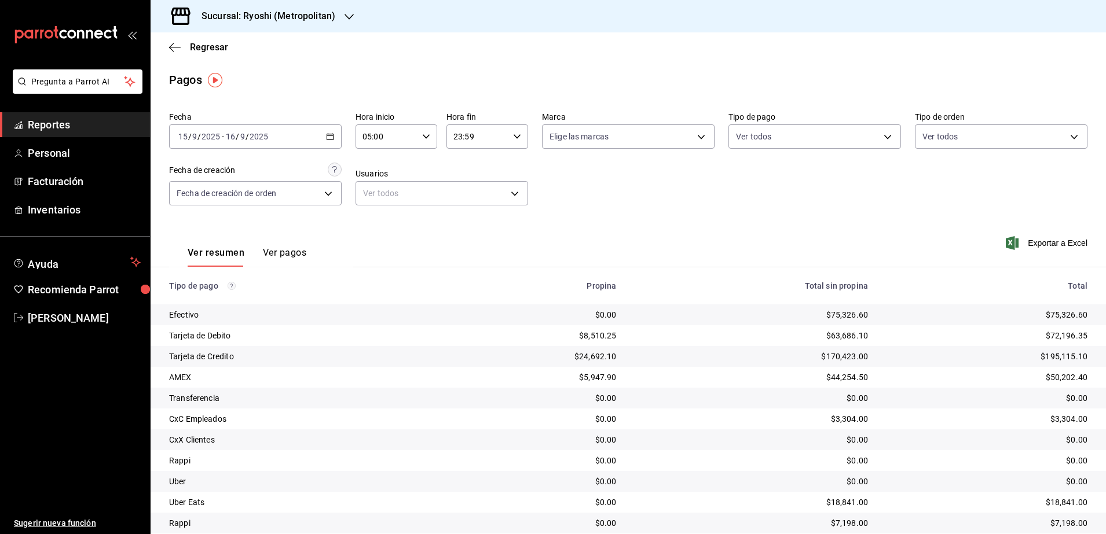
click at [518, 140] on div "23:59 Hora fin" at bounding box center [487, 136] width 82 height 24
click at [457, 213] on span "04" at bounding box center [463, 209] width 22 height 9
type input "04:59"
click at [660, 192] on div at bounding box center [553, 267] width 1106 height 534
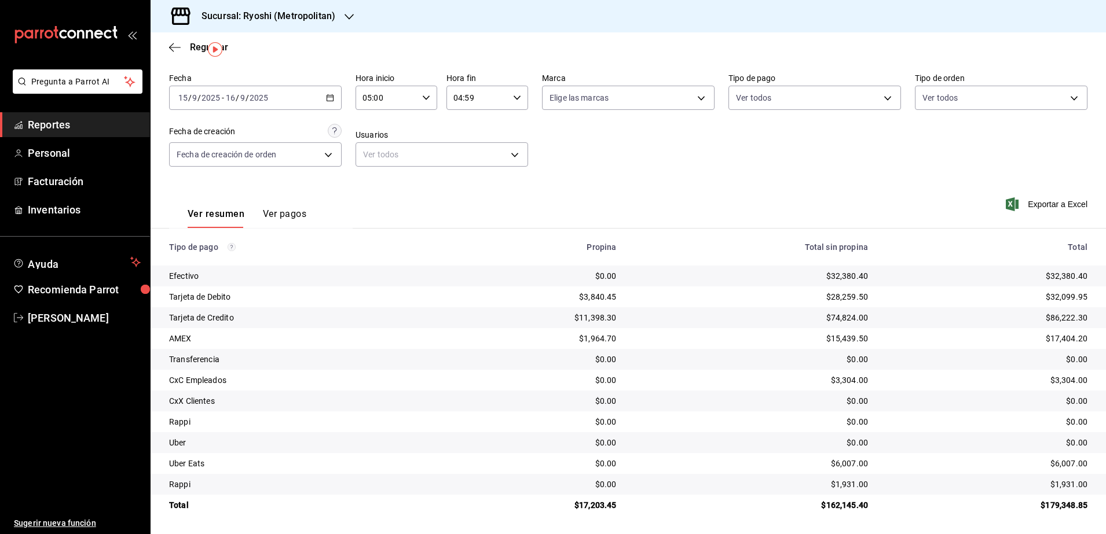
scroll to position [39, 0]
click at [326, 98] on icon "button" at bounding box center [330, 98] width 8 height 8
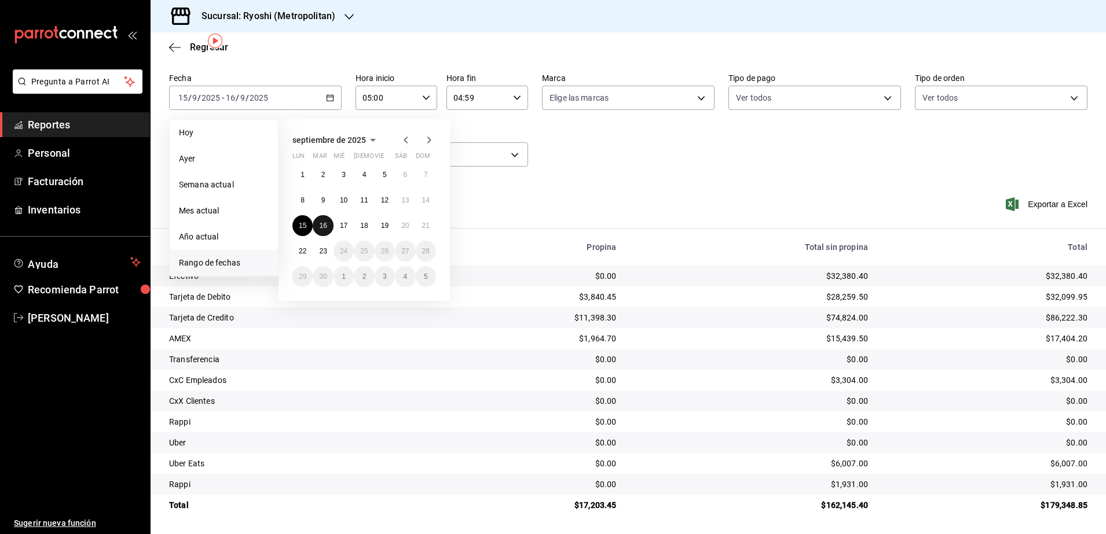
click at [318, 221] on button "16" at bounding box center [323, 225] width 20 height 21
click at [336, 217] on button "17" at bounding box center [343, 225] width 20 height 21
type input "00:00"
type input "23:59"
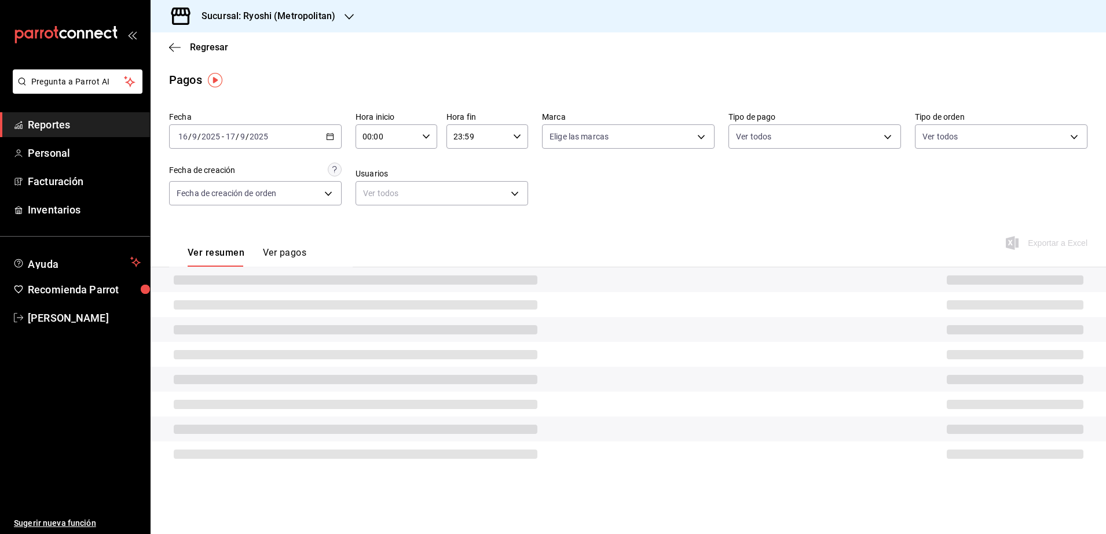
click at [429, 134] on icon "button" at bounding box center [426, 137] width 8 height 8
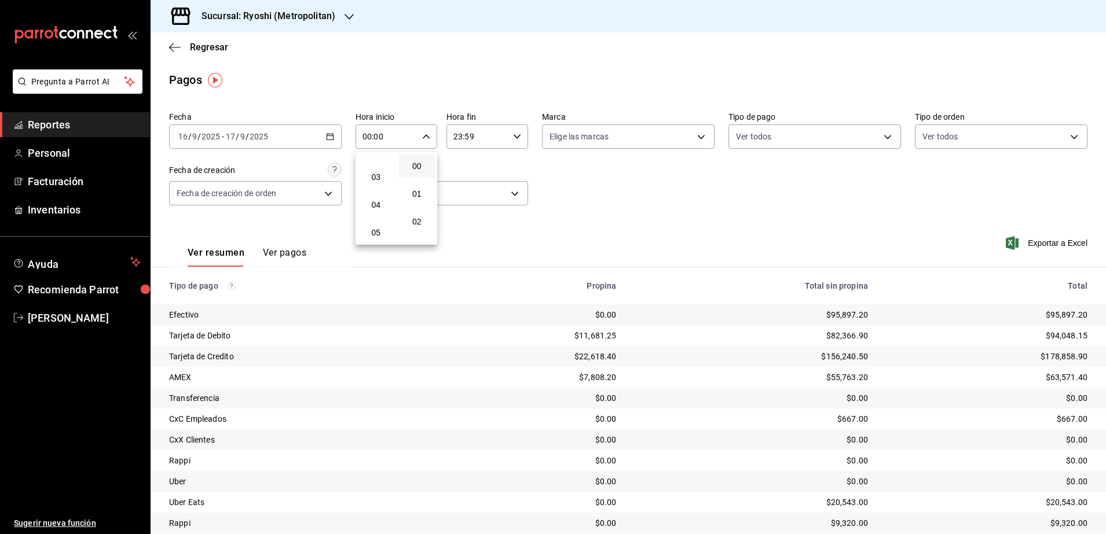
scroll to position [145, 0]
click at [381, 194] on button "06" at bounding box center [376, 188] width 36 height 23
click at [380, 163] on span "05" at bounding box center [376, 160] width 23 height 9
type input "05:00"
click at [519, 139] on div at bounding box center [553, 267] width 1106 height 534
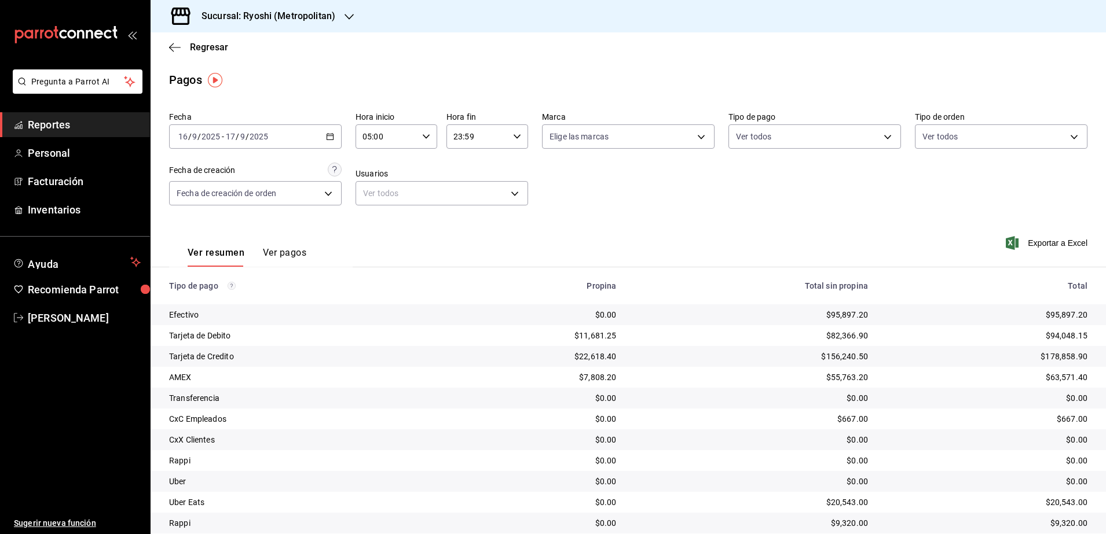
click at [515, 137] on icon "button" at bounding box center [517, 137] width 8 height 8
click at [464, 211] on span "04" at bounding box center [463, 209] width 22 height 9
type input "04:59"
click at [673, 201] on div at bounding box center [553, 267] width 1106 height 534
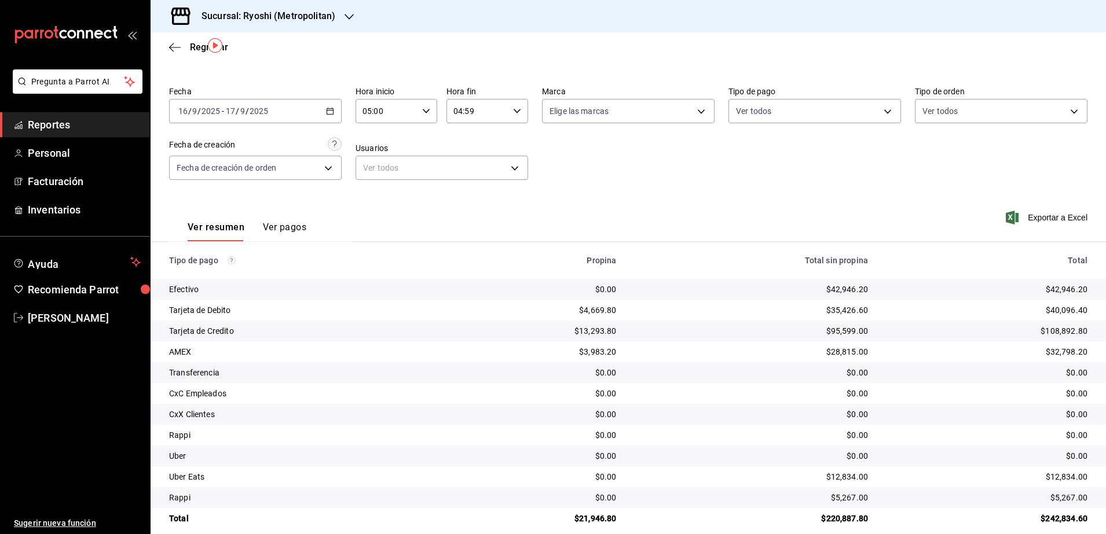
scroll to position [39, 0]
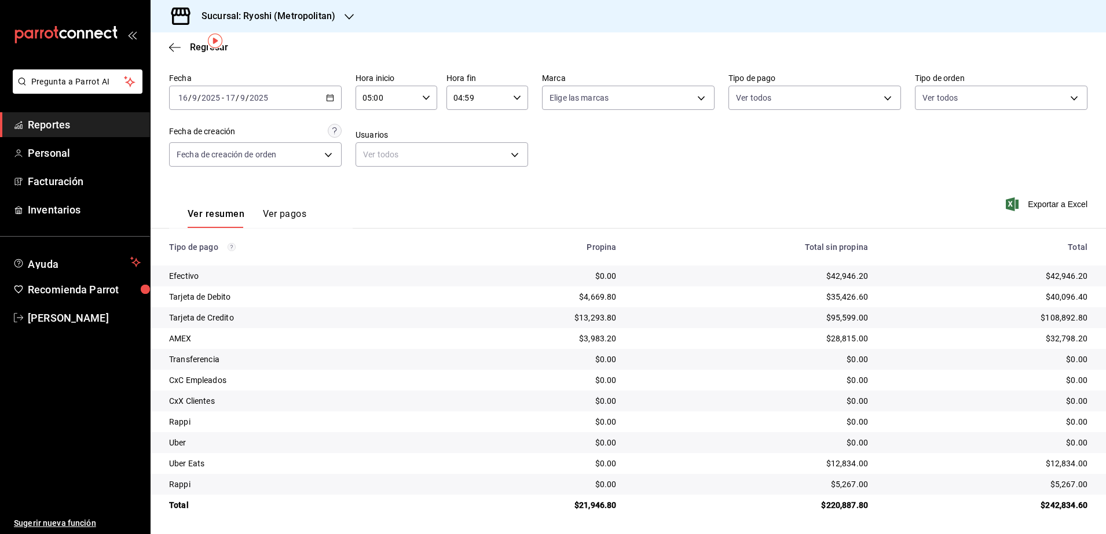
click at [333, 96] on div "2025-09-16 16 / 9 / 2025 - 2025-09-17 17 / 9 / 2025" at bounding box center [255, 98] width 173 height 24
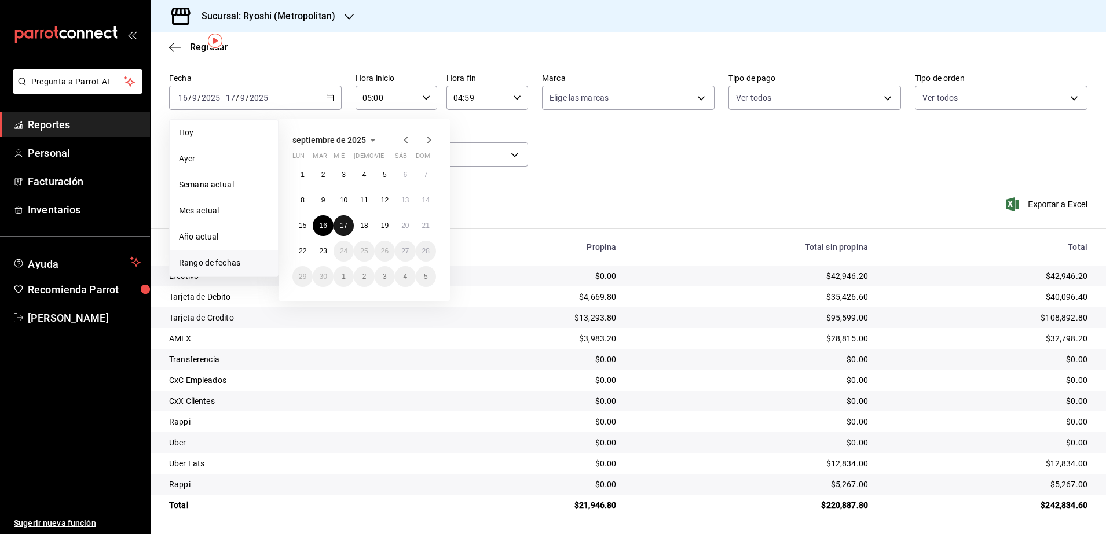
click at [340, 222] on abbr "17" at bounding box center [344, 226] width 8 height 8
click at [363, 225] on abbr "18" at bounding box center [364, 226] width 8 height 8
type input "00:00"
type input "23:59"
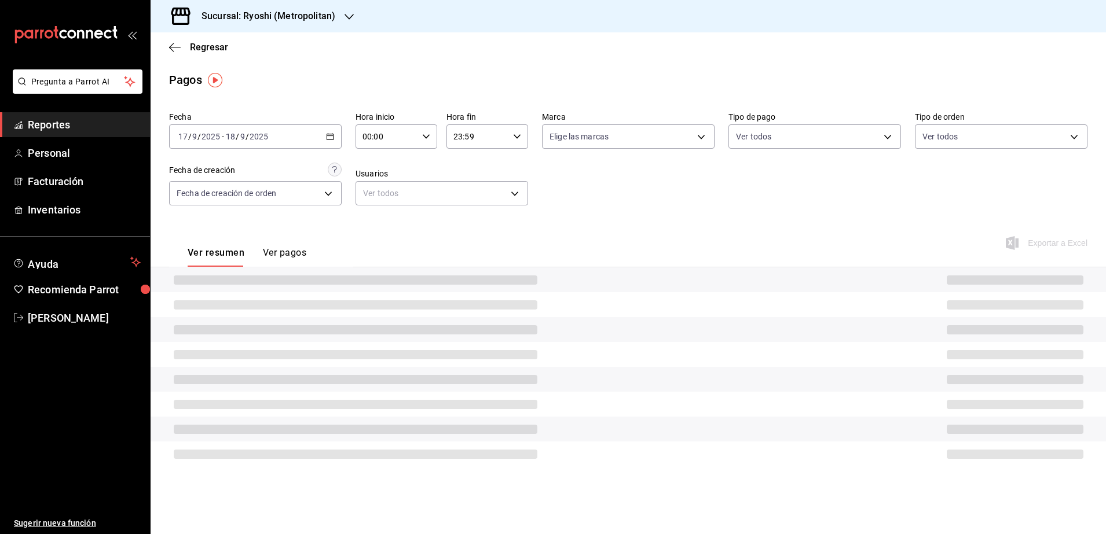
click at [424, 144] on div "00:00 Hora inicio" at bounding box center [396, 136] width 82 height 24
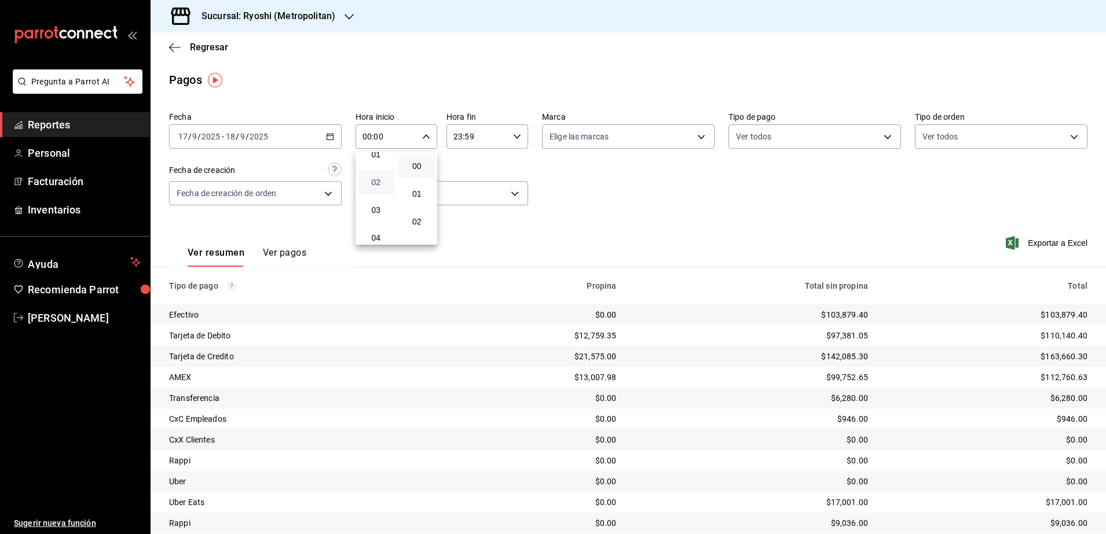
scroll to position [72, 0]
click at [377, 229] on span "05" at bounding box center [376, 232] width 23 height 9
type input "05:00"
click at [518, 137] on div at bounding box center [553, 267] width 1106 height 534
click at [516, 137] on icon "button" at bounding box center [517, 137] width 8 height 8
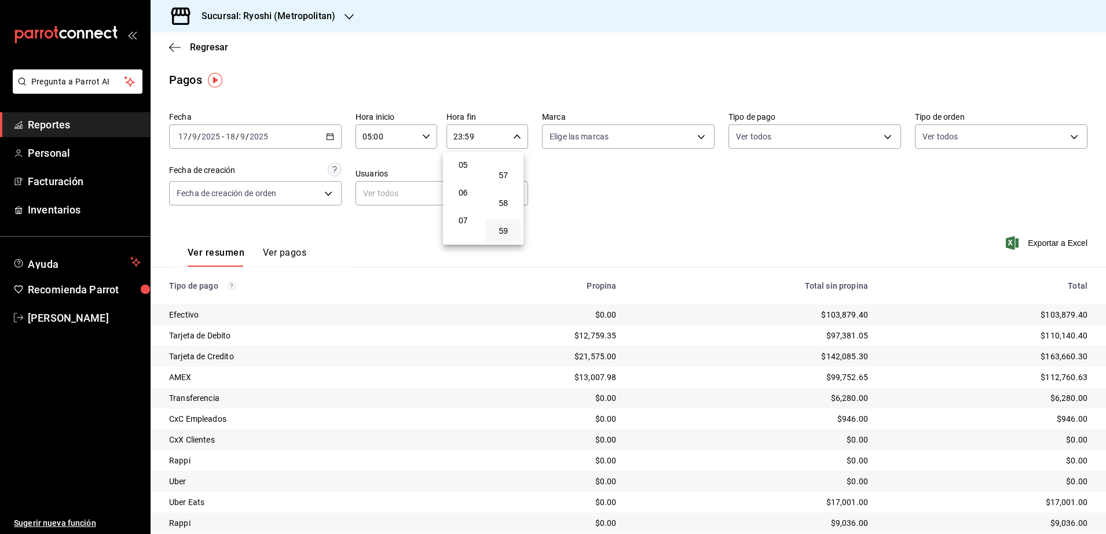
scroll to position [68, 0]
click at [472, 219] on button "04" at bounding box center [463, 209] width 36 height 23
type input "04:59"
click at [658, 200] on div at bounding box center [553, 267] width 1106 height 534
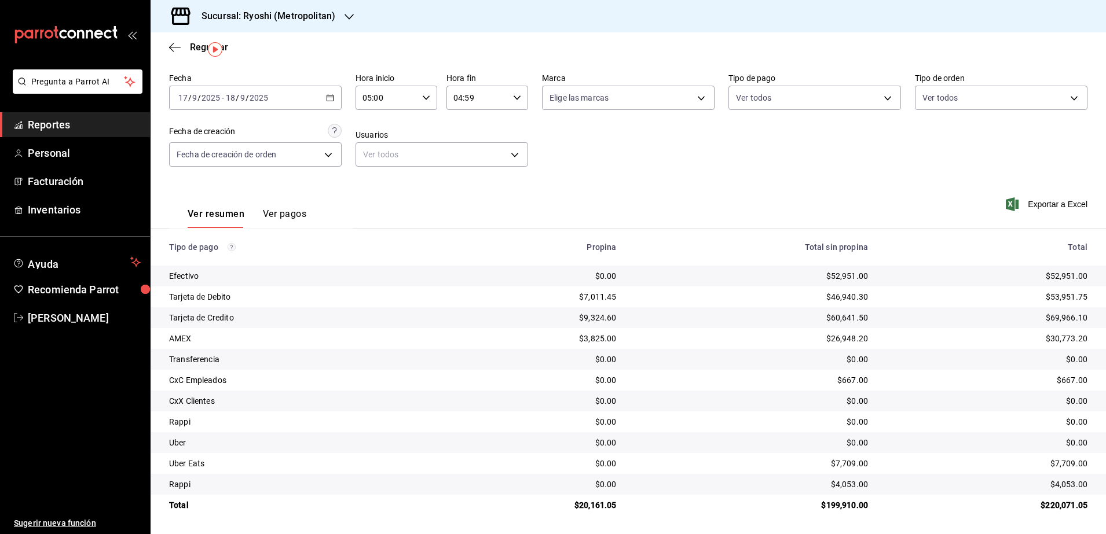
scroll to position [39, 0]
click at [325, 107] on div "2025-09-17 17 / 9 / 2025 - 2025-09-18 18 / 9 / 2025" at bounding box center [255, 98] width 173 height 24
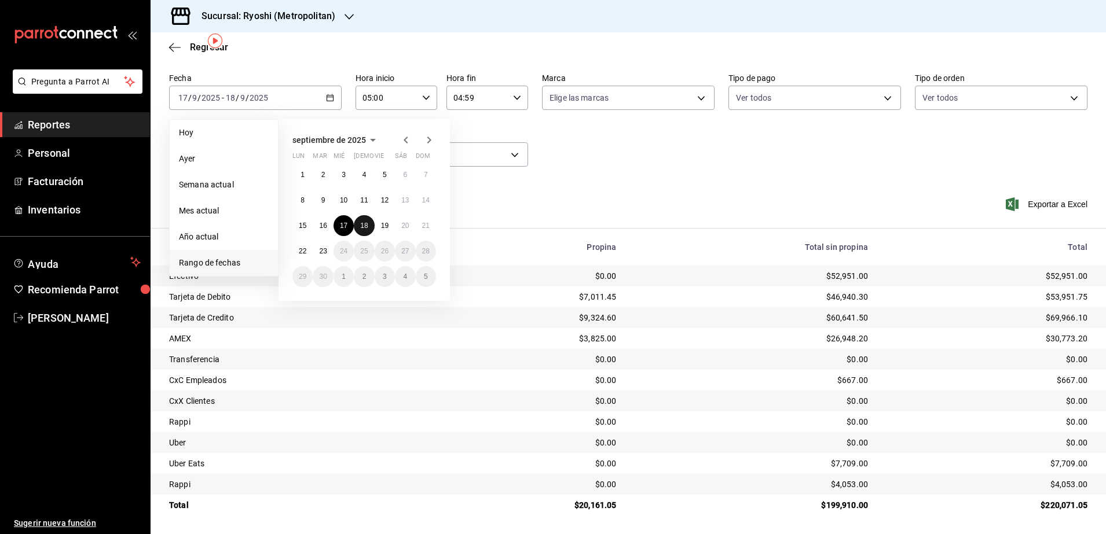
click at [363, 226] on abbr "18" at bounding box center [364, 226] width 8 height 8
click at [386, 222] on abbr "19" at bounding box center [385, 226] width 8 height 8
type input "00:00"
type input "23:59"
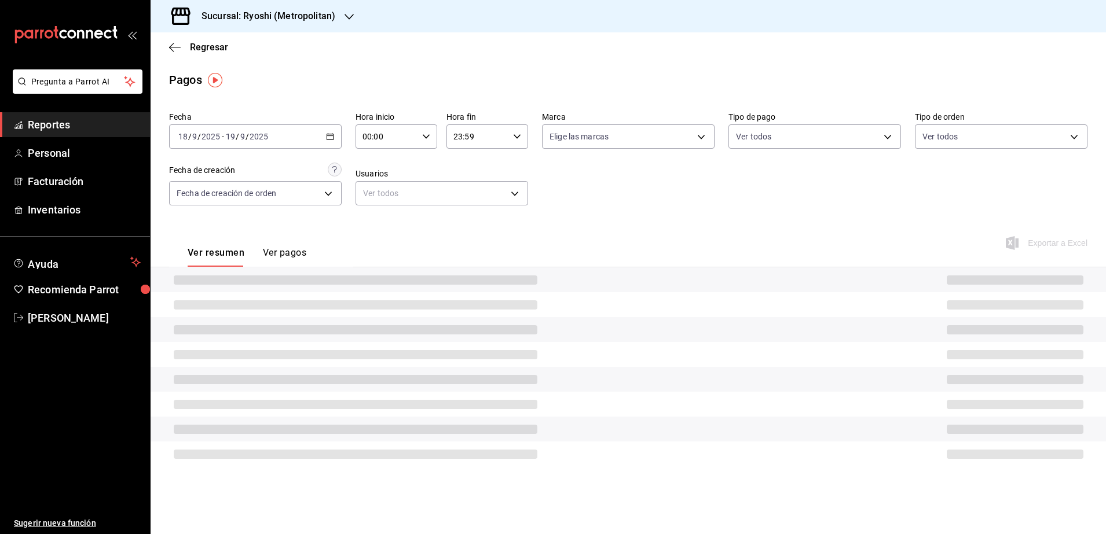
click at [427, 131] on div "00:00 Hora inicio" at bounding box center [396, 136] width 82 height 24
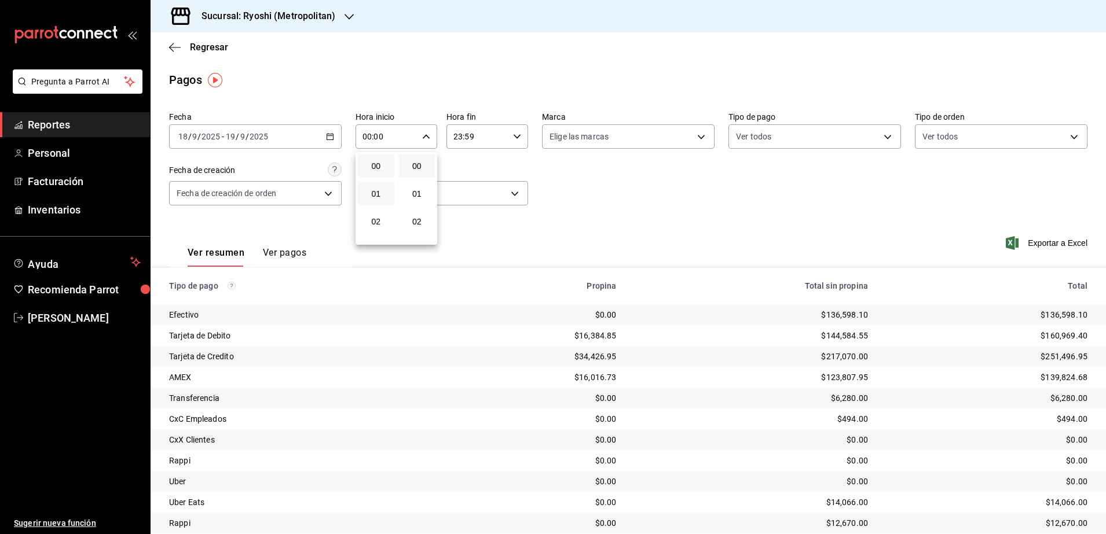
scroll to position [72, 0]
click at [371, 232] on span "05" at bounding box center [376, 232] width 23 height 9
type input "05:00"
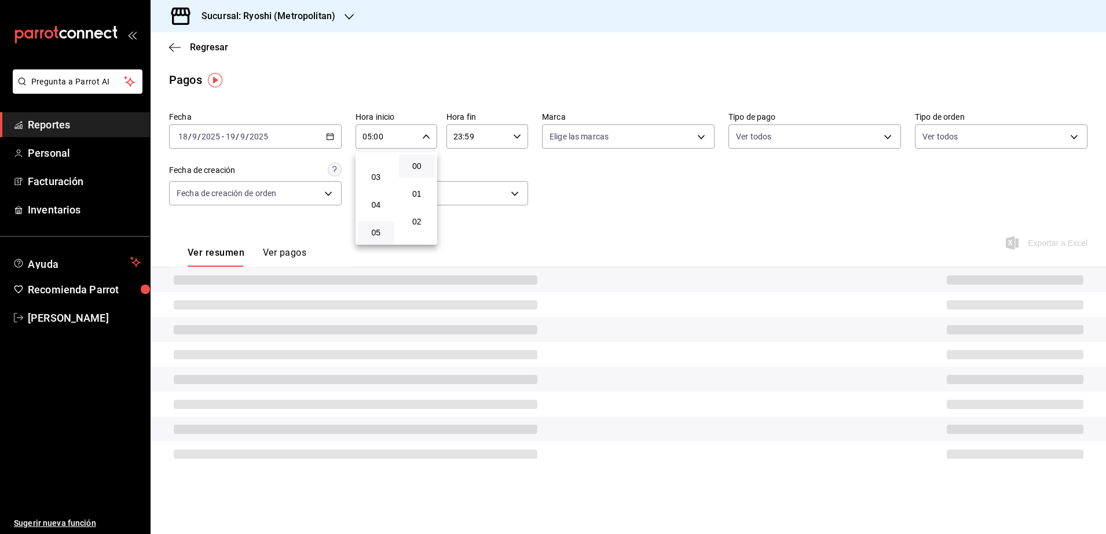
click at [516, 141] on div at bounding box center [553, 267] width 1106 height 534
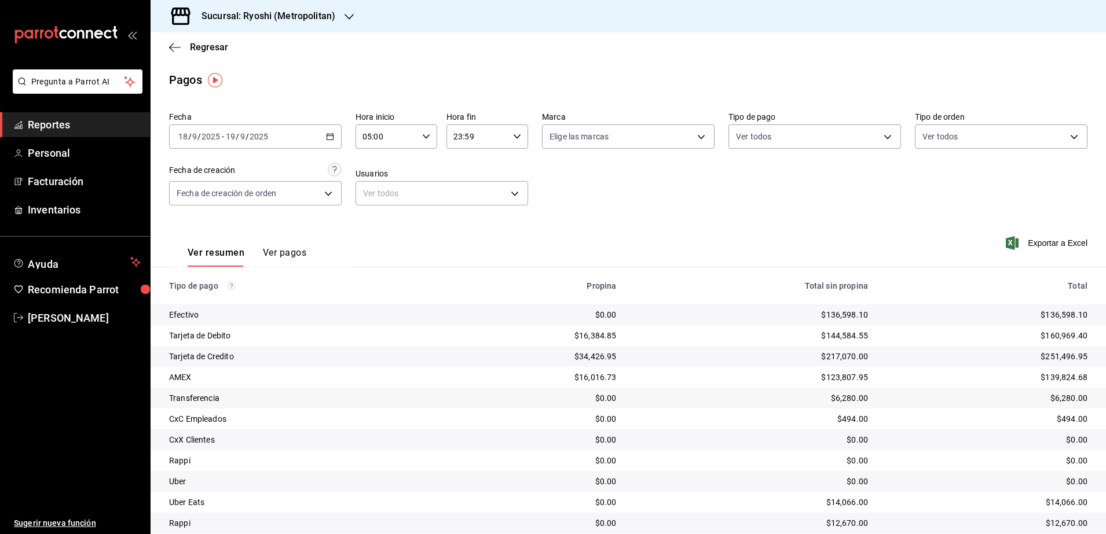
click at [515, 141] on div "23:59 Hora fin" at bounding box center [487, 136] width 82 height 24
click at [462, 205] on span "04" at bounding box center [463, 209] width 22 height 9
type input "04:59"
click at [792, 219] on div at bounding box center [553, 267] width 1106 height 534
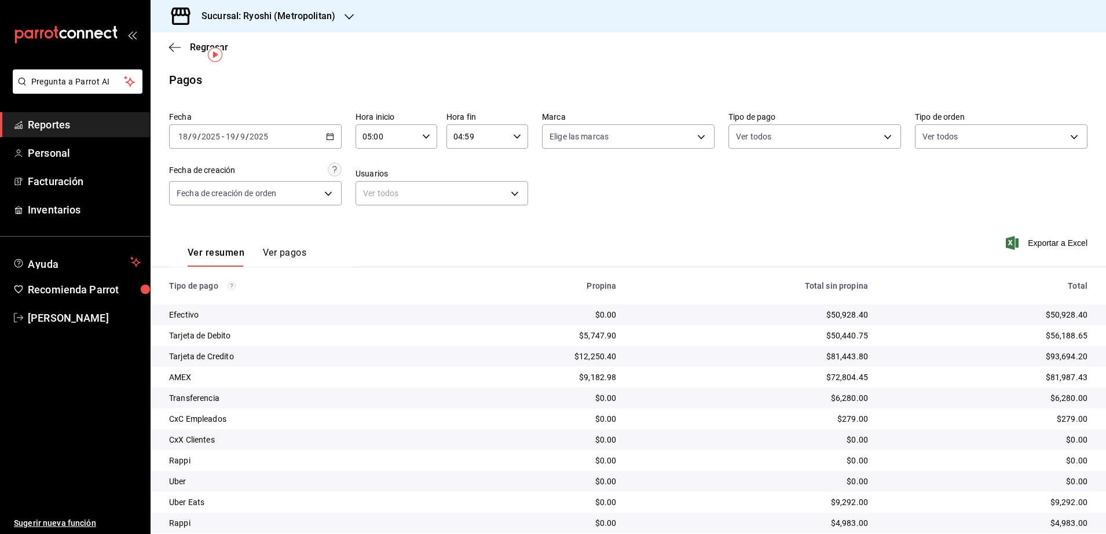
scroll to position [39, 0]
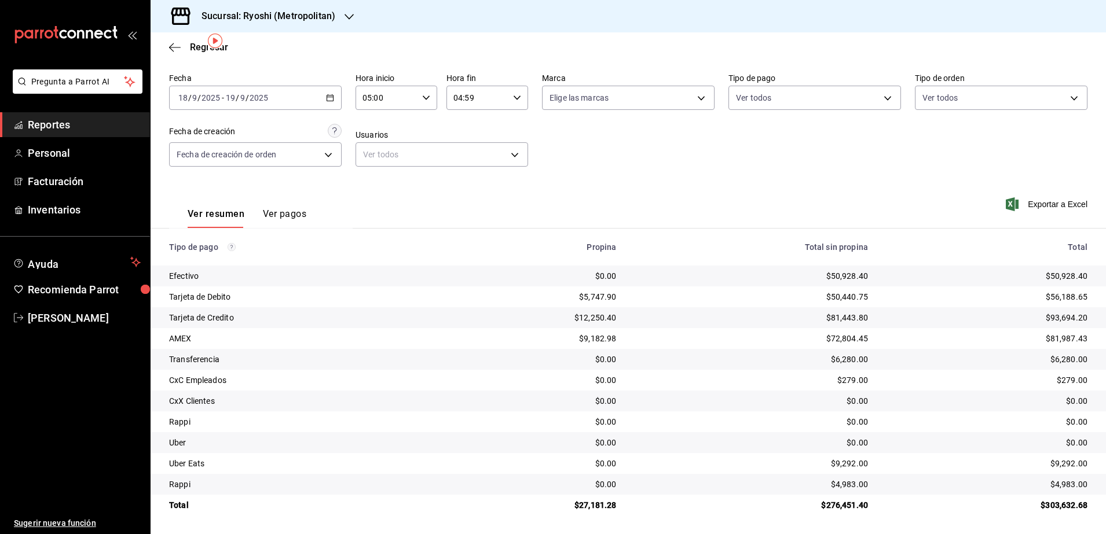
click at [328, 94] on icon "button" at bounding box center [330, 98] width 8 height 8
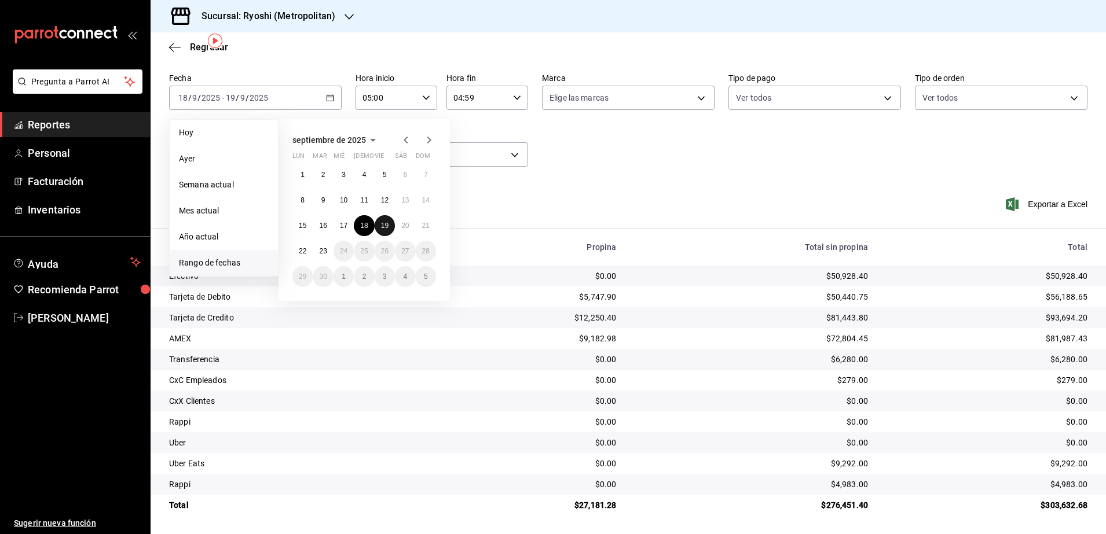
click at [390, 222] on button "19" at bounding box center [385, 225] width 20 height 21
click at [410, 221] on button "20" at bounding box center [405, 225] width 20 height 21
type input "00:00"
type input "23:59"
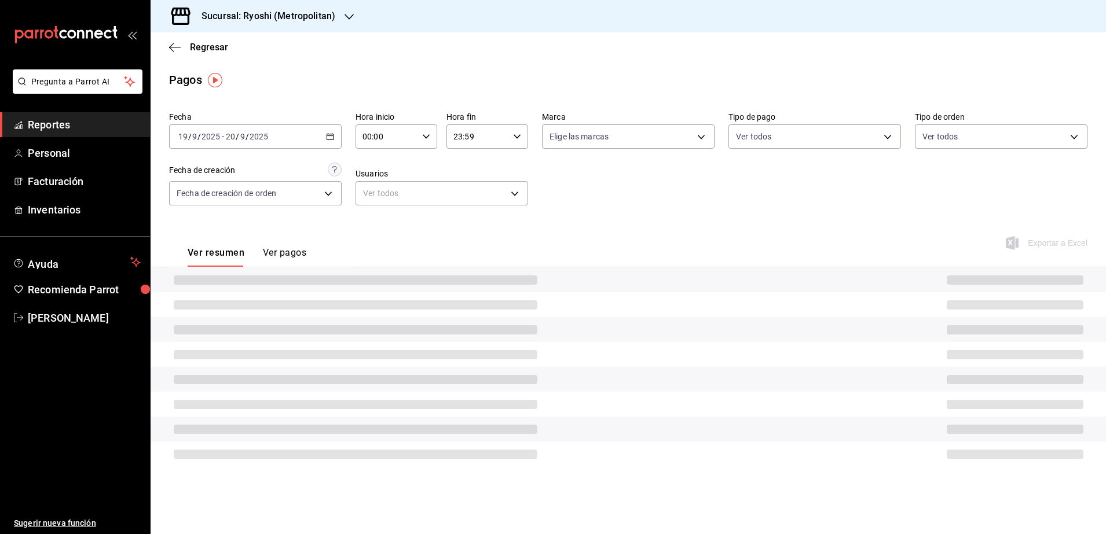
click at [429, 134] on div "00:00 Hora inicio" at bounding box center [396, 136] width 82 height 24
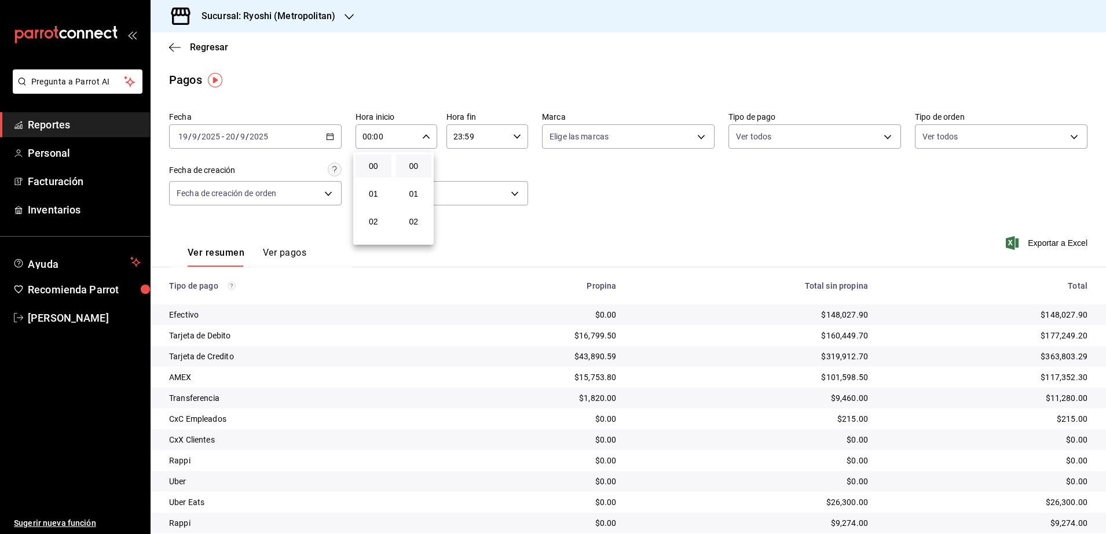
scroll to position [145, 0]
click at [375, 167] on button "05" at bounding box center [373, 160] width 36 height 23
type input "05:00"
click at [518, 137] on div at bounding box center [553, 267] width 1106 height 534
click at [514, 133] on icon "button" at bounding box center [517, 137] width 8 height 8
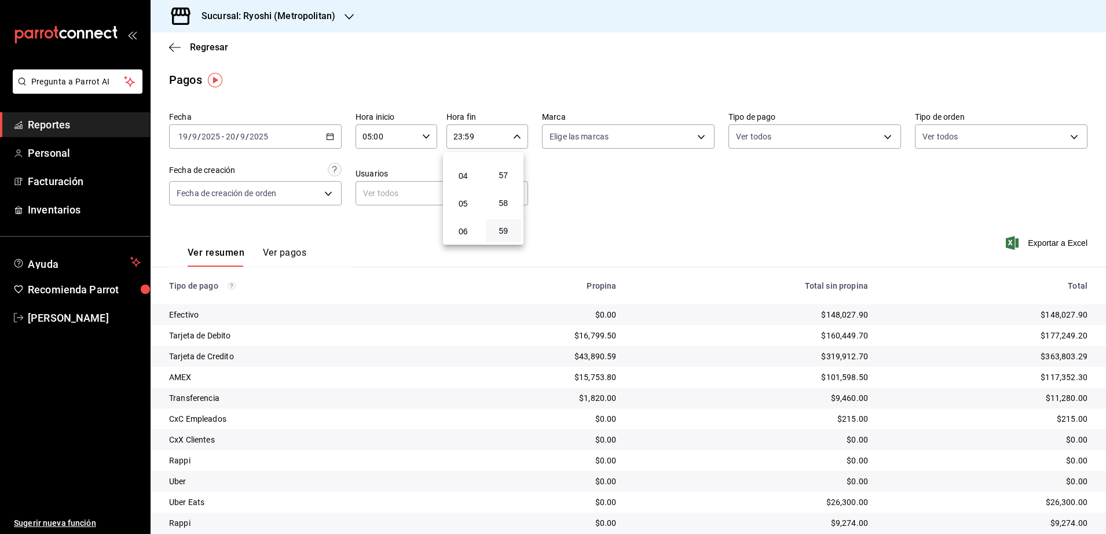
scroll to position [68, 0]
click at [468, 211] on span "04" at bounding box center [463, 209] width 22 height 9
type input "04:59"
click at [656, 199] on div at bounding box center [553, 267] width 1106 height 534
click at [656, 199] on div "Fecha 2025-09-19 19 / 9 / 2025 - 2025-09-20 20 / 9 / 2025 Hora inicio 05:00 Hor…" at bounding box center [628, 163] width 918 height 112
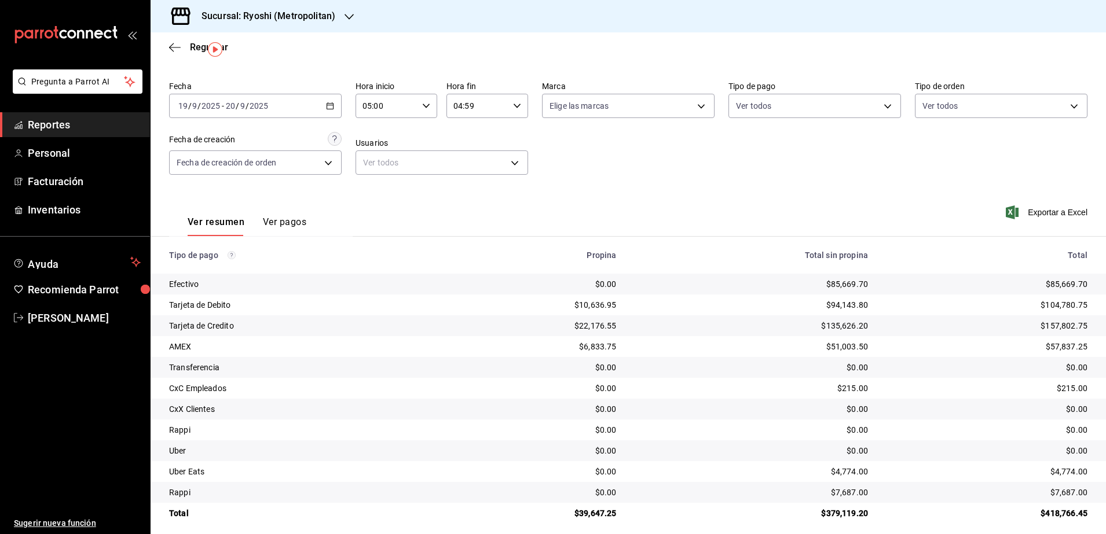
scroll to position [39, 0]
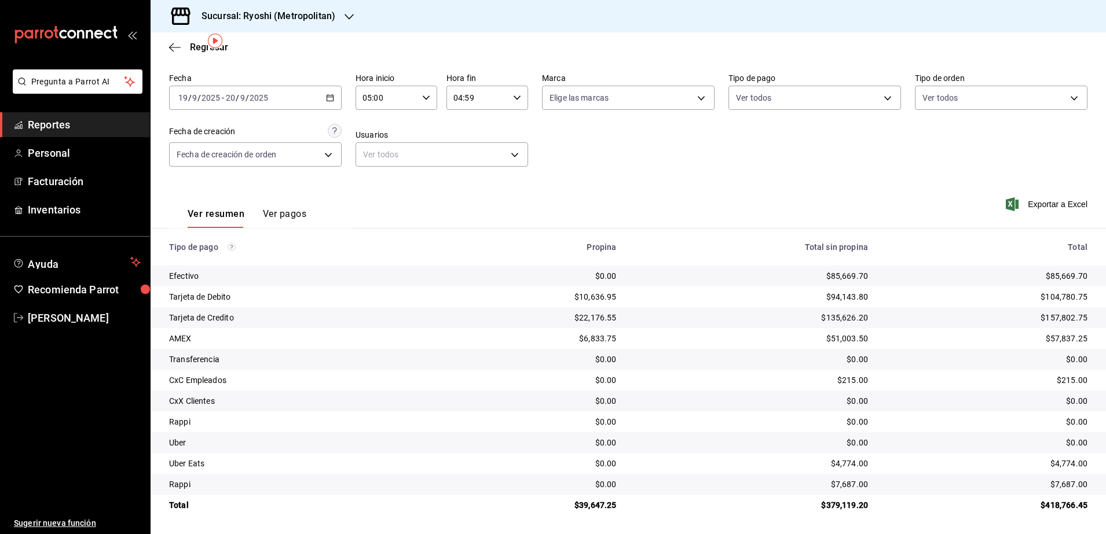
click at [320, 102] on div "2025-09-19 19 / 9 / 2025 - 2025-09-20 20 / 9 / 2025" at bounding box center [255, 98] width 173 height 24
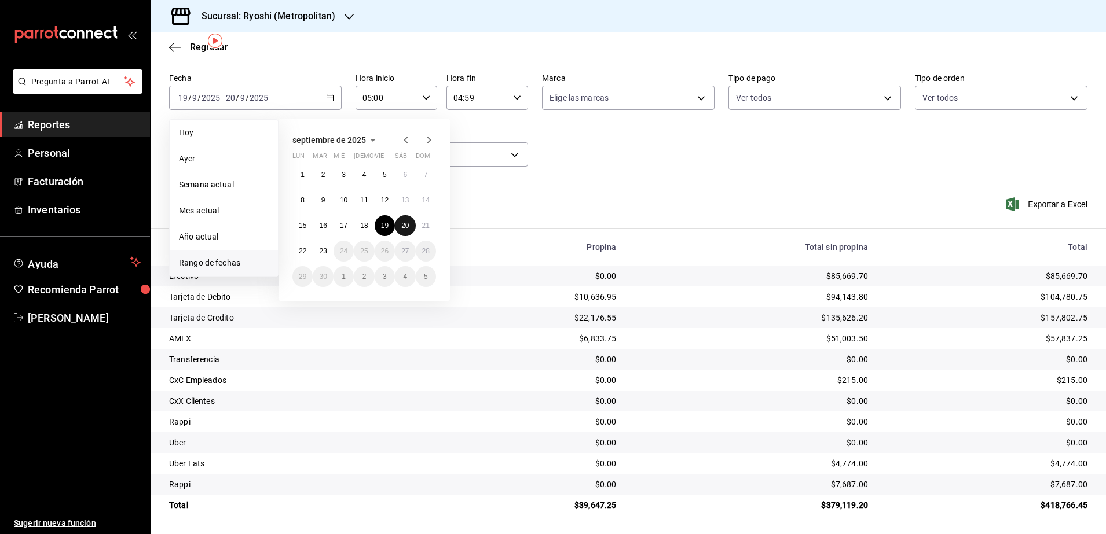
click at [409, 220] on button "20" at bounding box center [405, 225] width 20 height 21
click at [423, 230] on button "21" at bounding box center [426, 225] width 20 height 21
type input "00:00"
type input "23:59"
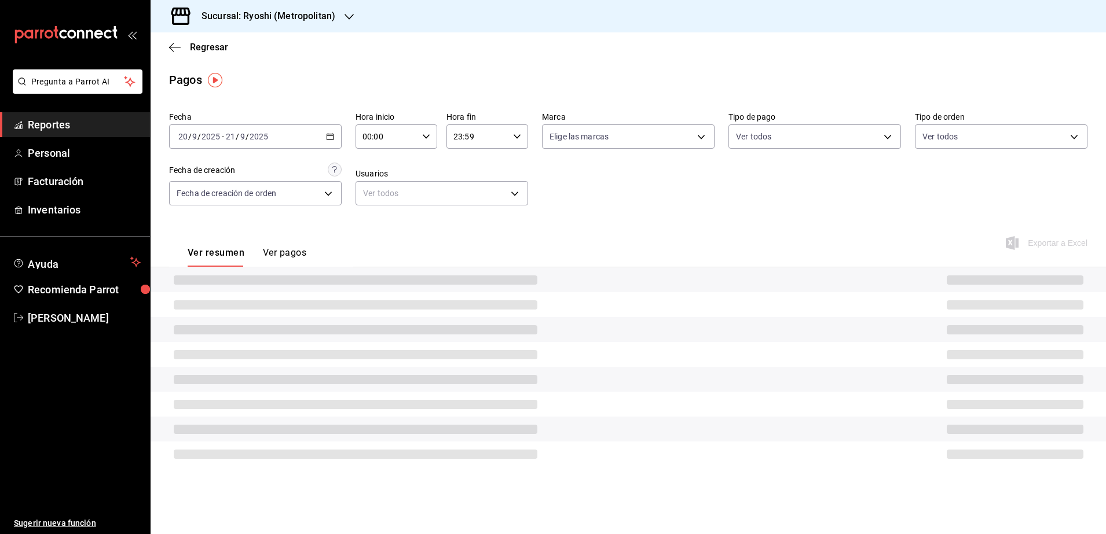
click at [435, 140] on div "00:00 Hora inicio" at bounding box center [396, 136] width 82 height 24
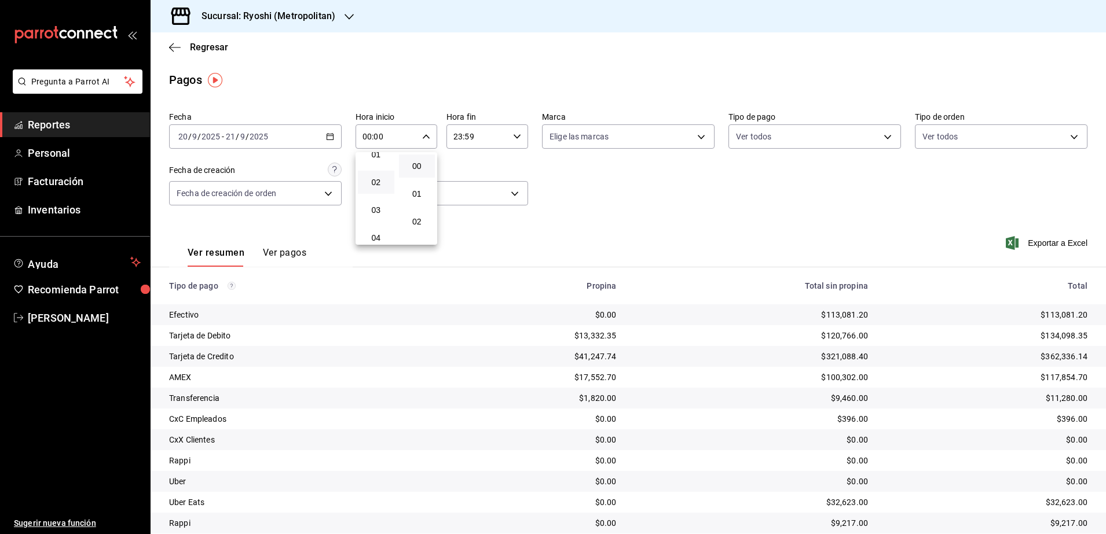
scroll to position [72, 0]
click at [381, 229] on span "05" at bounding box center [376, 232] width 23 height 9
type input "05:00"
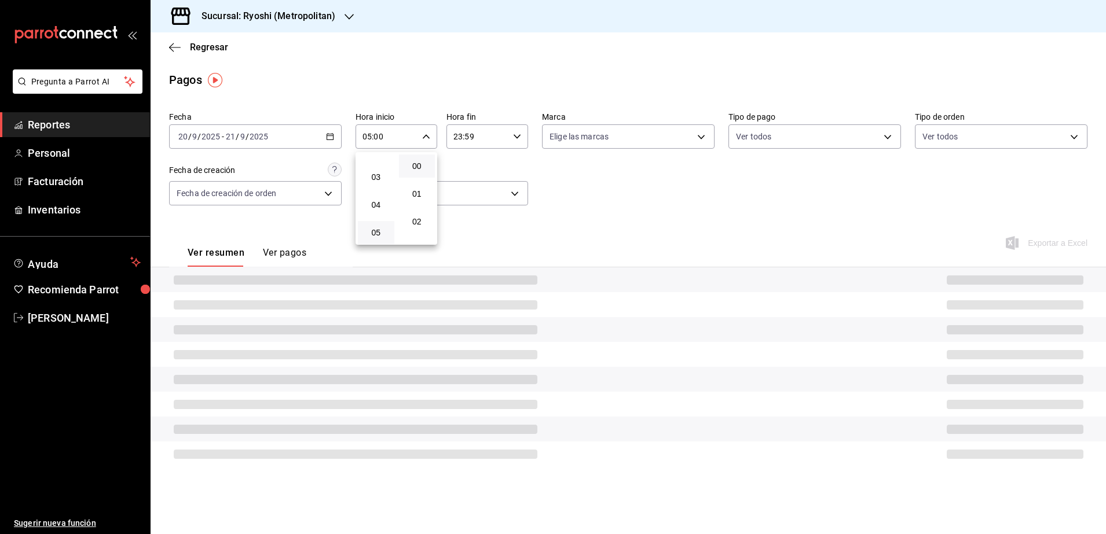
click at [513, 141] on div at bounding box center [553, 267] width 1106 height 534
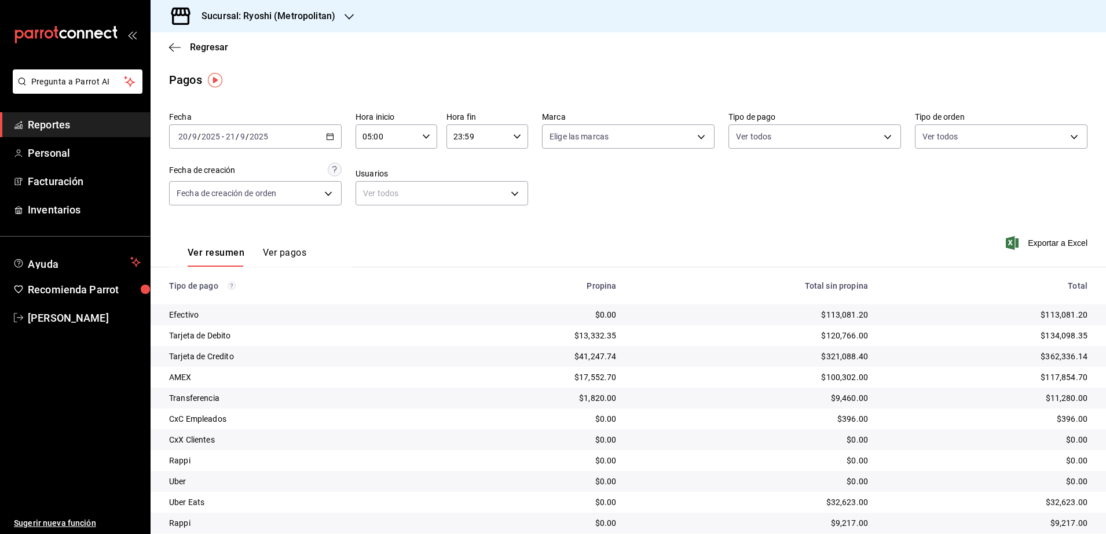
click at [513, 141] on div "23:59 Hora fin" at bounding box center [487, 136] width 82 height 24
click at [469, 205] on span "04" at bounding box center [463, 209] width 22 height 9
type input "04:59"
click at [589, 177] on div at bounding box center [553, 267] width 1106 height 534
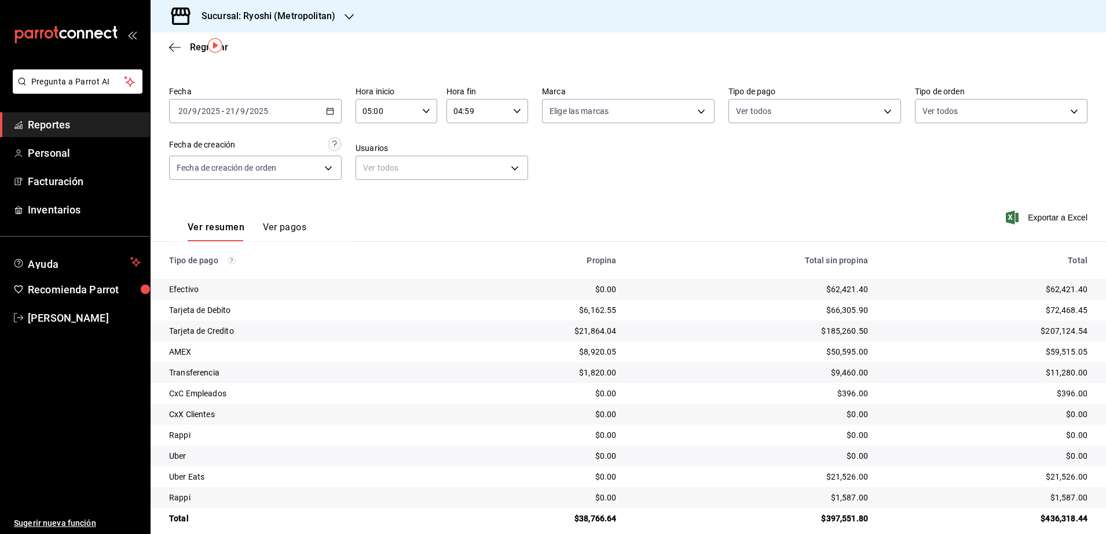
scroll to position [39, 0]
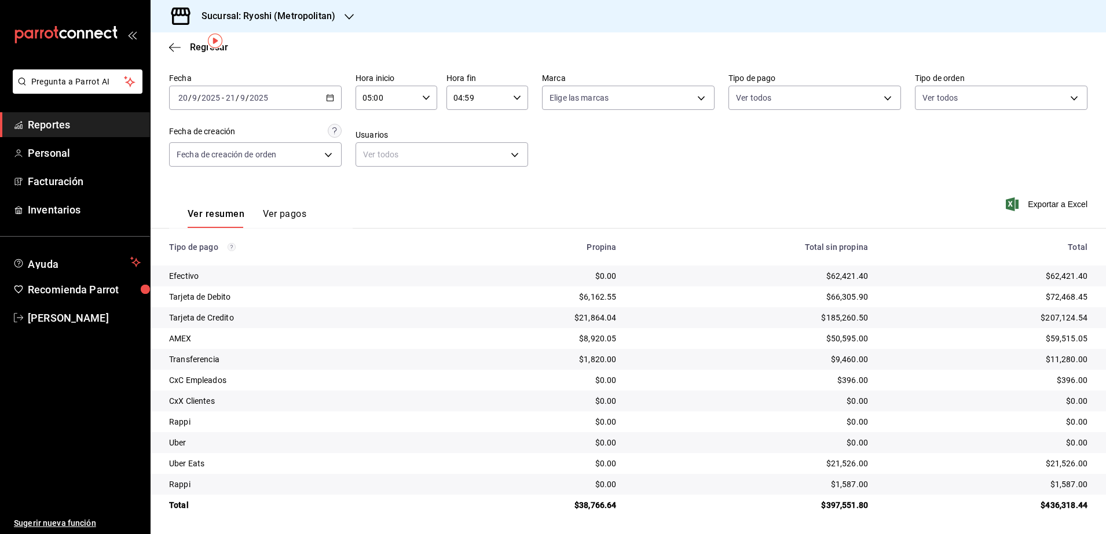
click at [320, 96] on div "2025-09-20 20 / 9 / 2025 - 2025-09-21 21 / 9 / 2025" at bounding box center [255, 98] width 173 height 24
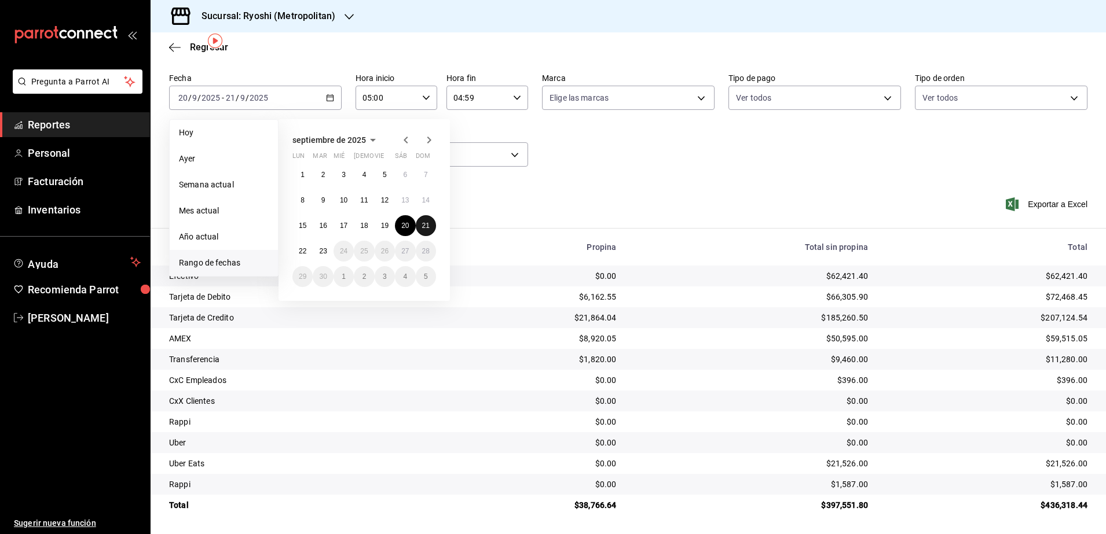
click at [427, 225] on abbr "21" at bounding box center [426, 226] width 8 height 8
drag, startPoint x: 291, startPoint y: 259, endPoint x: 298, endPoint y: 255, distance: 8.0
click at [298, 255] on div "septiembre de 2025 lun mar mié jue vie sáb dom 1 2 3 4 5 6 7 8 9 10 11 12 13 14…" at bounding box center [363, 210] width 171 height 182
click at [298, 255] on button "22" at bounding box center [302, 251] width 20 height 21
type input "00:00"
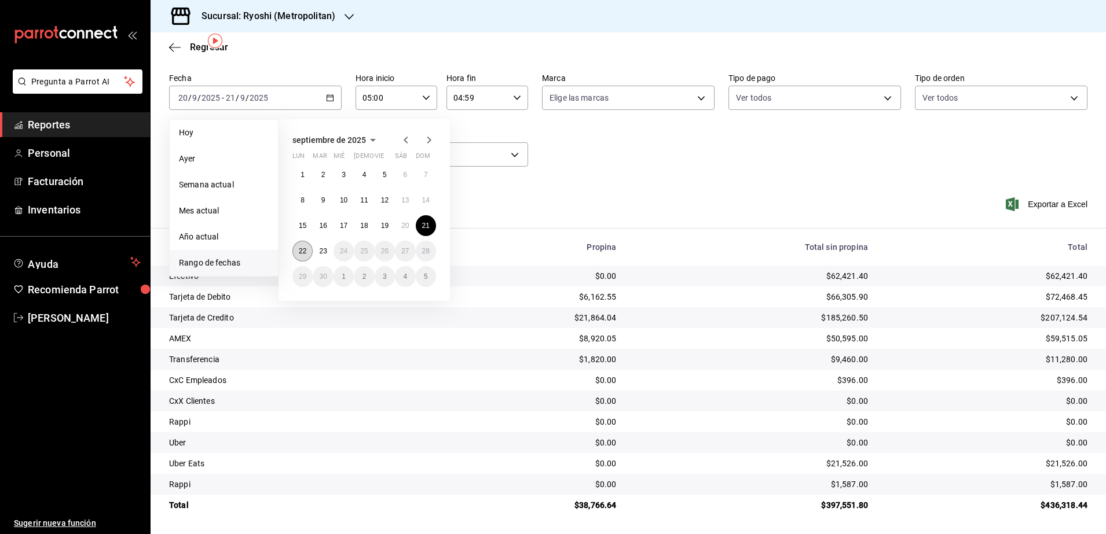
type input "23:59"
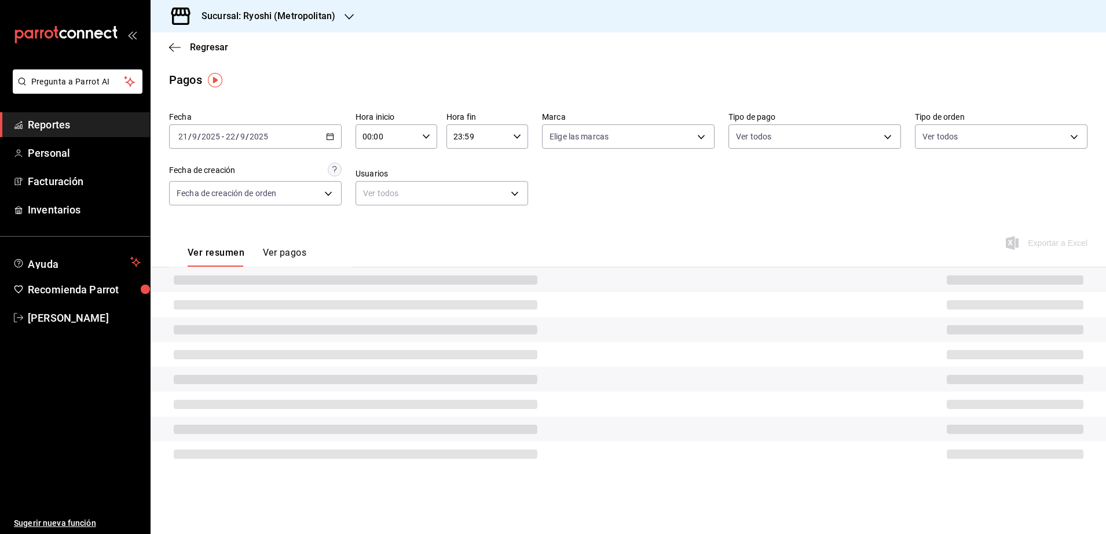
click at [429, 135] on \(Stroke\) "button" at bounding box center [426, 136] width 7 height 4
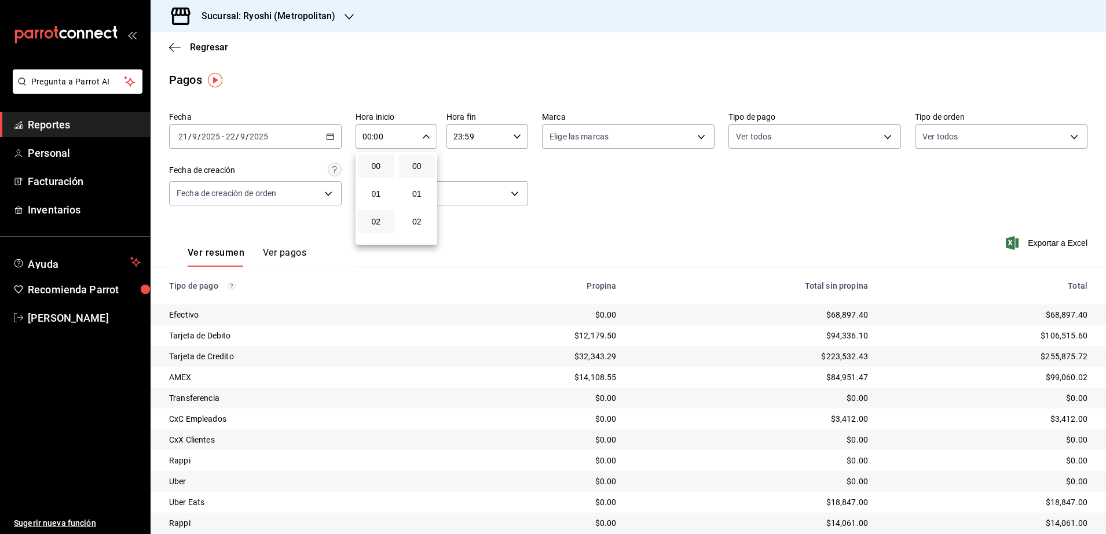
scroll to position [72, 0]
click at [378, 232] on span "05" at bounding box center [376, 232] width 23 height 9
type input "05:00"
click at [514, 142] on div at bounding box center [553, 267] width 1106 height 534
click at [513, 140] on icon "button" at bounding box center [517, 137] width 8 height 8
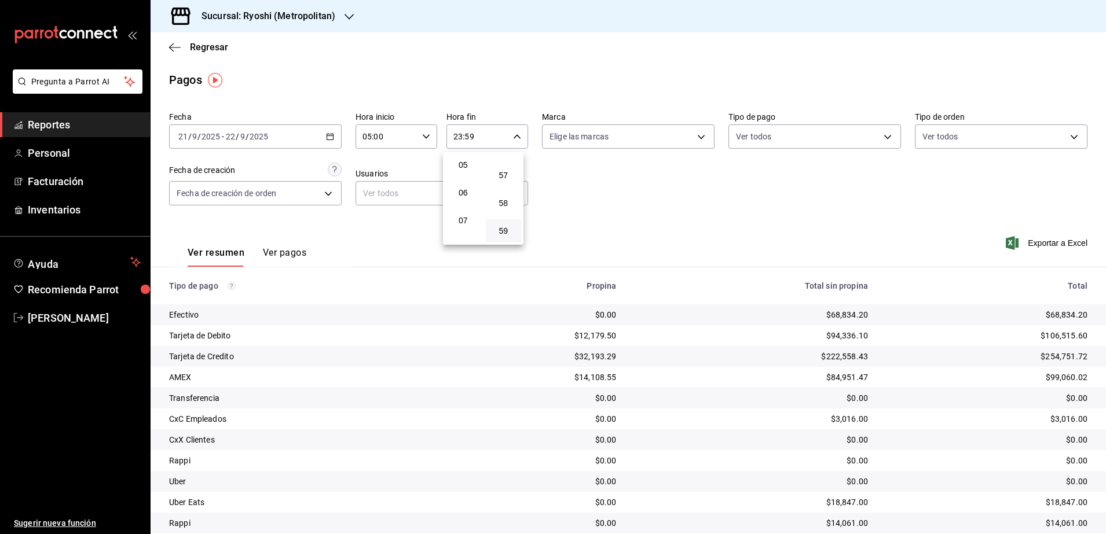
scroll to position [68, 0]
click at [469, 208] on span "04" at bounding box center [463, 209] width 22 height 9
type input "04:59"
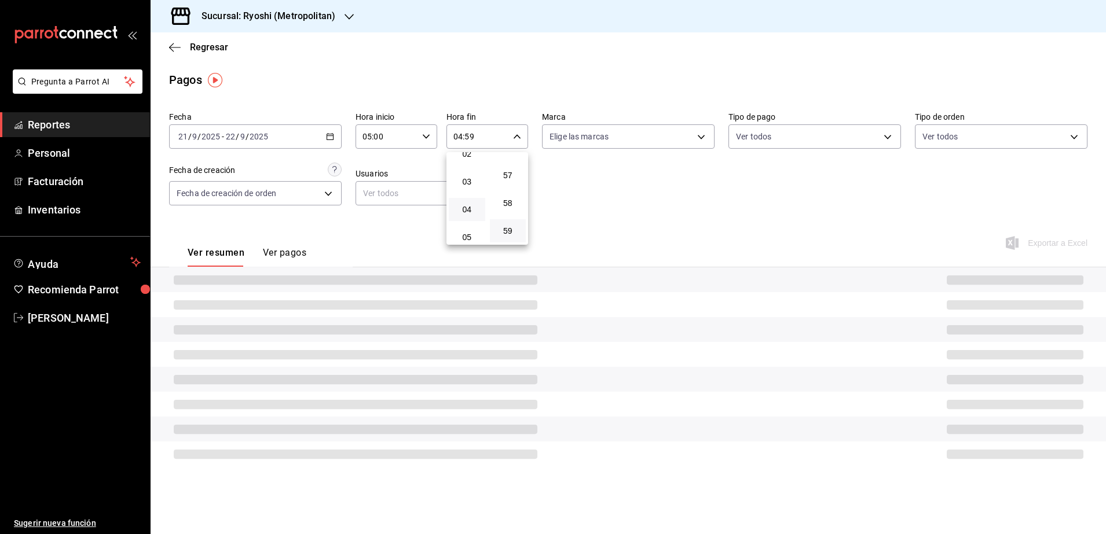
click at [694, 182] on div at bounding box center [553, 267] width 1106 height 534
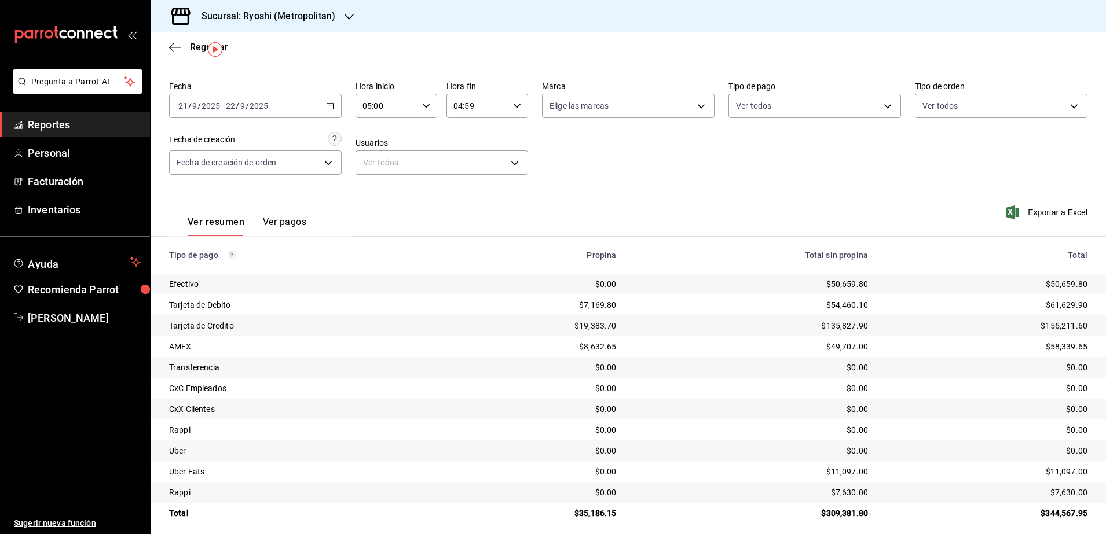
scroll to position [39, 0]
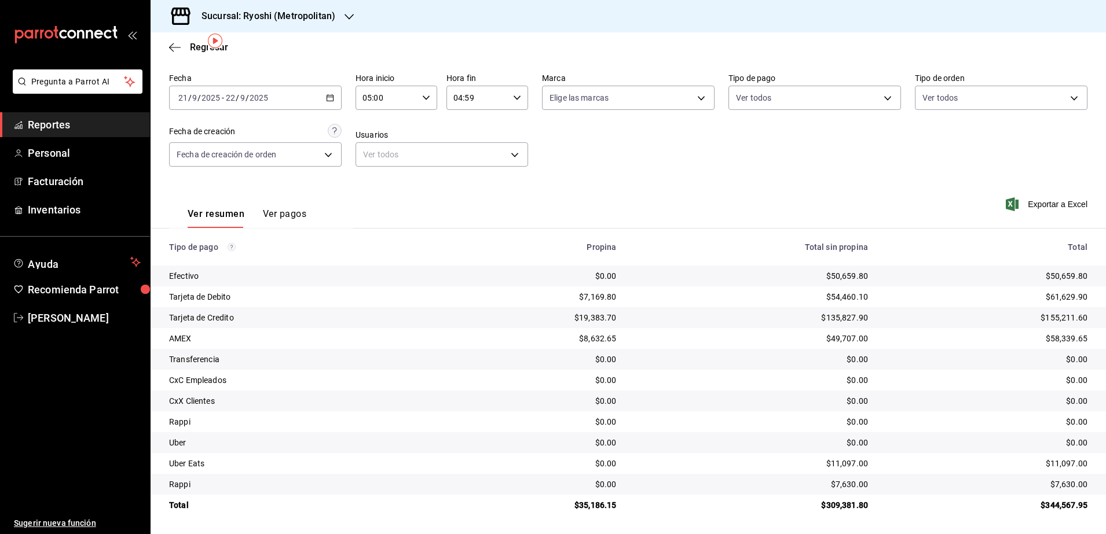
click at [329, 95] on icon "button" at bounding box center [330, 98] width 8 height 8
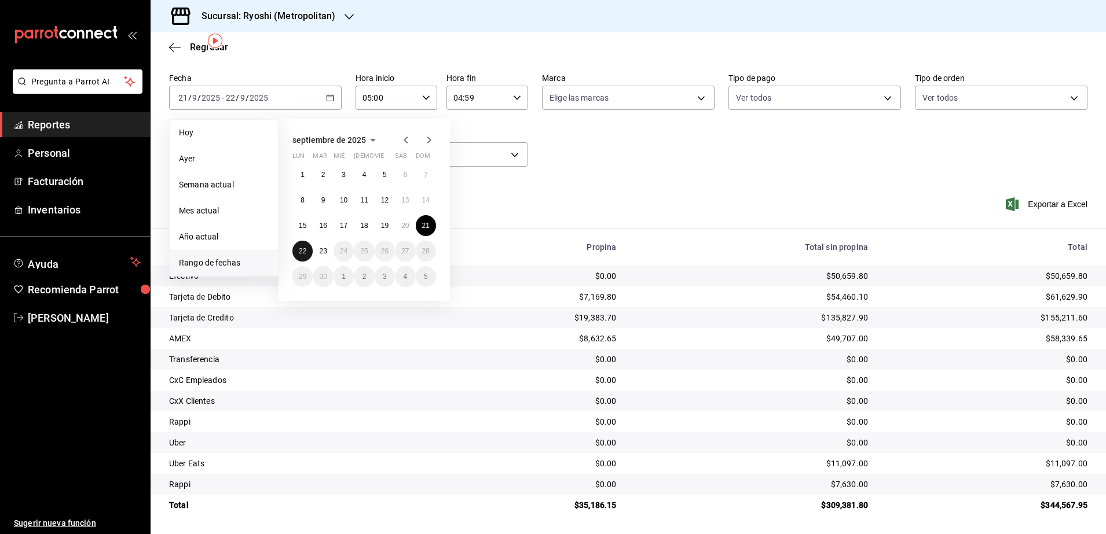
click at [307, 251] on button "22" at bounding box center [302, 251] width 20 height 21
click at [318, 252] on button "23" at bounding box center [323, 251] width 20 height 21
type input "00:00"
type input "23:59"
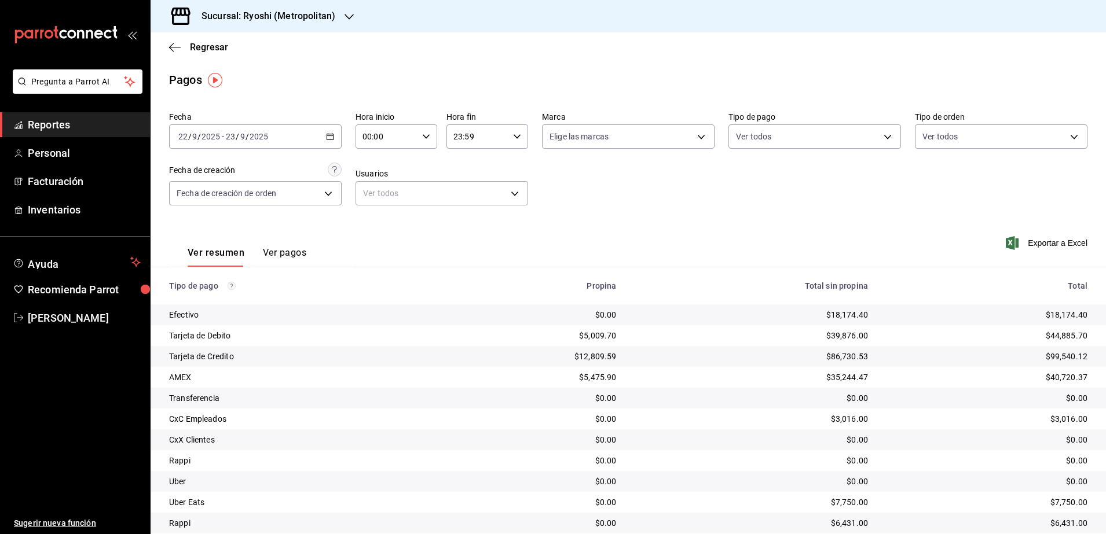
click at [422, 137] on icon "button" at bounding box center [426, 137] width 8 height 8
click at [378, 231] on span "05" at bounding box center [373, 232] width 22 height 9
type input "05:00"
click at [516, 139] on div at bounding box center [553, 267] width 1106 height 534
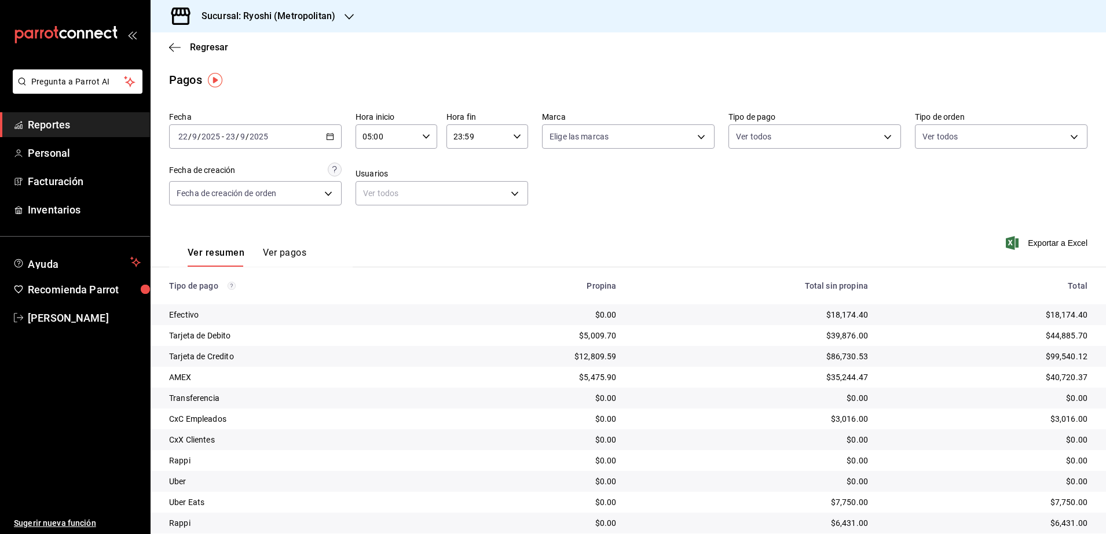
click at [513, 137] on \(Stroke\) "button" at bounding box center [516, 136] width 7 height 4
click at [467, 208] on span "04" at bounding box center [463, 209] width 22 height 9
type input "04:59"
click at [662, 228] on div at bounding box center [553, 267] width 1106 height 534
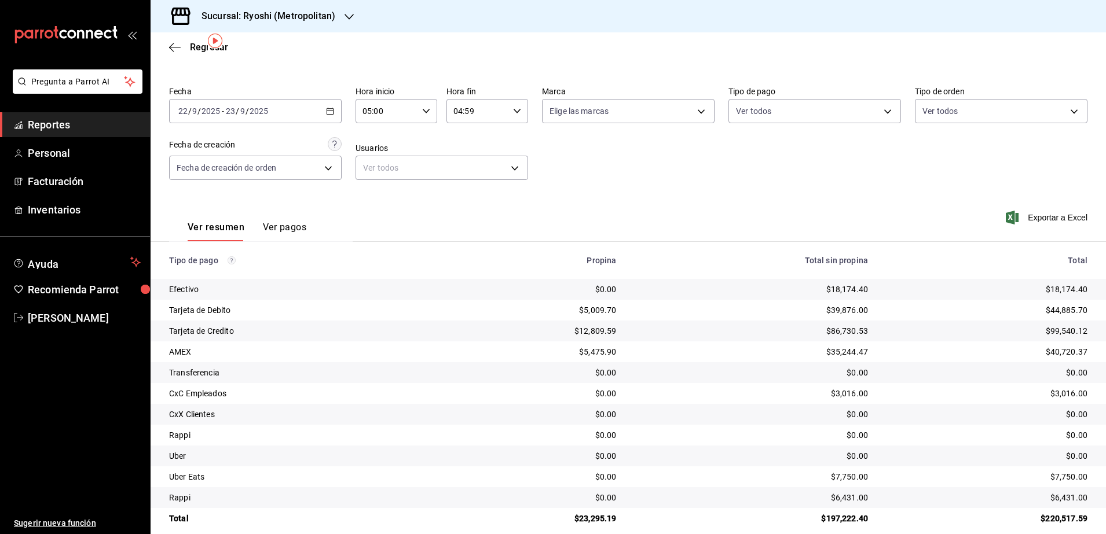
scroll to position [39, 0]
